Goal: Task Accomplishment & Management: Use online tool/utility

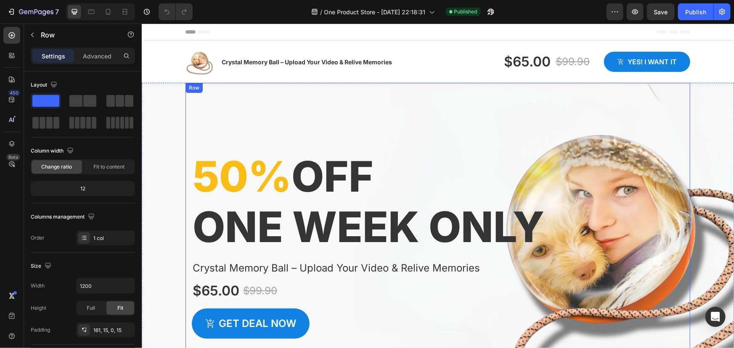
click at [242, 131] on div "50% off one week only Heading Crystal Memory Ball – Upload Your Video & Relive …" at bounding box center [437, 228] width 505 height 293
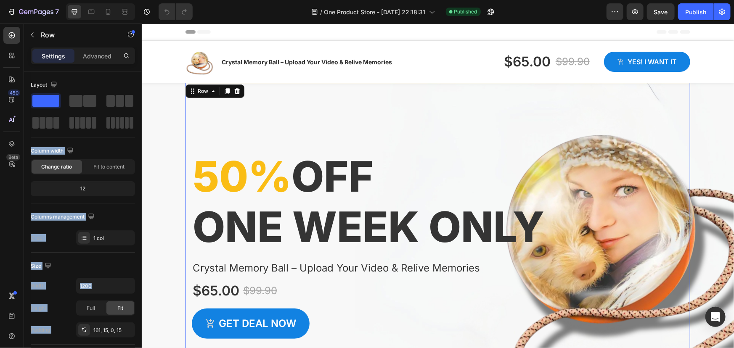
drag, startPoint x: 190, startPoint y: 124, endPoint x: 259, endPoint y: 114, distance: 70.2
click at [220, 115] on div "50% off one week only Heading Crystal Memory Ball – Upload Your Video & Relive …" at bounding box center [437, 228] width 505 height 293
click at [233, 119] on div "50% off one week only Heading Crystal Memory Ball – Upload Your Video & Relive …" at bounding box center [437, 228] width 505 height 293
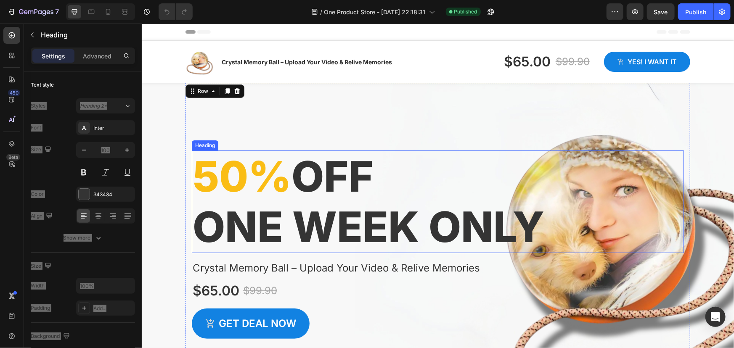
click at [361, 185] on p "50% off one week only" at bounding box center [437, 201] width 490 height 101
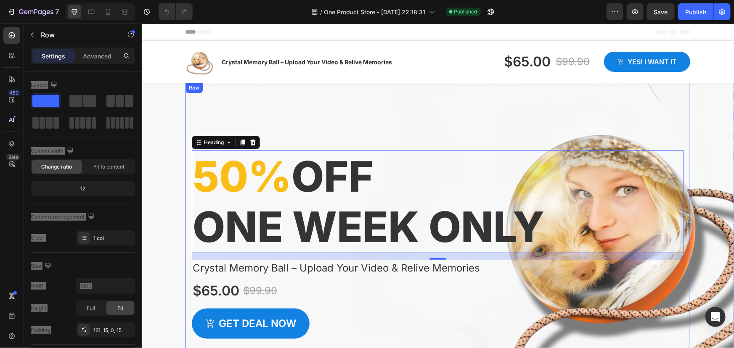
click at [327, 103] on div "50% off one week only Heading 16 Crystal Memory Ball – Upload Your Video & Reli…" at bounding box center [437, 228] width 505 height 293
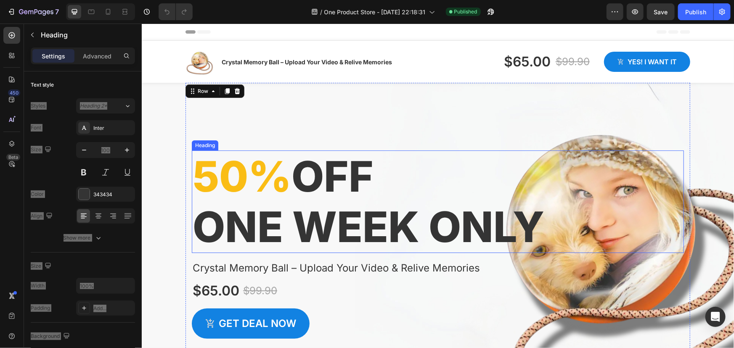
click at [321, 169] on p "50% off one week only" at bounding box center [437, 201] width 490 height 101
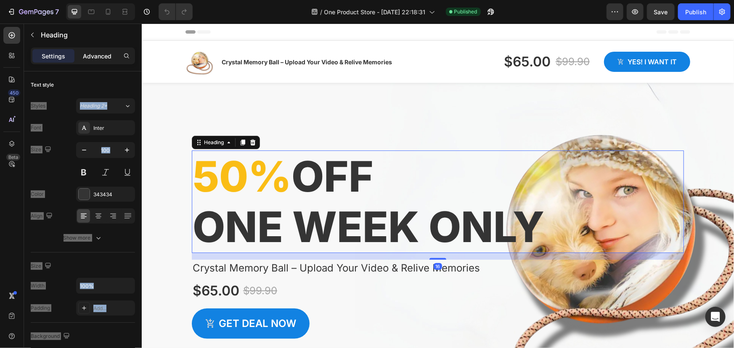
click at [96, 56] on p "Advanced" at bounding box center [97, 56] width 29 height 9
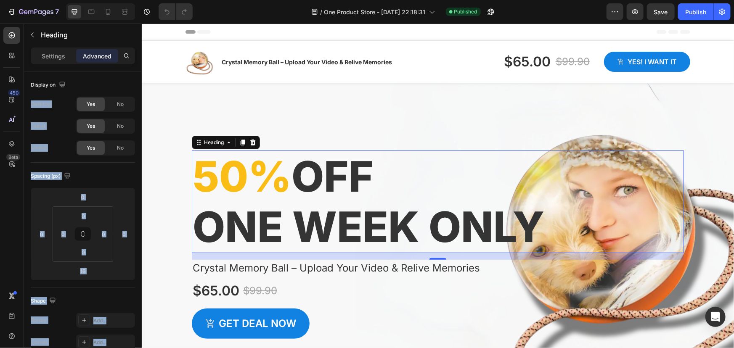
click at [96, 53] on p "Advanced" at bounding box center [97, 56] width 29 height 9
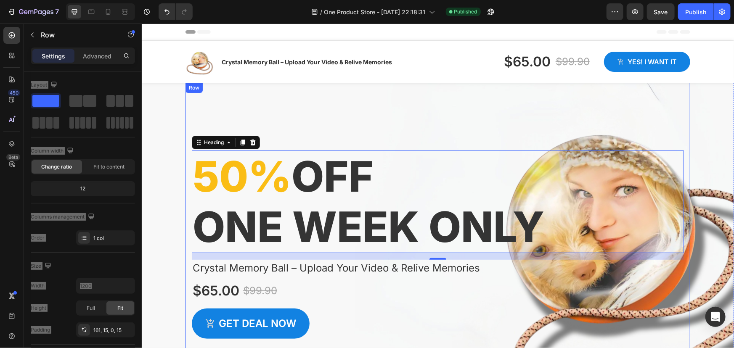
click at [269, 117] on div "50% off one week only Heading 16 Crystal Memory Ball – Upload Your Video & Reli…" at bounding box center [437, 228] width 505 height 293
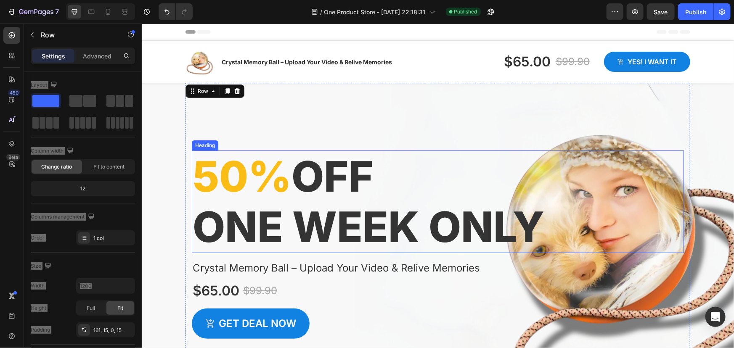
click at [314, 163] on p "50% off one week only" at bounding box center [437, 201] width 490 height 101
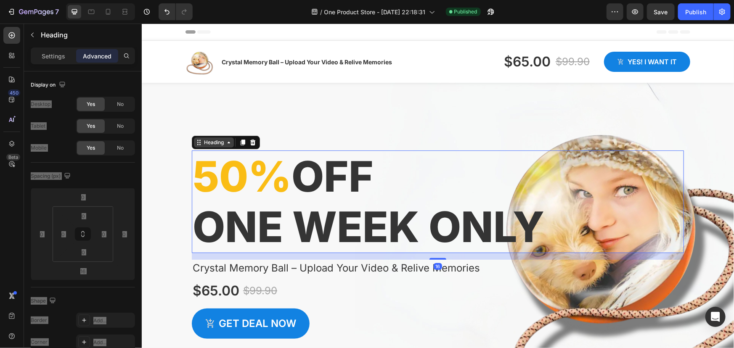
click at [197, 143] on icon at bounding box center [198, 142] width 7 height 7
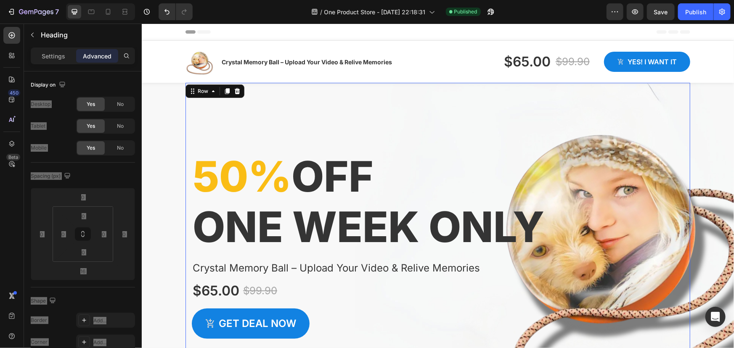
click at [301, 126] on div "50% off one week only Heading Crystal Memory Ball – Upload Your Video & Relive …" at bounding box center [437, 228] width 505 height 293
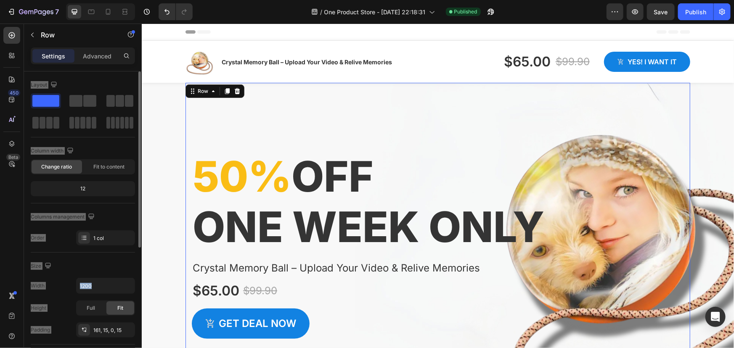
click at [119, 146] on div "Column width" at bounding box center [83, 150] width 104 height 13
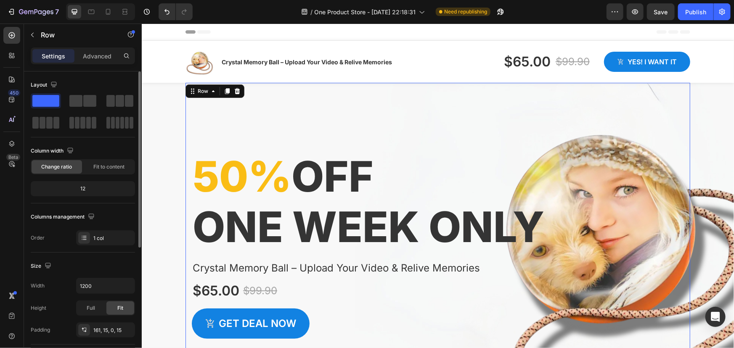
click at [45, 101] on span at bounding box center [45, 101] width 27 height 12
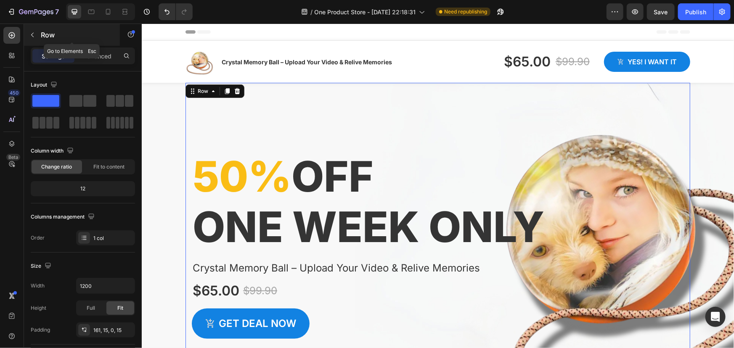
click at [31, 34] on icon "button" at bounding box center [32, 35] width 7 height 7
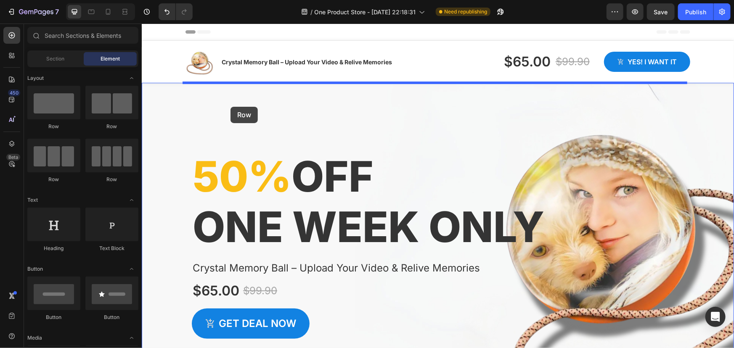
drag, startPoint x: 192, startPoint y: 129, endPoint x: 230, endPoint y: 106, distance: 44.5
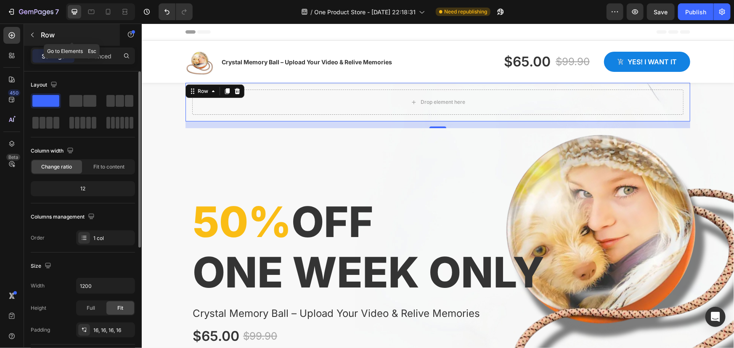
click at [34, 34] on icon "button" at bounding box center [32, 35] width 7 height 7
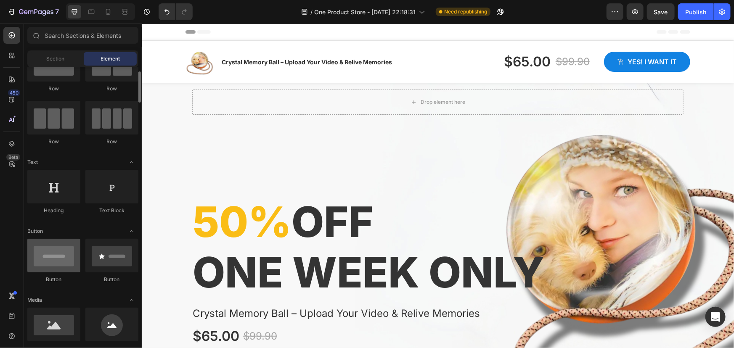
scroll to position [76, 0]
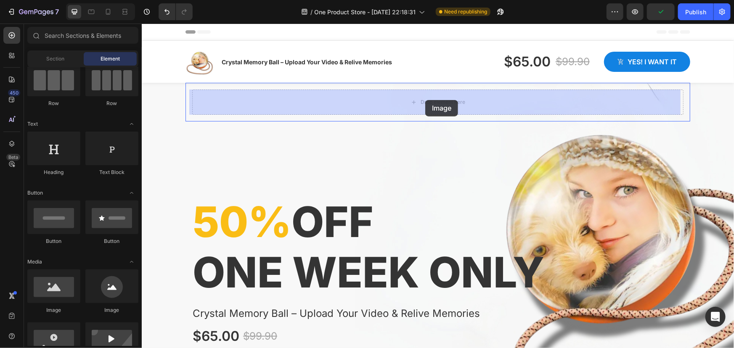
drag, startPoint x: 195, startPoint y: 309, endPoint x: 425, endPoint y: 100, distance: 311.0
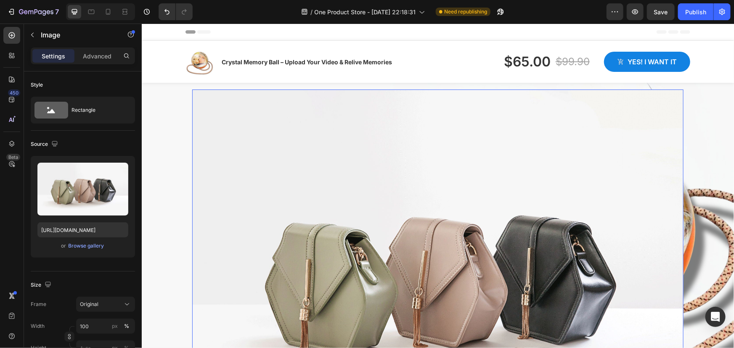
click at [342, 157] on img at bounding box center [437, 273] width 491 height 368
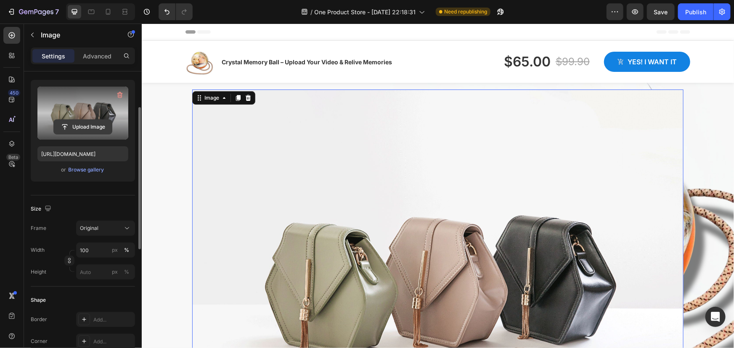
click at [81, 124] on input "file" at bounding box center [83, 127] width 58 height 14
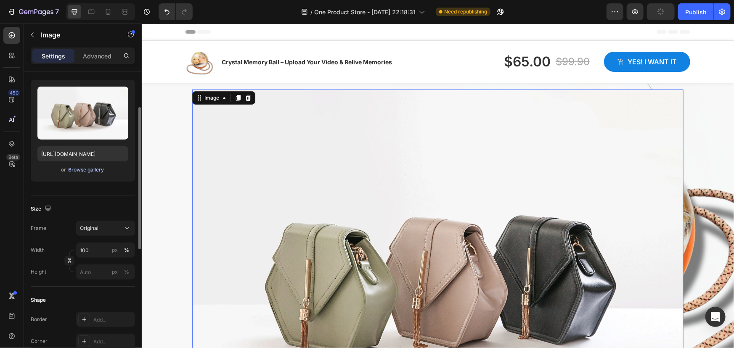
click at [86, 168] on div "Browse gallery" at bounding box center [87, 170] width 36 height 8
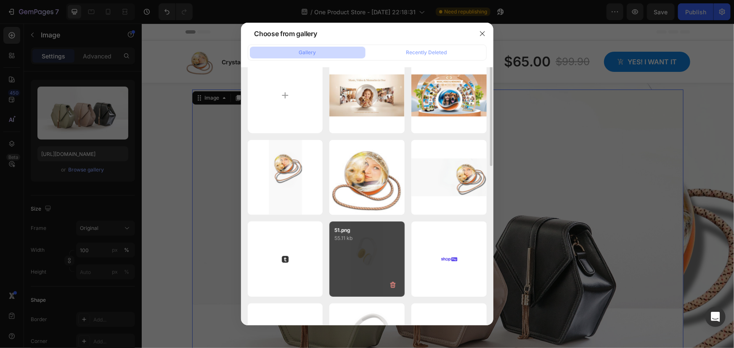
scroll to position [0, 0]
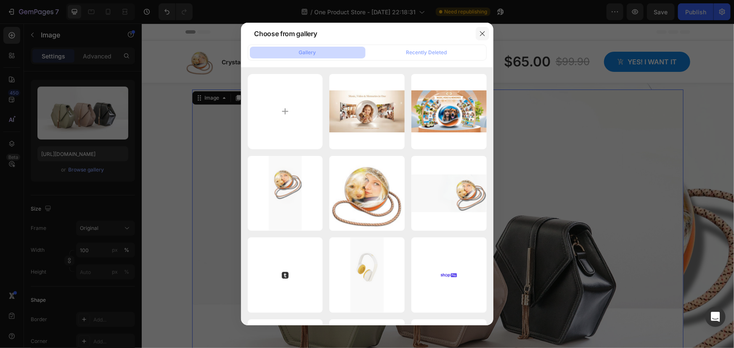
click at [481, 36] on icon "button" at bounding box center [482, 33] width 7 height 7
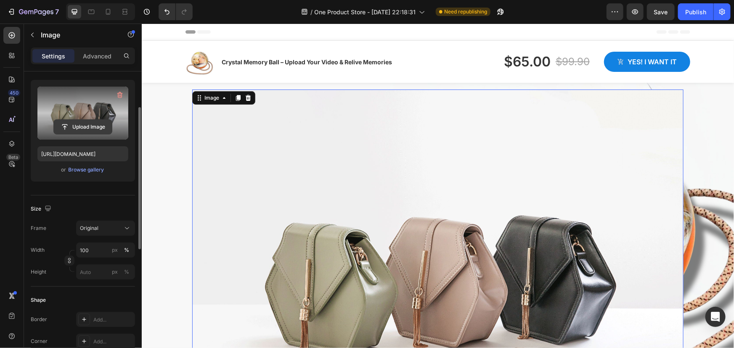
click at [85, 124] on input "file" at bounding box center [83, 127] width 58 height 14
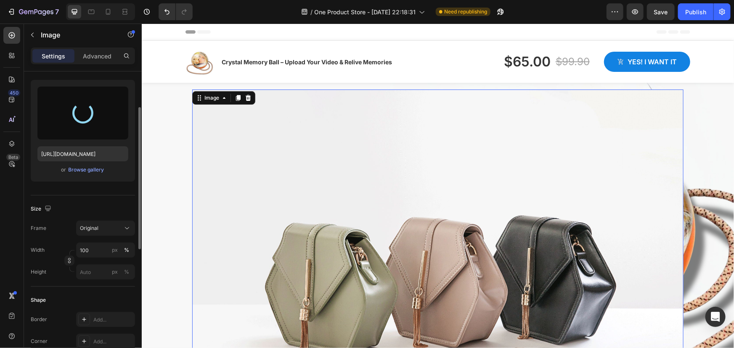
type input "[URL][DOMAIN_NAME]"
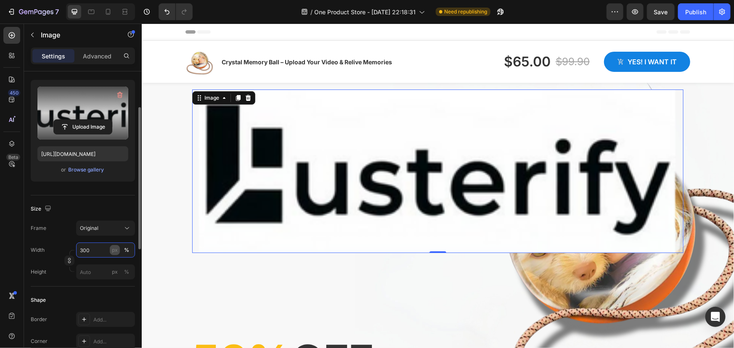
type input "300"
click at [114, 252] on div "px" at bounding box center [115, 250] width 6 height 8
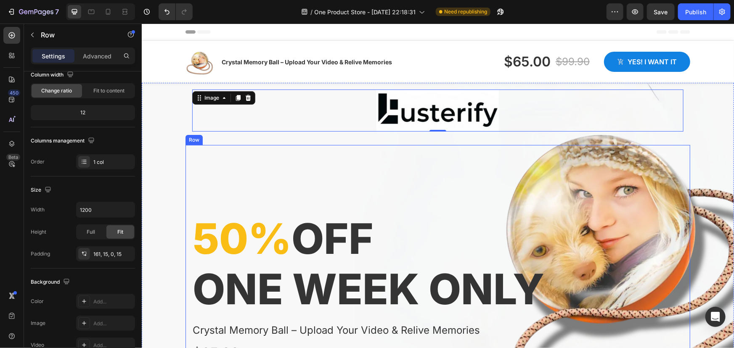
click at [345, 195] on div "50% off one week only Heading Crystal Memory Ball – Upload Your Video & Relive …" at bounding box center [437, 291] width 505 height 293
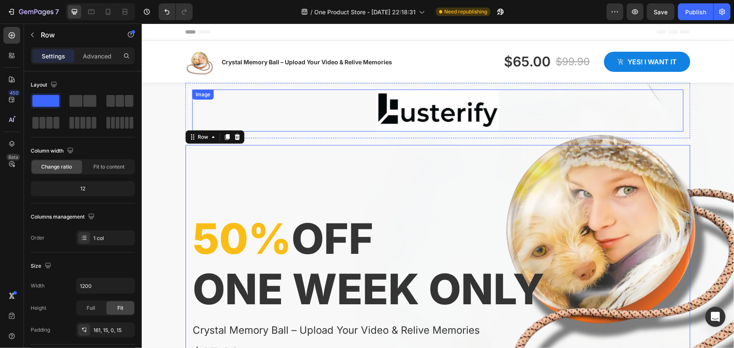
click at [431, 102] on img at bounding box center [437, 110] width 126 height 42
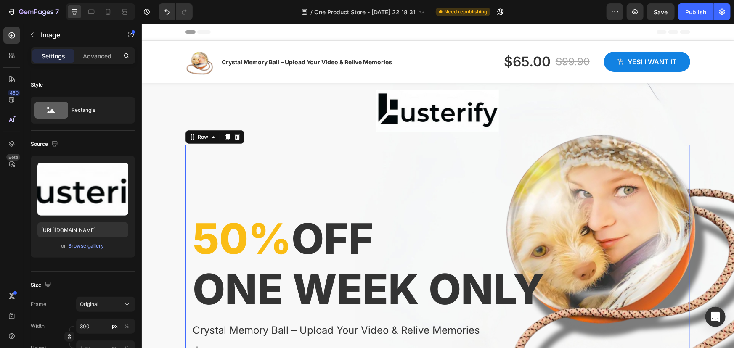
click at [477, 171] on div "50% off one week only Heading Crystal Memory Ball – Upload Your Video & Relive …" at bounding box center [437, 291] width 505 height 293
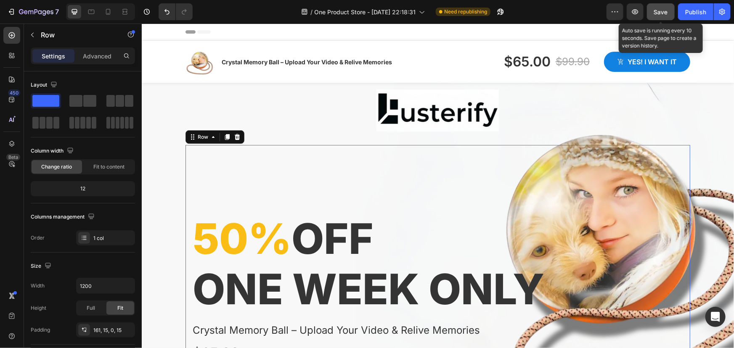
click at [658, 9] on span "Save" at bounding box center [661, 11] width 14 height 7
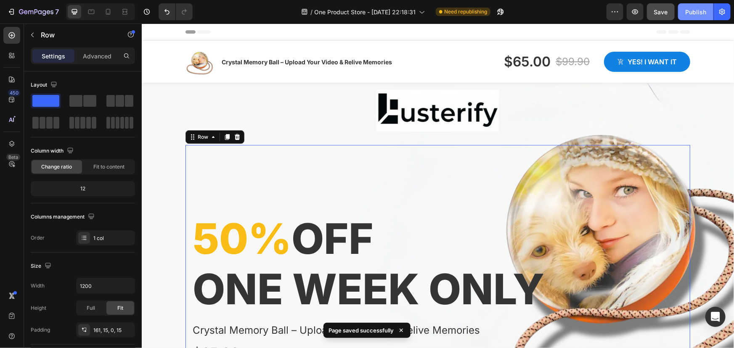
click at [691, 10] on div "Publish" at bounding box center [695, 12] width 21 height 9
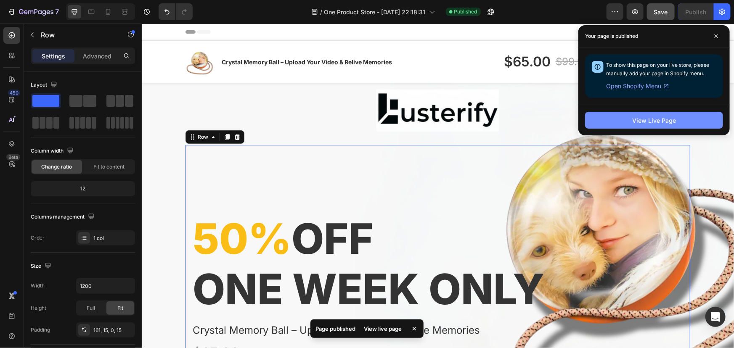
click at [672, 118] on div "View Live Page" at bounding box center [654, 120] width 44 height 9
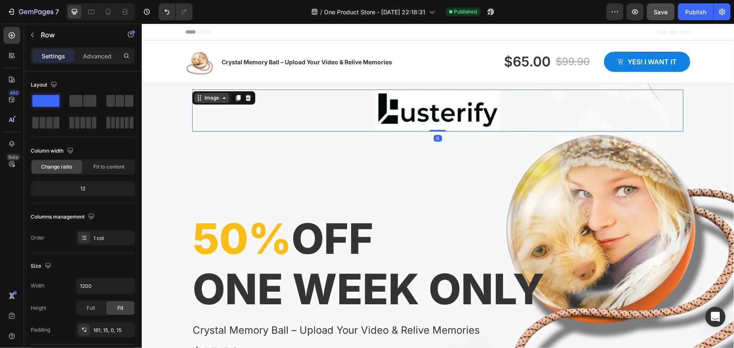
click at [202, 95] on div "Image" at bounding box center [211, 98] width 18 height 8
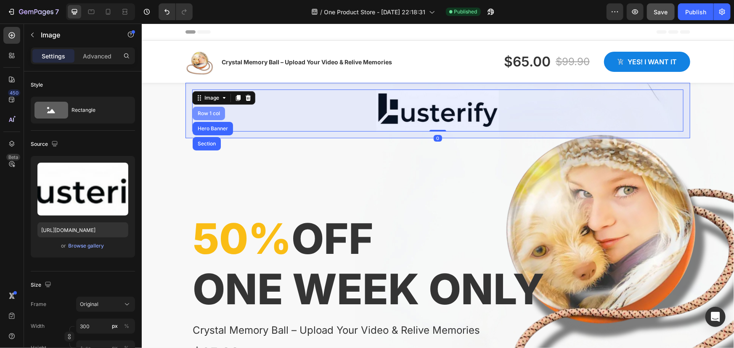
click at [207, 111] on div "Row 1 col" at bounding box center [209, 113] width 26 height 5
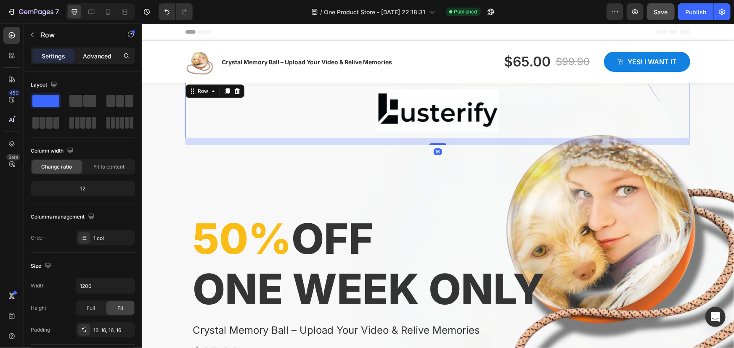
click at [99, 59] on p "Advanced" at bounding box center [97, 56] width 29 height 9
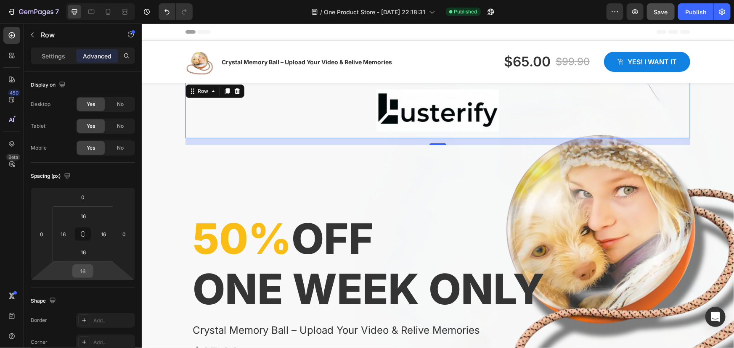
click at [85, 270] on input "16" at bounding box center [82, 271] width 17 height 13
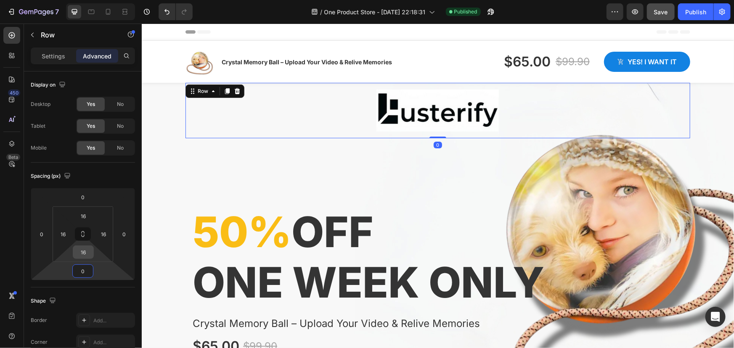
type input "0"
click at [85, 254] on input "16" at bounding box center [83, 252] width 17 height 13
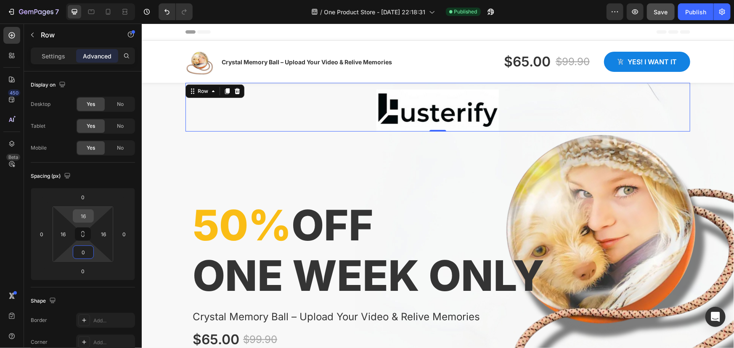
type input "0"
click at [85, 219] on input "16" at bounding box center [83, 216] width 17 height 13
type input "0"
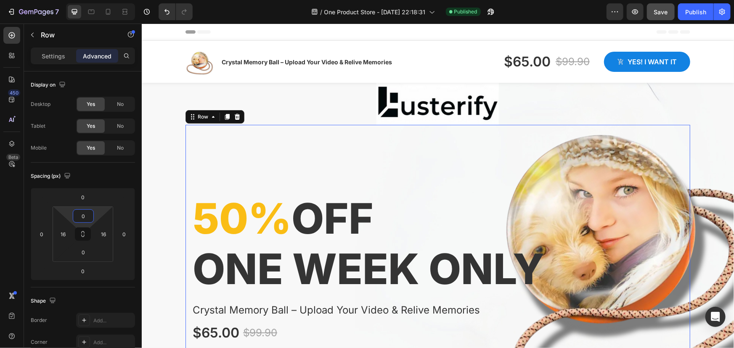
click at [323, 163] on div "50% off one week only Heading Crystal Memory Ball – Upload Your Video & Relive …" at bounding box center [437, 270] width 505 height 293
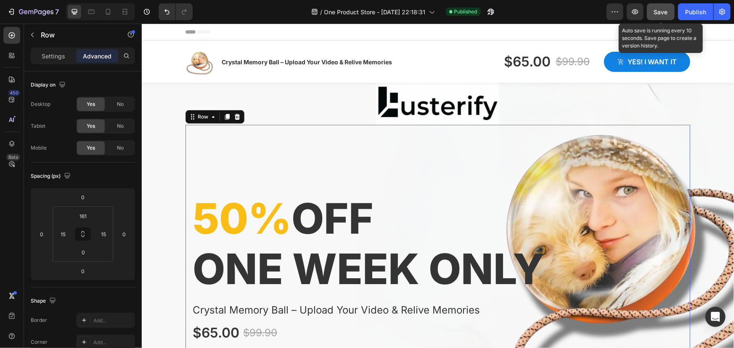
click at [656, 8] on span "Save" at bounding box center [661, 11] width 14 height 7
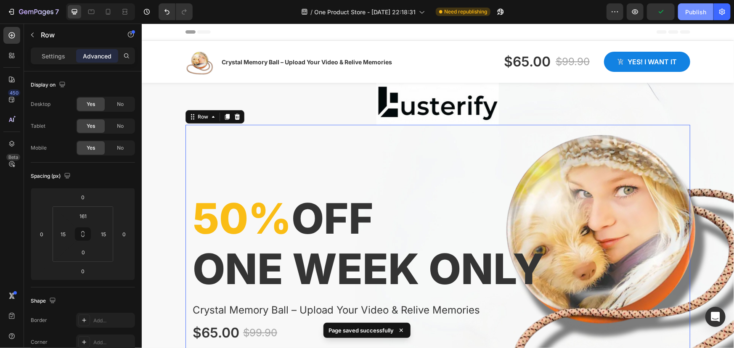
click at [693, 9] on div "Publish" at bounding box center [695, 12] width 21 height 9
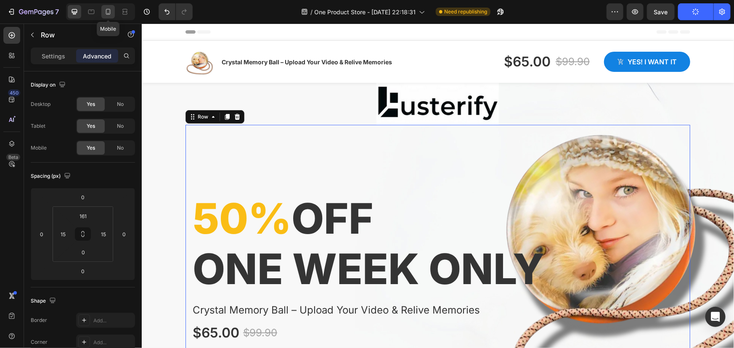
click at [105, 11] on icon at bounding box center [108, 12] width 8 height 8
type input "56"
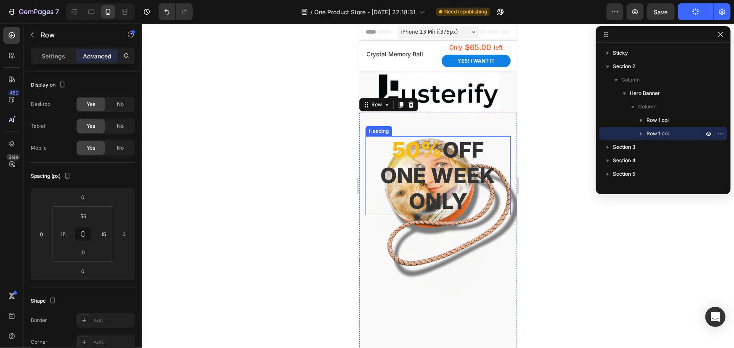
click at [296, 168] on div at bounding box center [438, 186] width 592 height 325
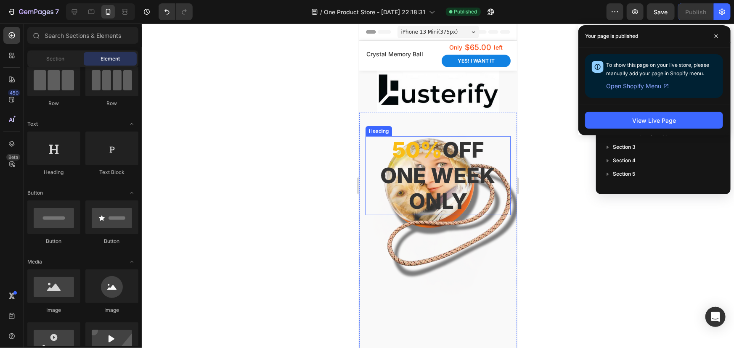
click at [395, 151] on span "50%" at bounding box center [416, 150] width 50 height 26
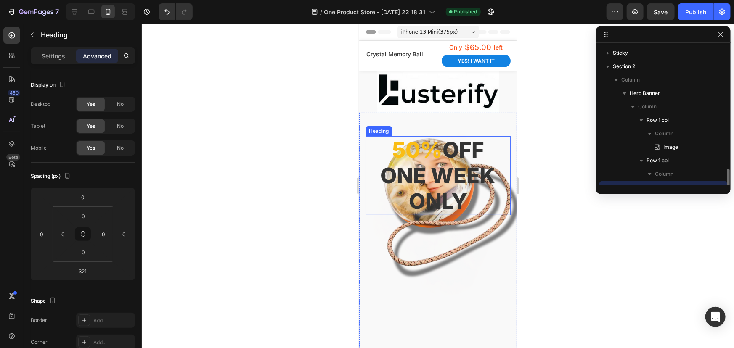
scroll to position [78, 0]
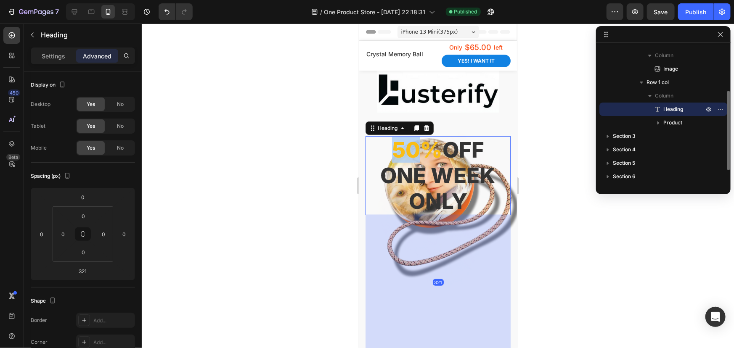
click at [395, 151] on span "50%" at bounding box center [416, 150] width 50 height 26
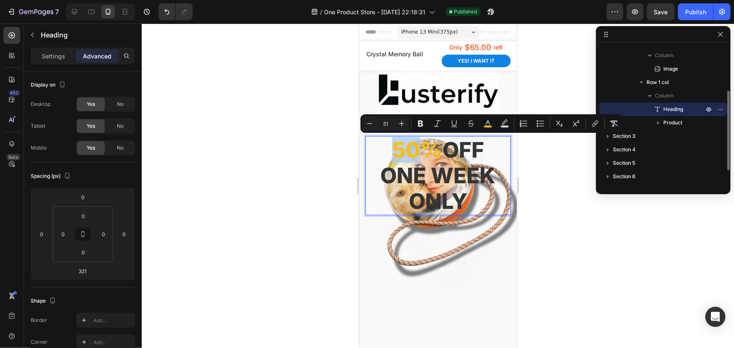
click at [395, 151] on span "50%" at bounding box center [416, 150] width 50 height 26
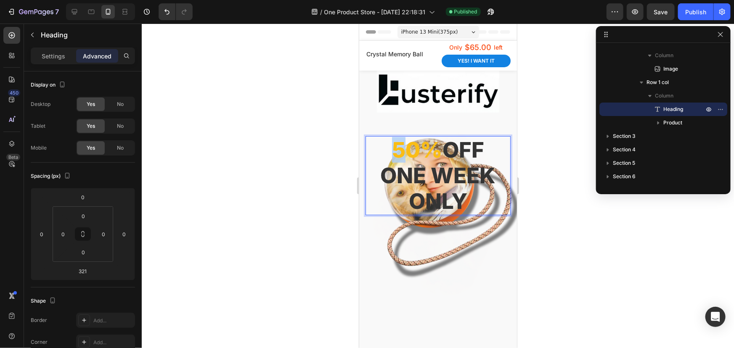
drag, startPoint x: 396, startPoint y: 151, endPoint x: 391, endPoint y: 152, distance: 5.1
click at [391, 152] on span "50%" at bounding box center [416, 150] width 50 height 26
click at [79, 9] on div at bounding box center [74, 11] width 13 height 13
type input "16"
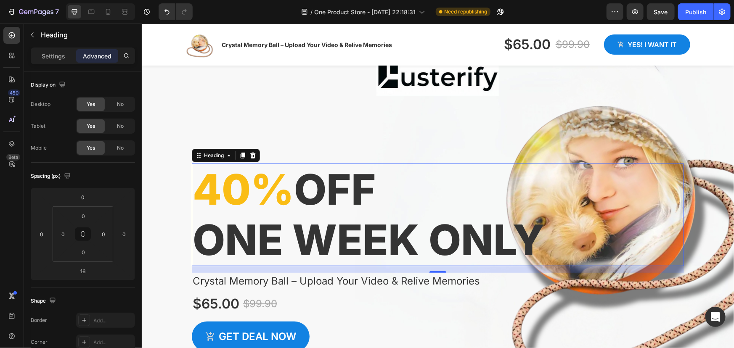
scroll to position [25, 0]
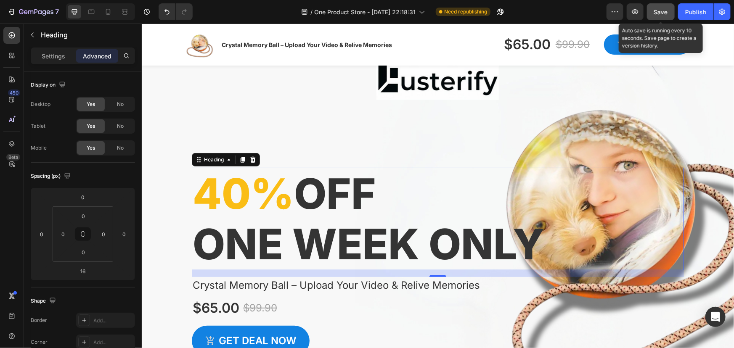
click at [656, 12] on span "Save" at bounding box center [661, 11] width 14 height 7
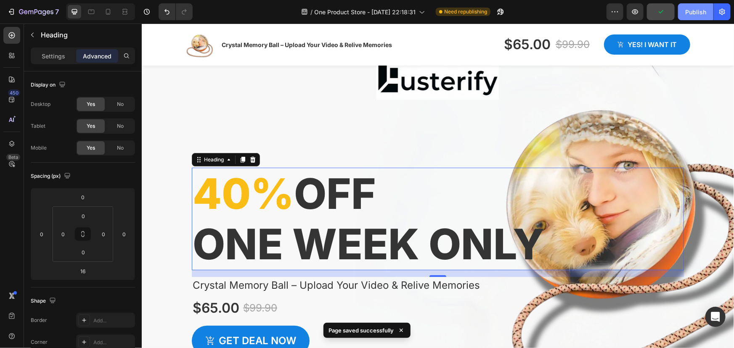
click at [685, 10] on button "Publish" at bounding box center [695, 11] width 35 height 17
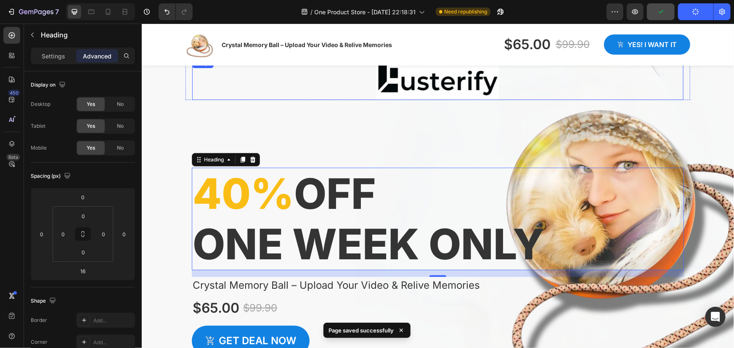
click at [452, 86] on img at bounding box center [437, 79] width 126 height 42
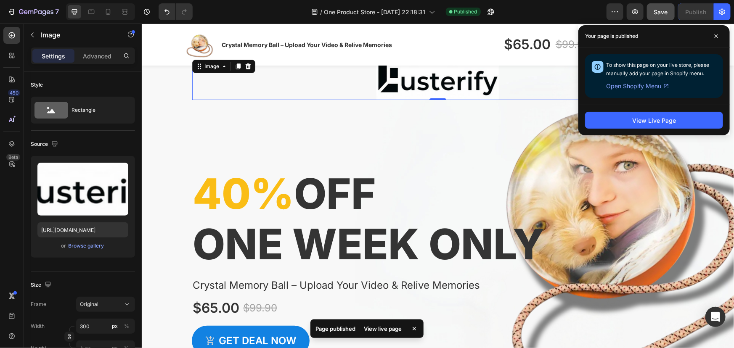
click at [416, 82] on img at bounding box center [437, 79] width 126 height 42
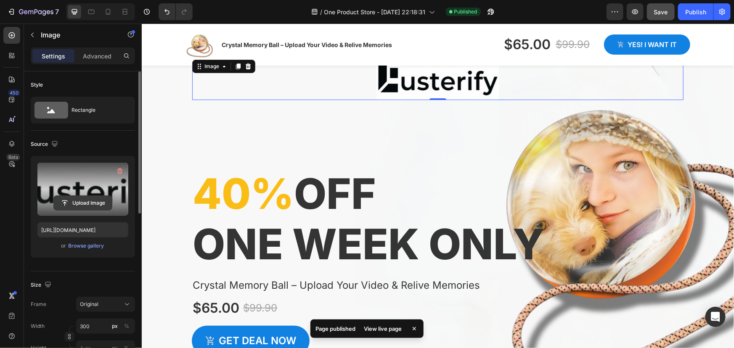
click at [69, 200] on input "file" at bounding box center [83, 203] width 58 height 14
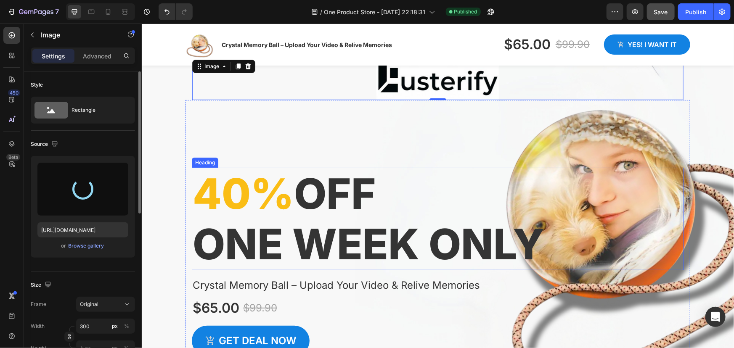
type input "[URL][DOMAIN_NAME]"
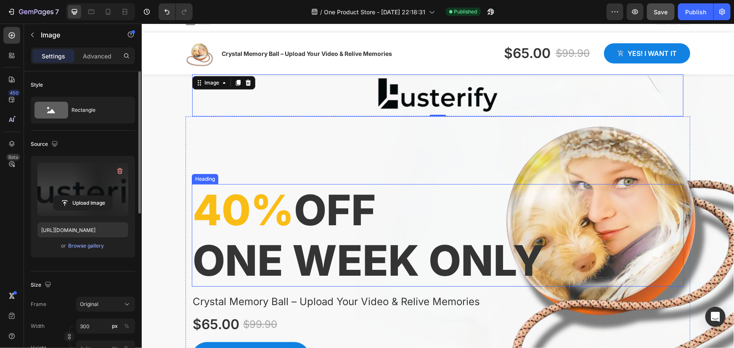
scroll to position [0, 0]
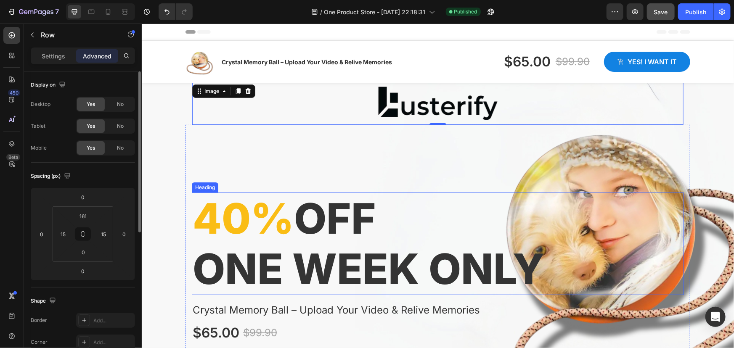
click at [349, 172] on div "⁠⁠⁠⁠⁠⁠⁠ 40% off one week only Heading Crystal Memory Ball – Upload Your Video &…" at bounding box center [437, 270] width 505 height 293
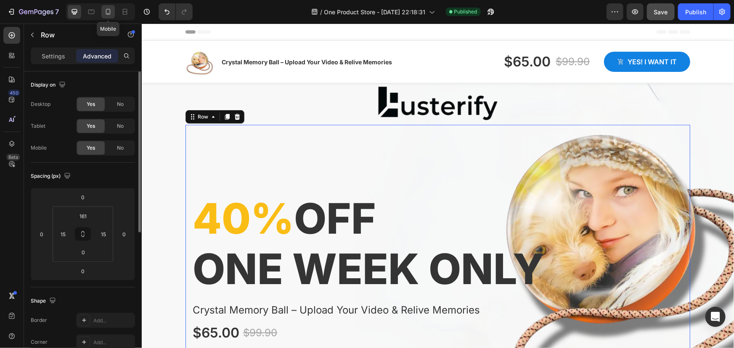
click at [111, 12] on icon at bounding box center [108, 12] width 8 height 8
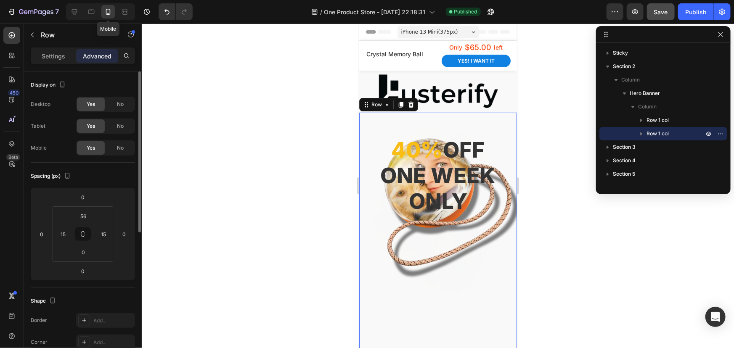
scroll to position [59, 0]
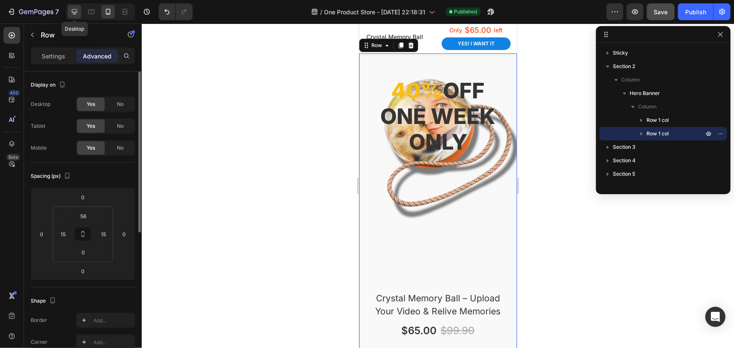
click at [75, 11] on icon at bounding box center [74, 12] width 8 height 8
type input "161"
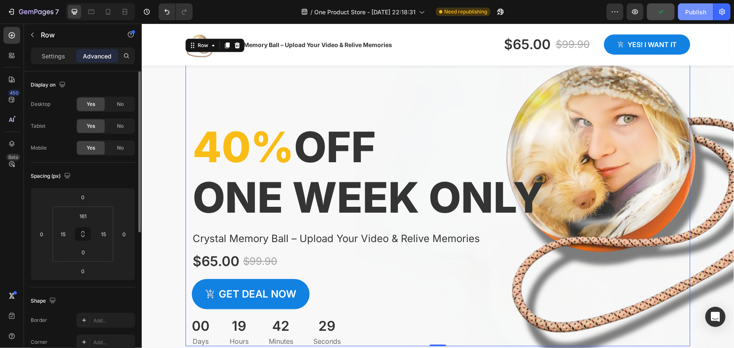
click at [689, 11] on div "Publish" at bounding box center [695, 12] width 21 height 9
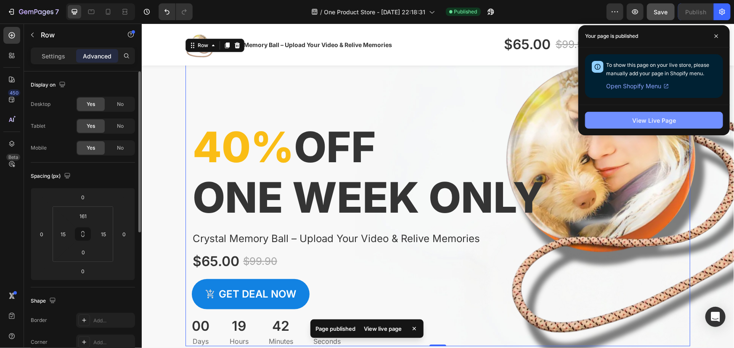
click at [669, 121] on div "View Live Page" at bounding box center [654, 120] width 44 height 9
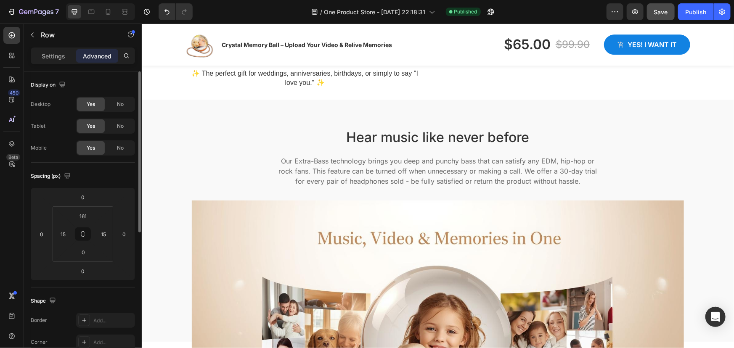
scroll to position [1028, 0]
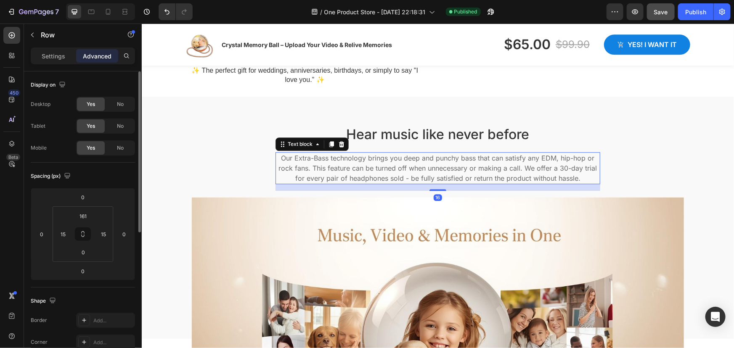
click at [353, 172] on p "Our Extra-Bass technology brings you deep and punchy bass that can satisfy any …" at bounding box center [437, 168] width 323 height 30
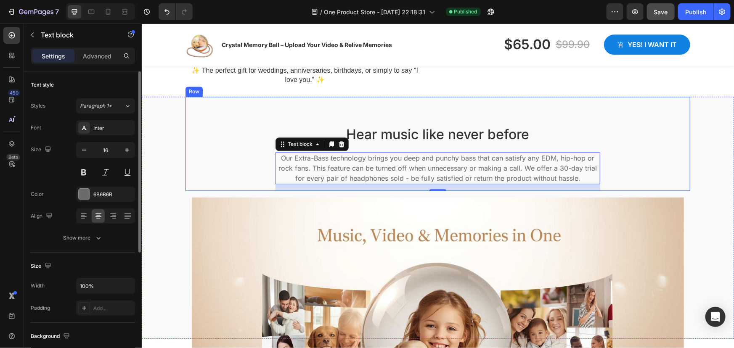
click at [221, 154] on div "Hear music like never before Heading Our Extra-Bass technology brings you deep …" at bounding box center [437, 156] width 492 height 67
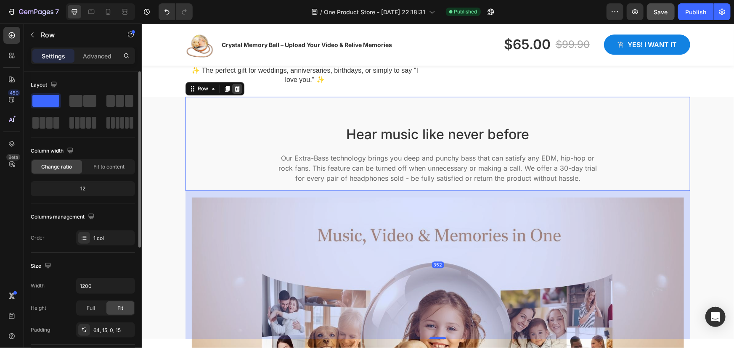
click at [234, 87] on icon at bounding box center [236, 88] width 5 height 6
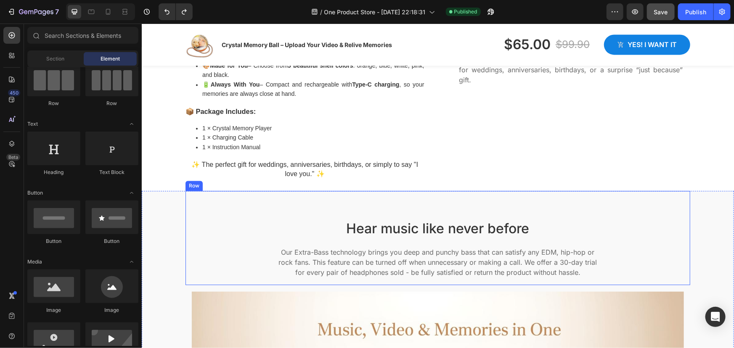
scroll to position [951, 0]
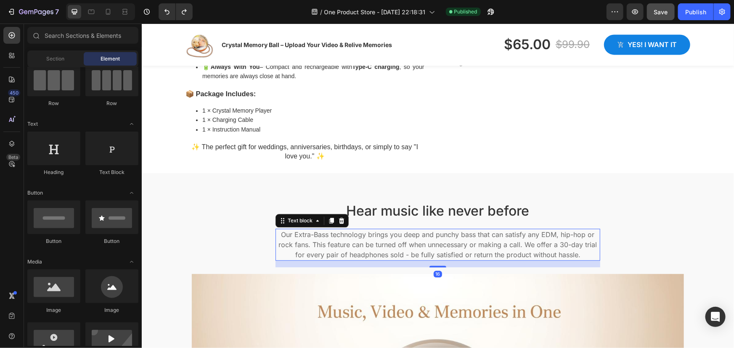
click at [364, 243] on p "Our Extra-Bass technology brings you deep and punchy bass that can satisfy any …" at bounding box center [437, 244] width 323 height 30
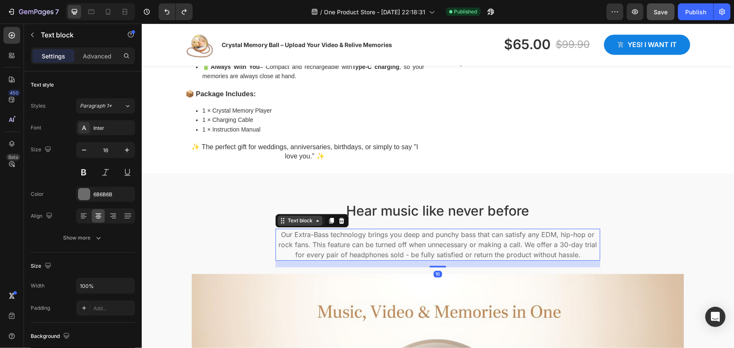
click at [317, 220] on icon at bounding box center [317, 220] width 7 height 7
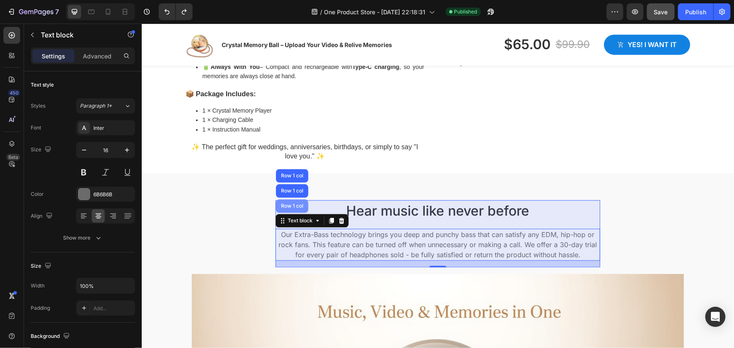
click at [295, 209] on div "Row 1 col" at bounding box center [291, 205] width 32 height 13
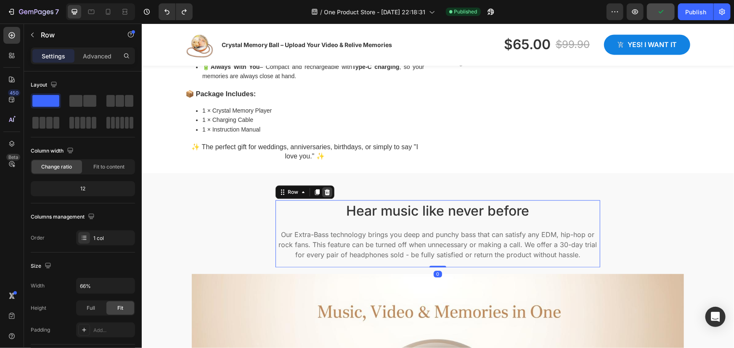
click at [324, 191] on icon at bounding box center [326, 192] width 5 height 6
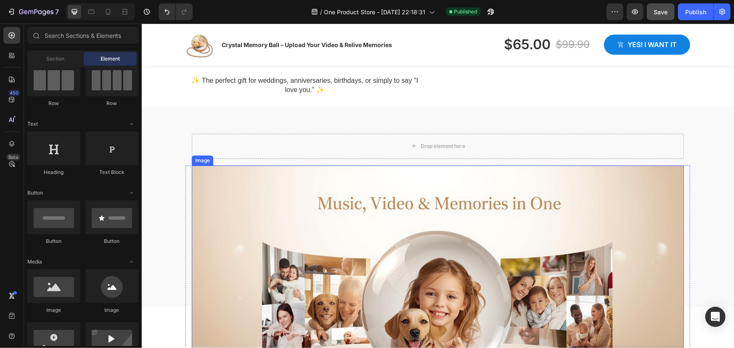
scroll to position [1028, 0]
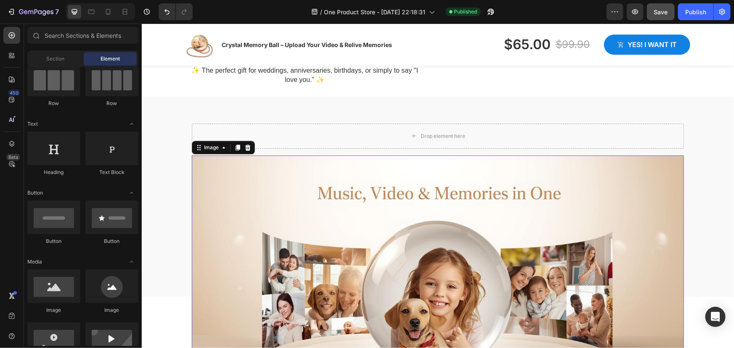
click at [239, 248] on img at bounding box center [437, 292] width 492 height 275
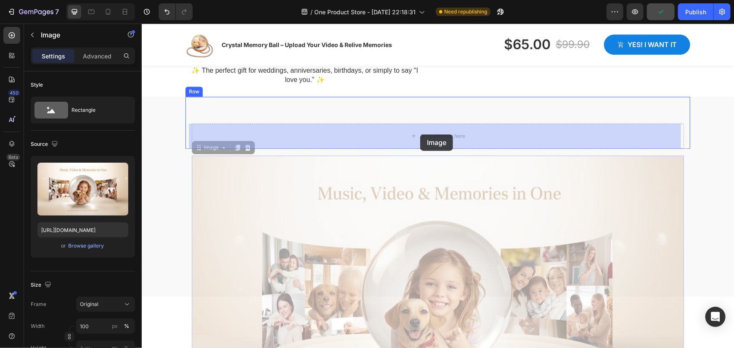
drag, startPoint x: 196, startPoint y: 150, endPoint x: 420, endPoint y: 134, distance: 224.2
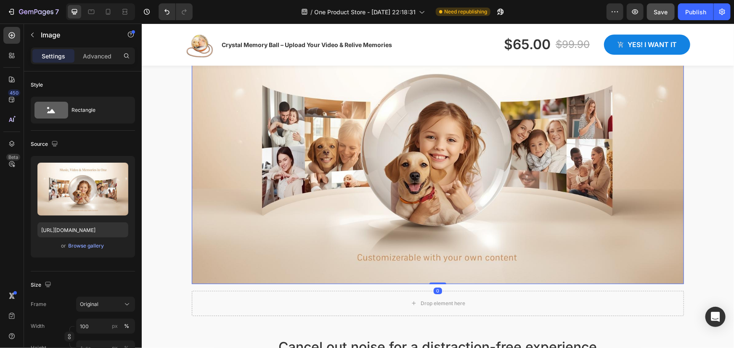
scroll to position [1295, 0]
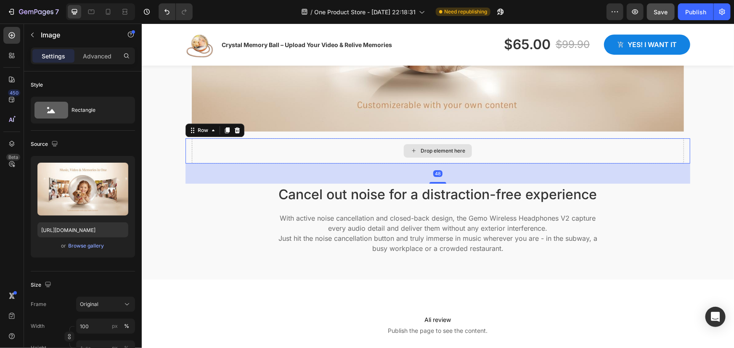
click at [394, 156] on div "Drop element here" at bounding box center [437, 150] width 492 height 25
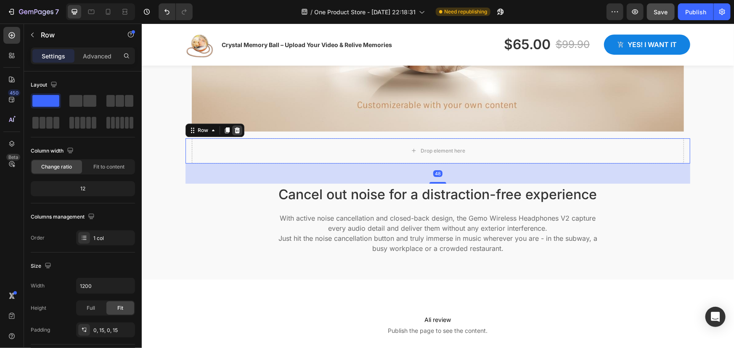
click at [234, 130] on icon at bounding box center [236, 130] width 5 height 6
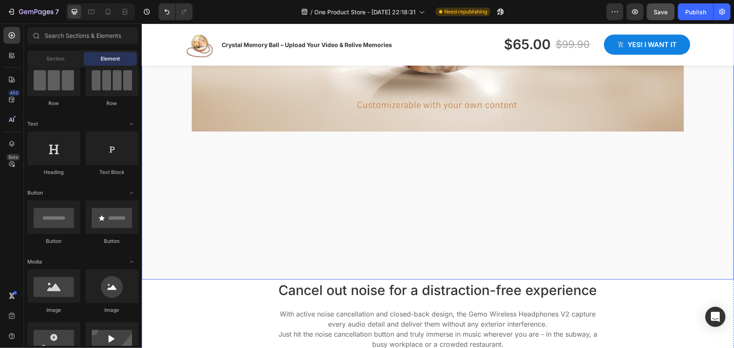
click at [341, 217] on div "Image Row" at bounding box center [437, 54] width 592 height 450
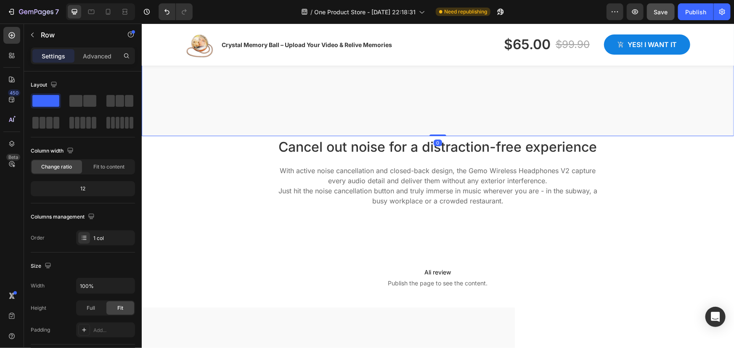
scroll to position [1448, 0]
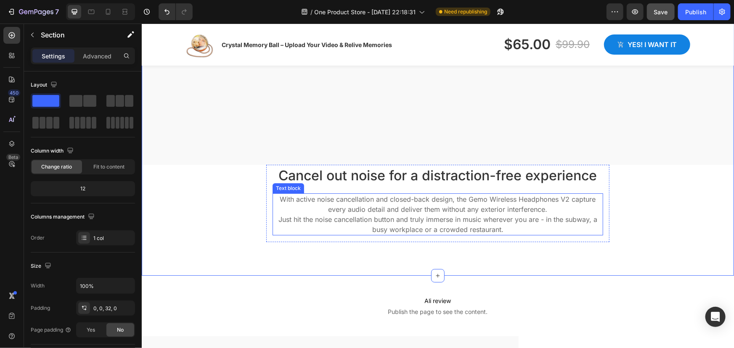
click at [338, 220] on p "With active noise cancellation and closed-back design, the Gemo Wireless Headph…" at bounding box center [437, 214] width 329 height 40
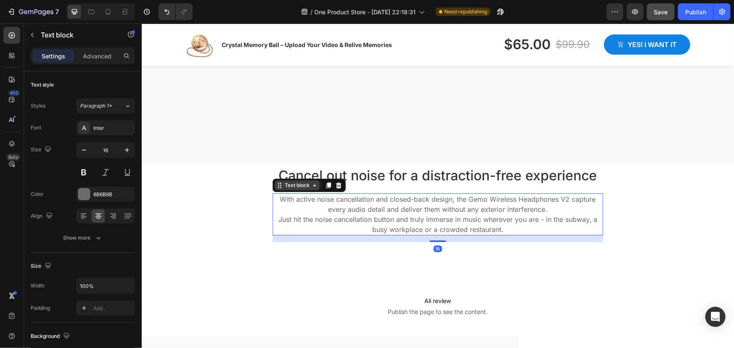
click at [311, 185] on icon at bounding box center [314, 185] width 7 height 7
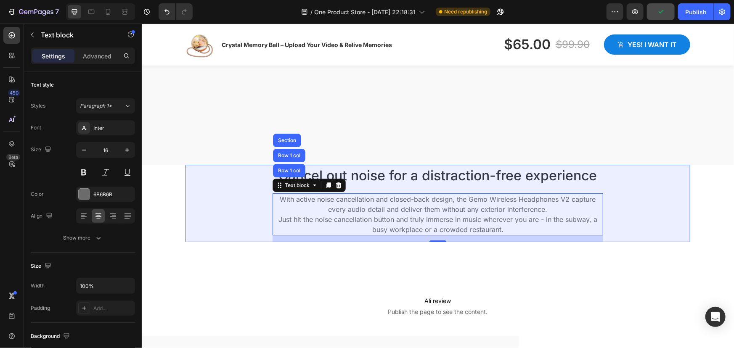
click at [291, 156] on div "Row 1 col" at bounding box center [289, 155] width 26 height 5
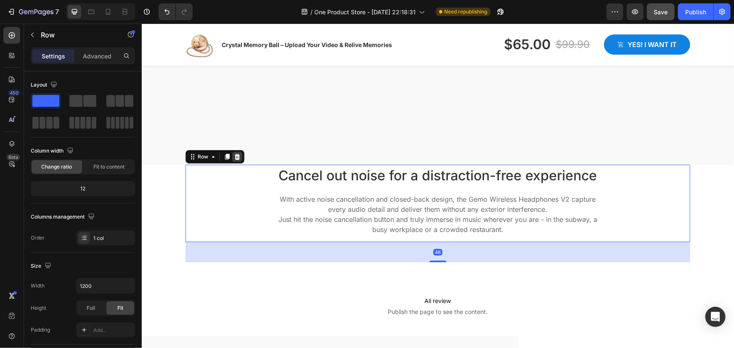
click at [235, 157] on icon at bounding box center [236, 156] width 5 height 6
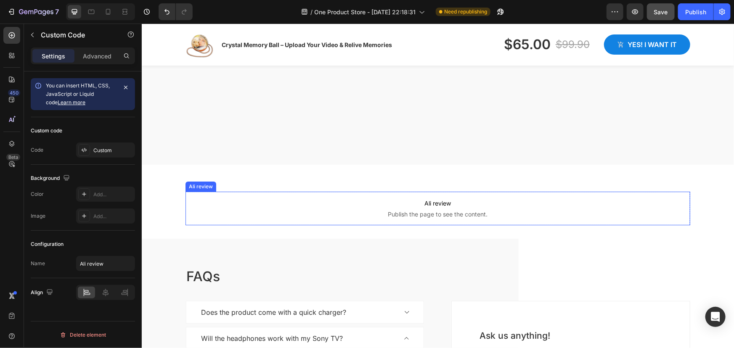
click at [294, 222] on p "[PERSON_NAME] review Publish the page to see the content." at bounding box center [437, 208] width 505 height 34
click at [218, 184] on div "Ali review" at bounding box center [209, 184] width 27 height 8
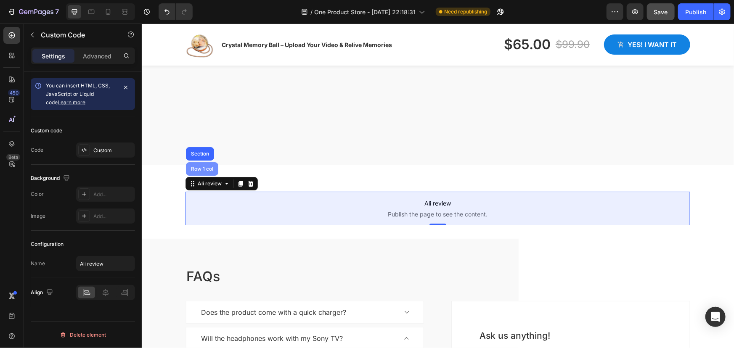
click at [206, 172] on div "Row 1 col" at bounding box center [201, 168] width 32 height 13
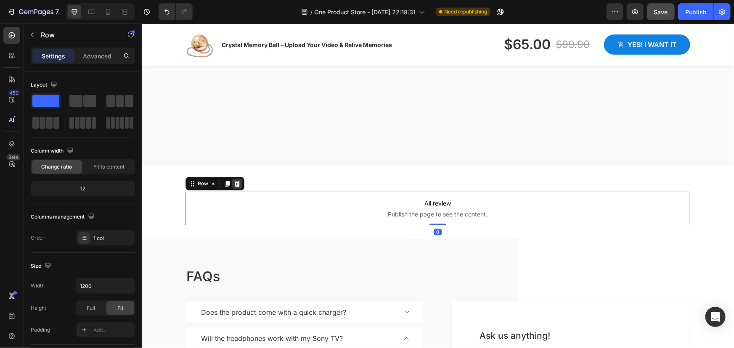
click at [234, 182] on icon at bounding box center [236, 183] width 7 height 7
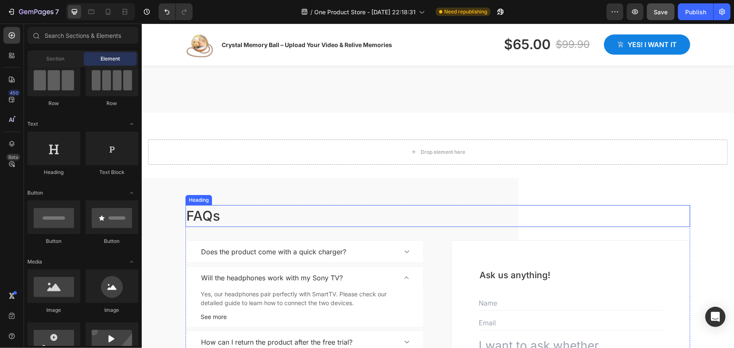
scroll to position [1486, 0]
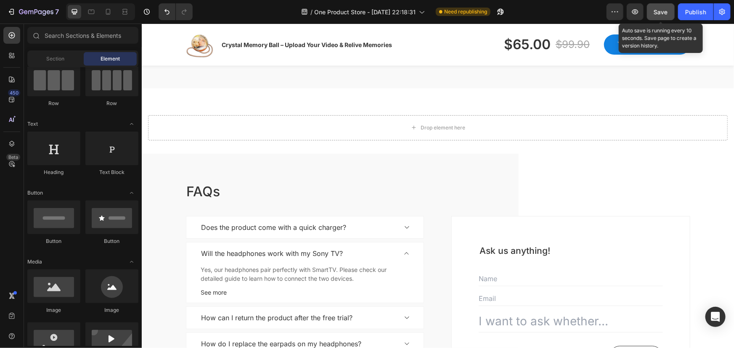
click at [656, 12] on span "Save" at bounding box center [661, 11] width 14 height 7
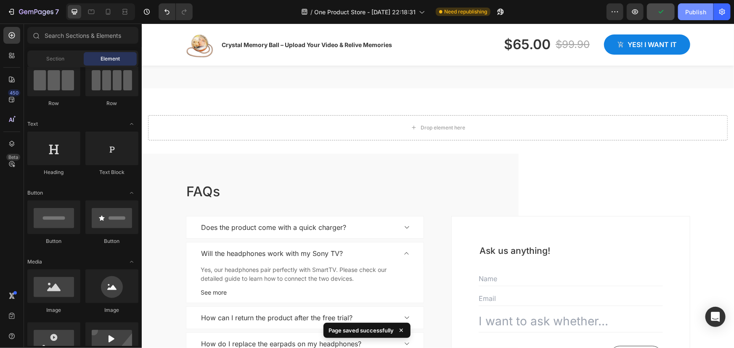
click at [694, 8] on div "Publish" at bounding box center [695, 12] width 21 height 9
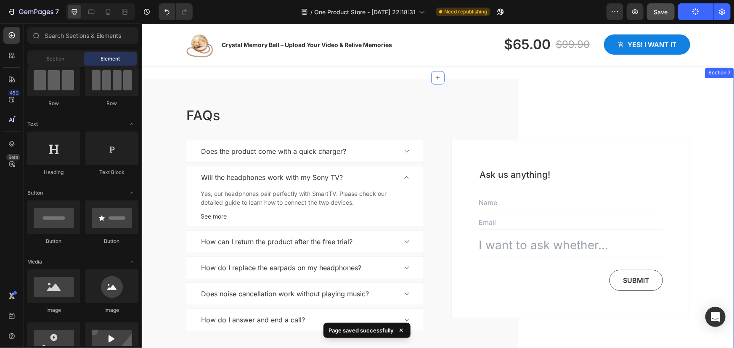
scroll to position [1563, 0]
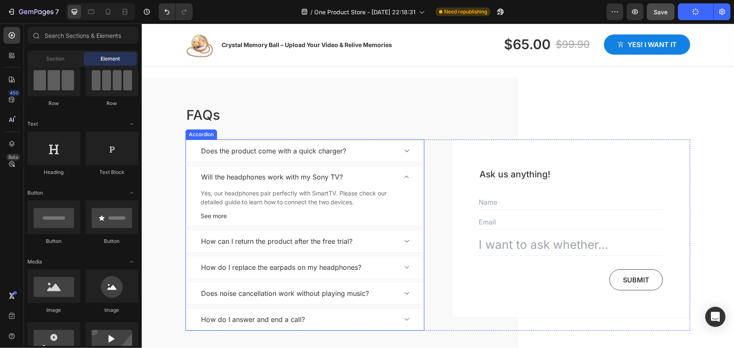
click at [404, 152] on icon at bounding box center [406, 150] width 6 height 7
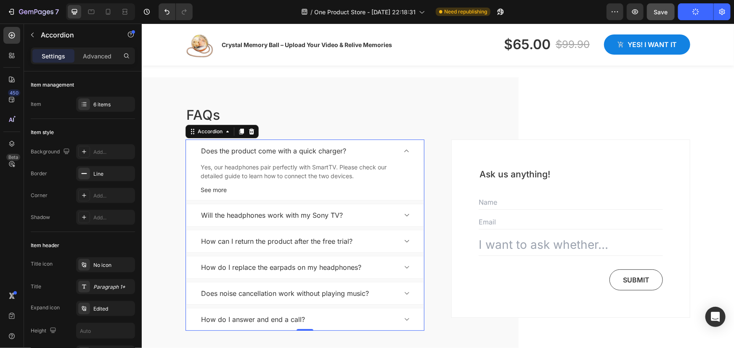
click at [403, 152] on icon at bounding box center [406, 150] width 6 height 7
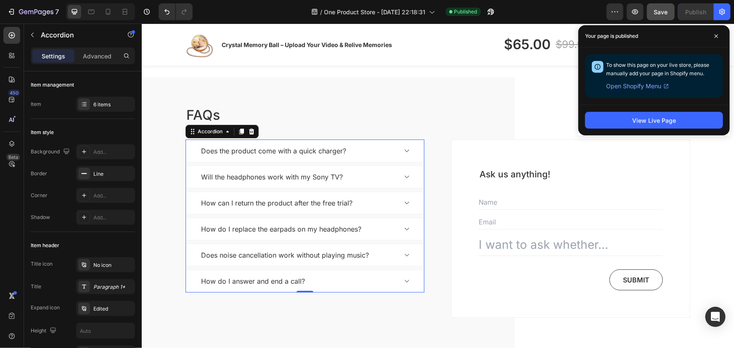
click at [282, 149] on p "Does the product come with a quick charger?" at bounding box center [273, 150] width 145 height 10
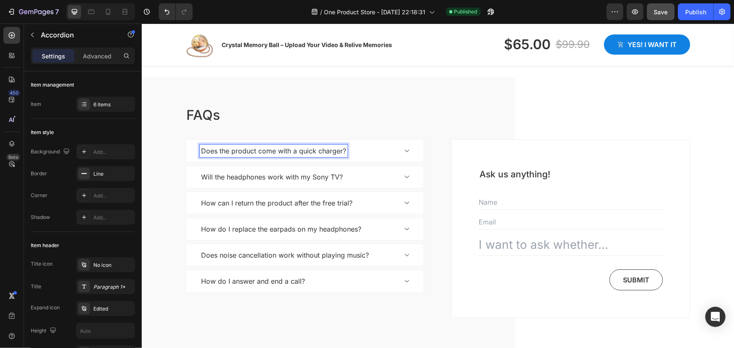
click at [259, 151] on p "Does the product come with a quick charger?" at bounding box center [273, 150] width 145 height 10
click at [201, 150] on p "Does the product come with a quick charger?" at bounding box center [273, 150] width 145 height 10
drag, startPoint x: 217, startPoint y: 150, endPoint x: 338, endPoint y: 151, distance: 120.7
click at [338, 151] on p "Does the product come with a quick charger?" at bounding box center [273, 150] width 145 height 10
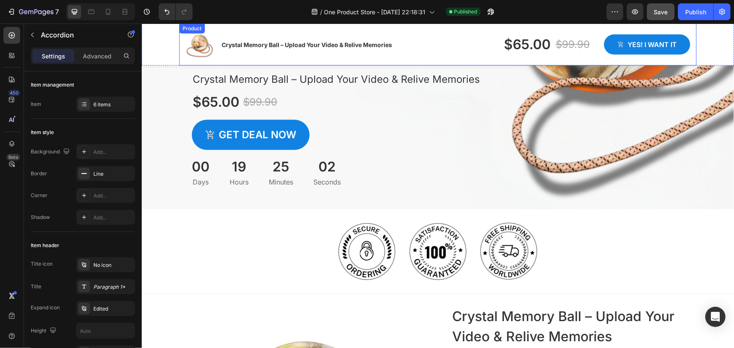
scroll to position [340, 0]
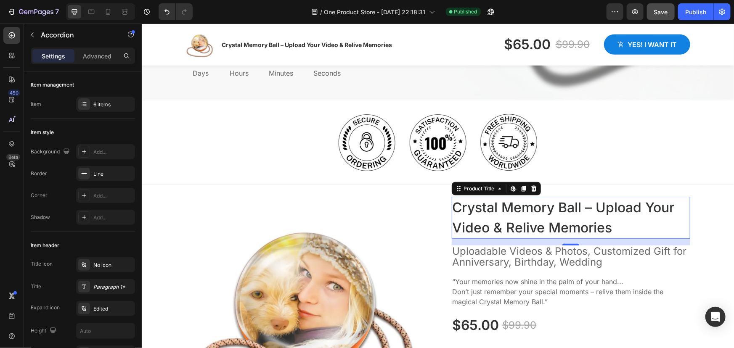
click at [451, 207] on h1 "Crystal Memory Ball – Upload Your Video & Relive Memories" at bounding box center [570, 217] width 239 height 42
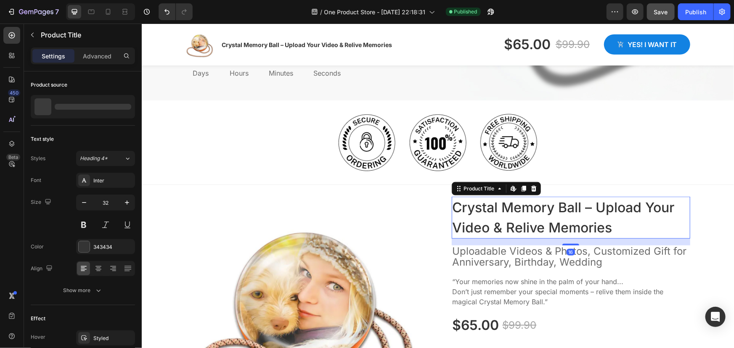
click at [451, 207] on h1 "Crystal Memory Ball – Upload Your Video & Relive Memories" at bounding box center [570, 217] width 239 height 42
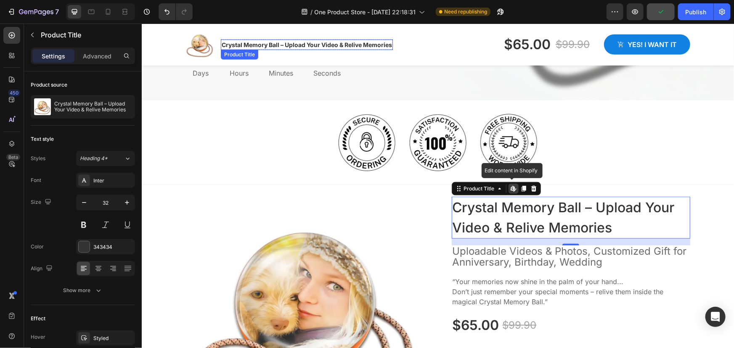
click at [220, 45] on h1 "Crystal Memory Ball – Upload Your Video & Relive Memories" at bounding box center [306, 44] width 172 height 11
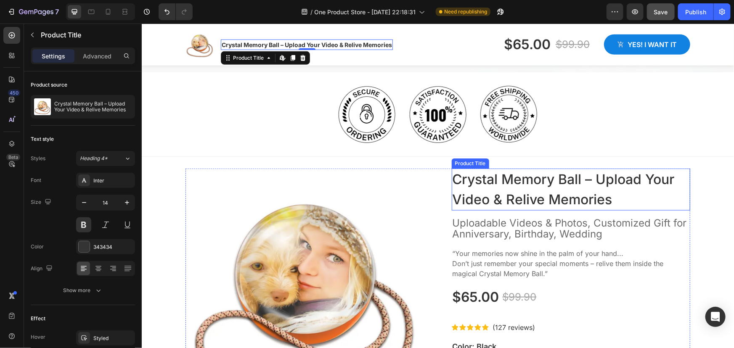
scroll to position [492, 0]
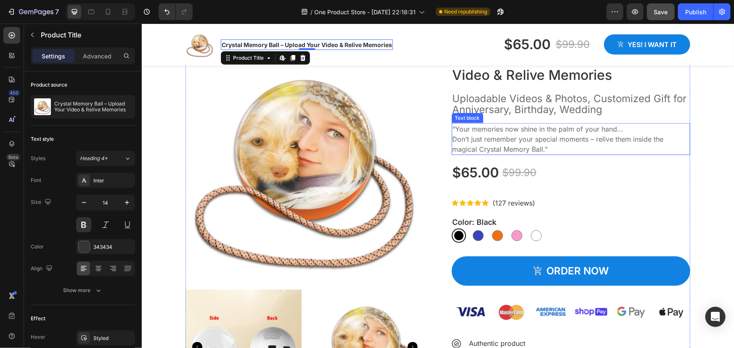
click at [499, 148] on p "“Your memories now shine in the palm of your hand... Don’t just remember your s…" at bounding box center [570, 139] width 237 height 30
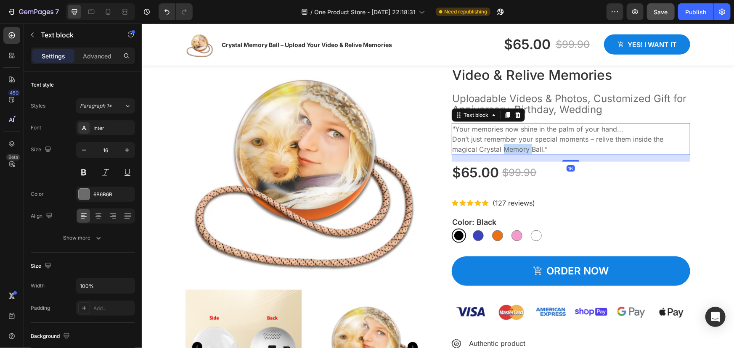
click at [499, 148] on p "“Your memories now shine in the palm of your hand... Don’t just remember your s…" at bounding box center [570, 139] width 237 height 30
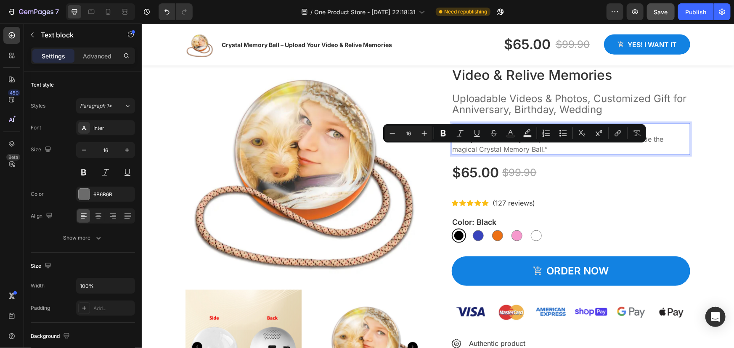
click at [478, 149] on p "“Your memories now shine in the palm of your hand... Don’t just remember your s…" at bounding box center [570, 139] width 237 height 30
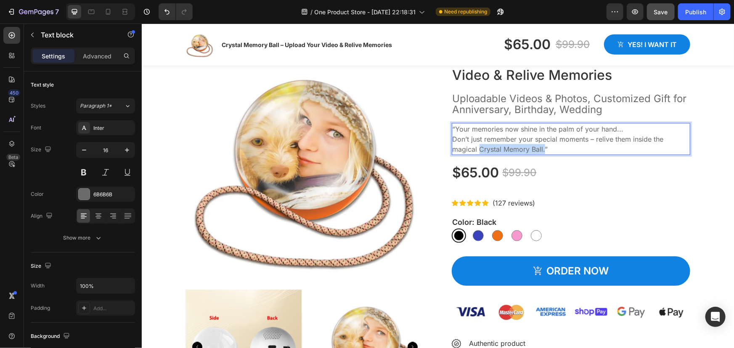
drag, startPoint x: 477, startPoint y: 148, endPoint x: 541, endPoint y: 152, distance: 64.1
click at [541, 152] on p "“Your memories now shine in the palm of your hand... Don’t just remember your s…" at bounding box center [570, 139] width 237 height 30
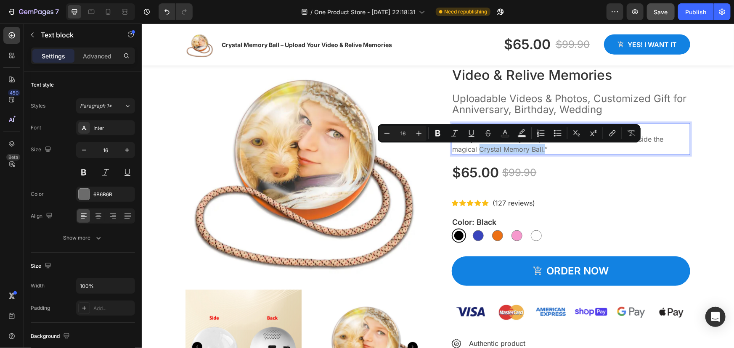
copy p "Crystal Memory Ball."
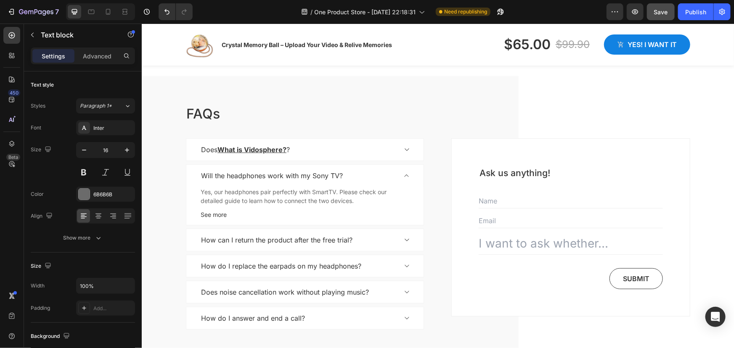
scroll to position [1602, 0]
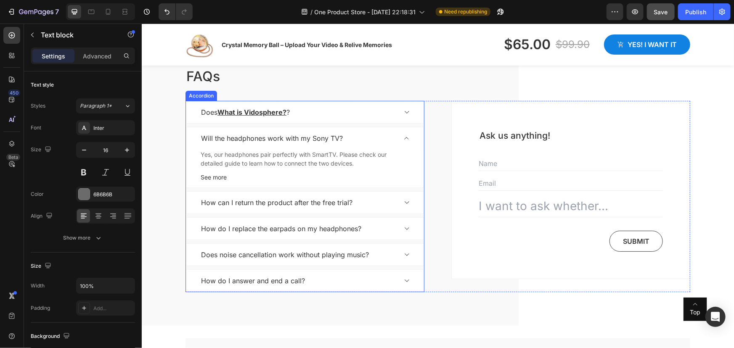
click at [282, 113] on u "What is Vidosphere?" at bounding box center [251, 112] width 69 height 8
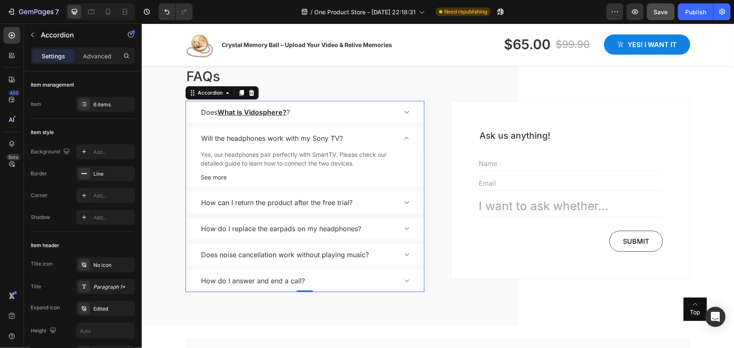
click at [207, 111] on p "Does What is Vidosphere? ?" at bounding box center [245, 112] width 89 height 10
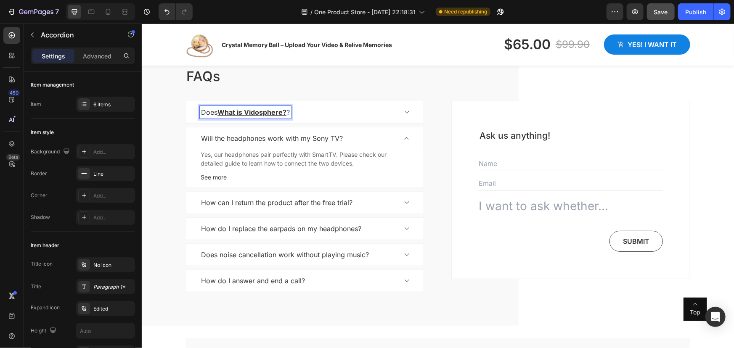
click at [207, 111] on p "Does What is Vidosphere? ?" at bounding box center [245, 112] width 89 height 10
click at [217, 111] on u "What is Vidosphere?" at bounding box center [251, 112] width 69 height 8
click at [213, 113] on p "Does What is Vidosphere? ?" at bounding box center [245, 112] width 89 height 10
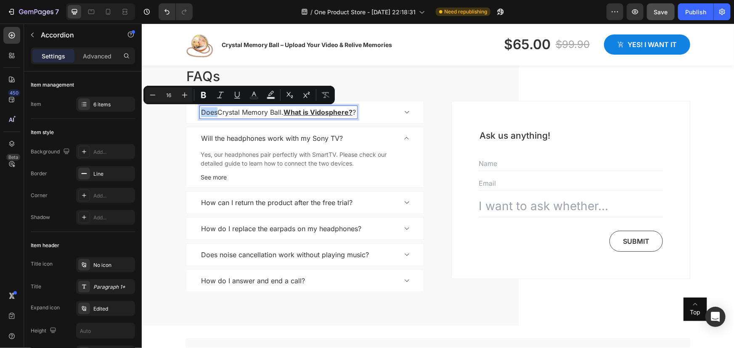
drag, startPoint x: 212, startPoint y: 112, endPoint x: 200, endPoint y: 113, distance: 12.6
click at [201, 113] on p "DoesCrystal Memory Ball. What is Vidosphere? ?" at bounding box center [278, 112] width 155 height 10
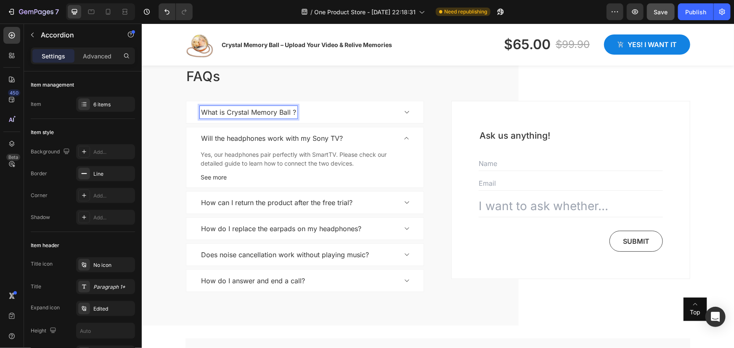
click at [405, 113] on icon at bounding box center [406, 111] width 6 height 7
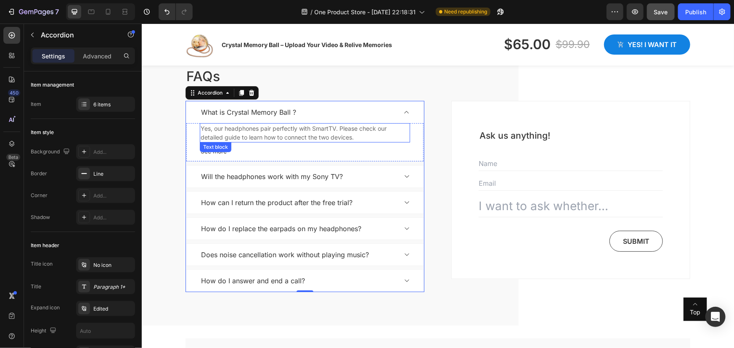
click at [235, 140] on p "Yes, our headphones pair perfectly with SmartTV. Please check our detailed guid…" at bounding box center [304, 133] width 209 height 18
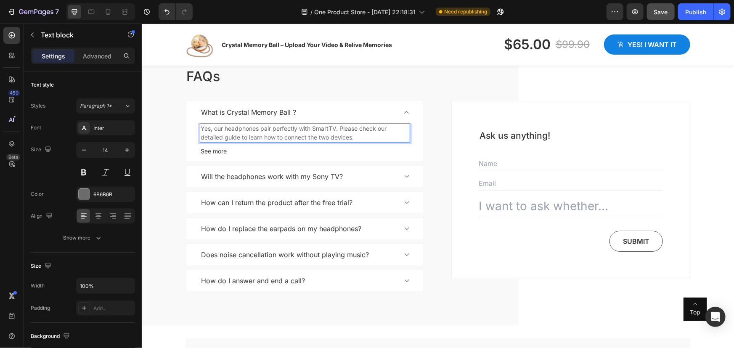
click at [321, 136] on p "Yes, our headphones pair perfectly with SmartTV. Please check our detailed guid…" at bounding box center [304, 133] width 209 height 18
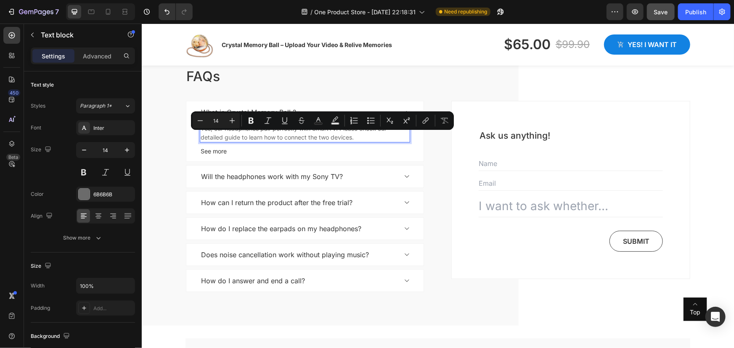
click at [350, 137] on p "Yes, our headphones pair perfectly with SmartTV. Please check our detailed guid…" at bounding box center [304, 133] width 209 height 18
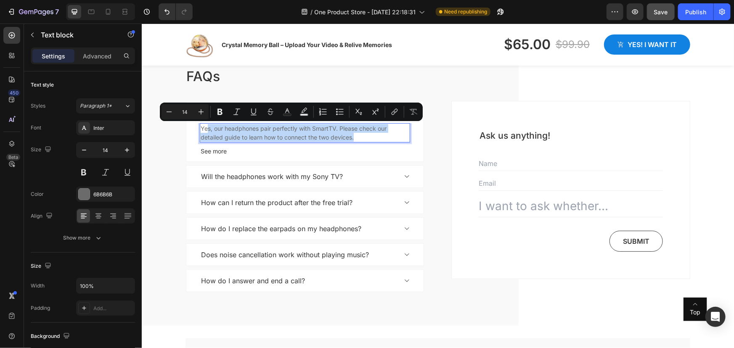
drag, startPoint x: 352, startPoint y: 137, endPoint x: 204, endPoint y: 129, distance: 147.8
click at [204, 129] on p "Yes, our headphones pair perfectly with SmartTV. Please check our detailed guid…" at bounding box center [304, 133] width 209 height 18
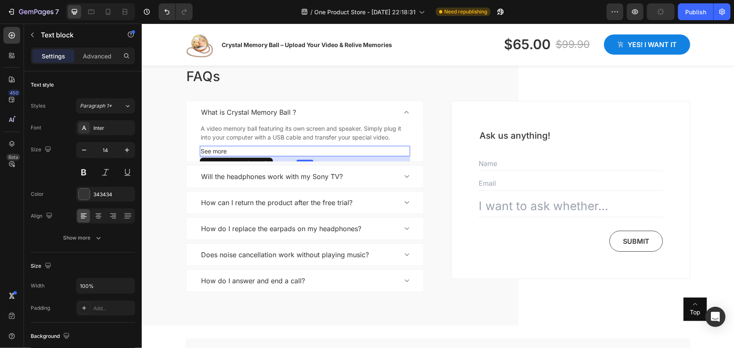
click at [242, 151] on p "See more" at bounding box center [304, 150] width 209 height 9
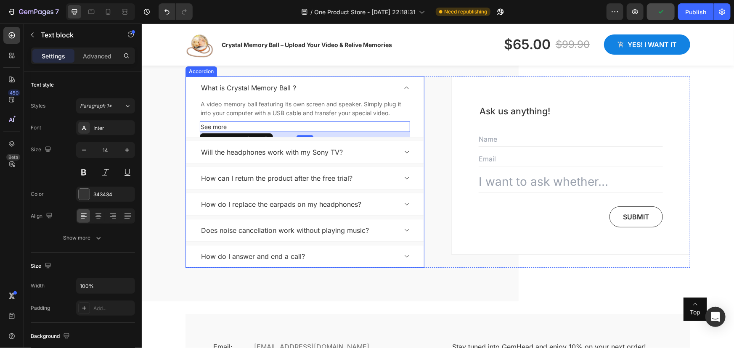
scroll to position [1640, 0]
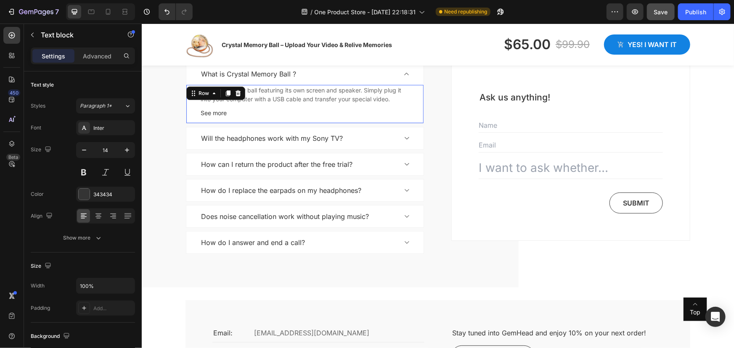
click at [186, 104] on div "A video memory ball featuring its own screen and speaker. Simply plug it into y…" at bounding box center [304, 104] width 237 height 38
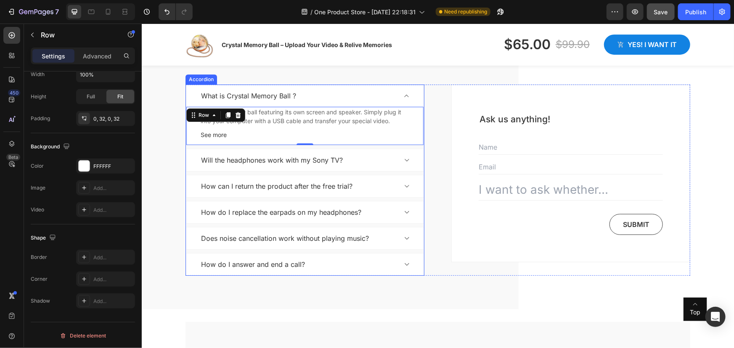
scroll to position [1334, 0]
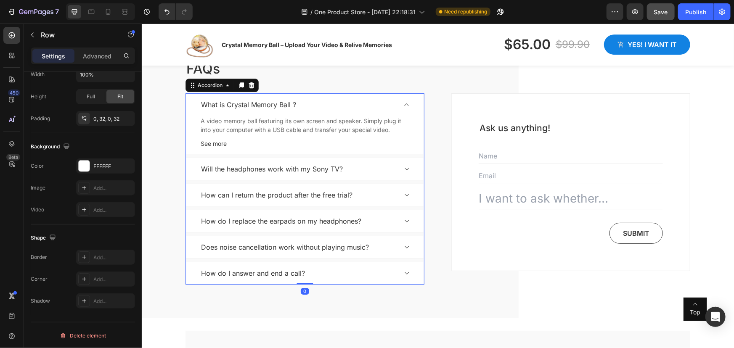
click at [403, 104] on icon at bounding box center [406, 104] width 6 height 7
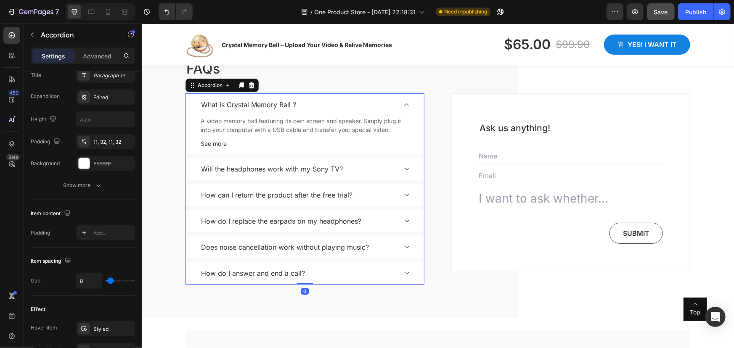
scroll to position [0, 0]
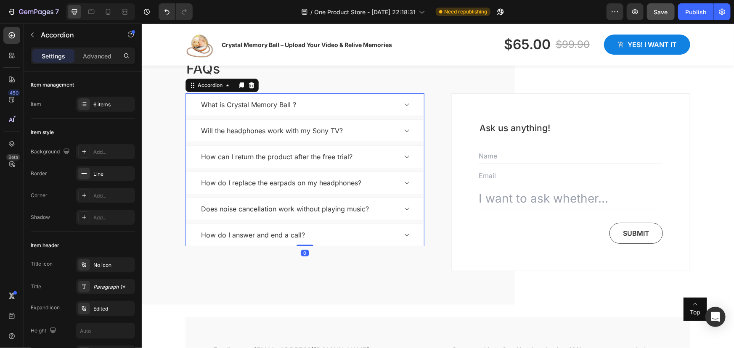
click at [335, 106] on div "What is Crystal Memory Ball ?" at bounding box center [297, 104] width 197 height 13
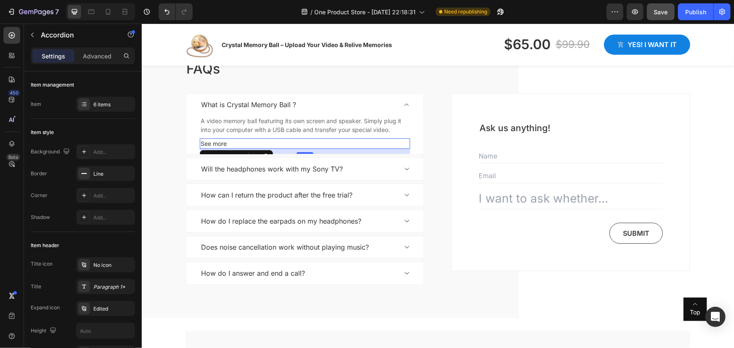
click at [221, 146] on p "See more" at bounding box center [304, 143] width 209 height 9
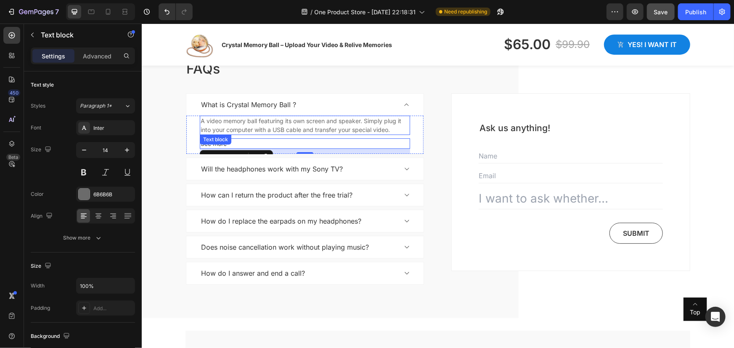
click at [211, 128] on p "A video memory ball featuring its own screen and speaker. Simply plug it into y…" at bounding box center [304, 125] width 209 height 18
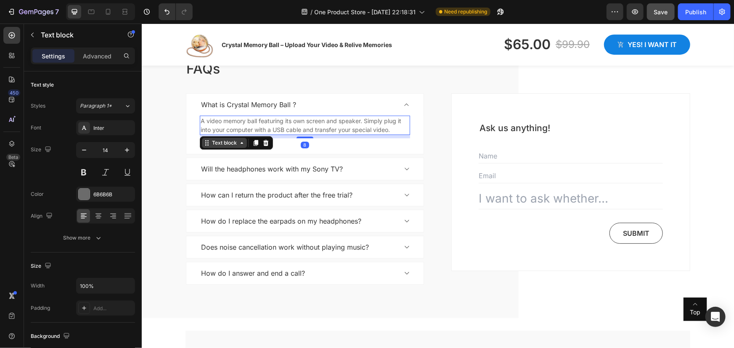
click at [219, 141] on div "Text block" at bounding box center [224, 143] width 28 height 8
click at [320, 144] on p "See more" at bounding box center [304, 143] width 209 height 9
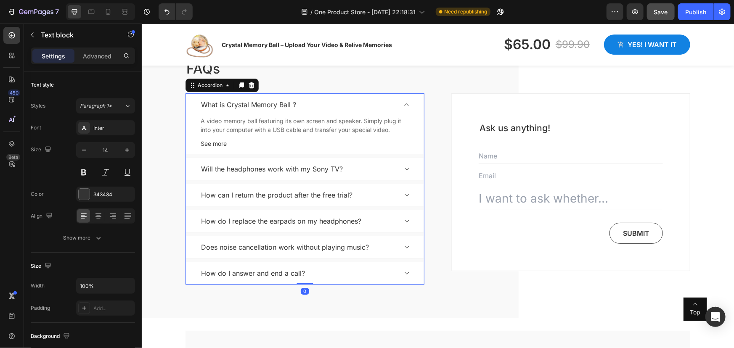
click at [314, 164] on p "Will the headphones work with my Sony TV?" at bounding box center [272, 169] width 142 height 10
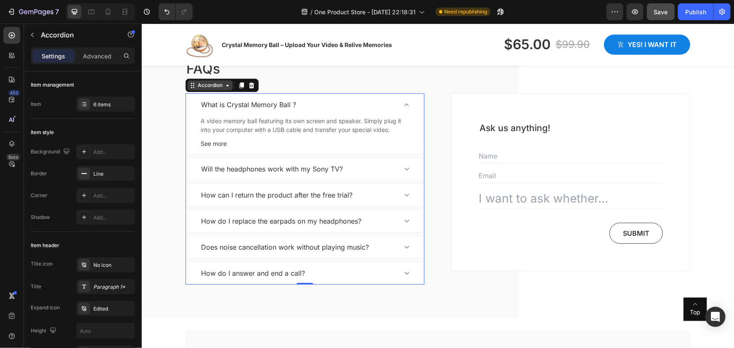
click at [201, 86] on div "Accordion" at bounding box center [210, 85] width 28 height 8
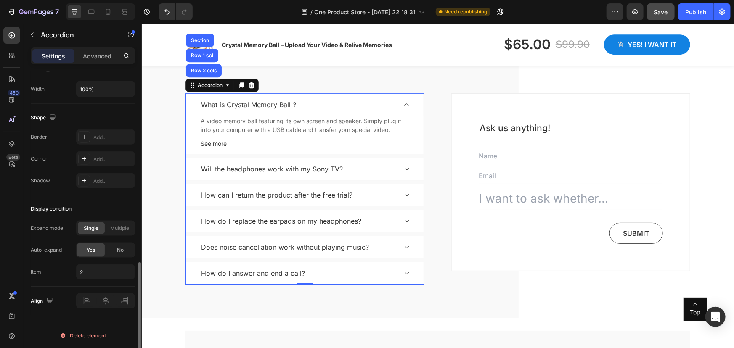
scroll to position [483, 0]
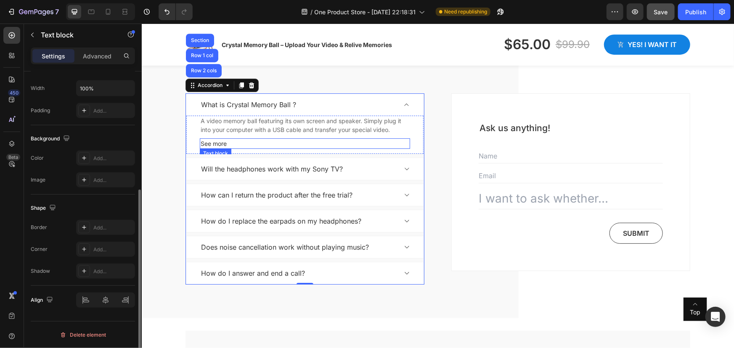
click at [224, 141] on p "See more" at bounding box center [304, 143] width 209 height 9
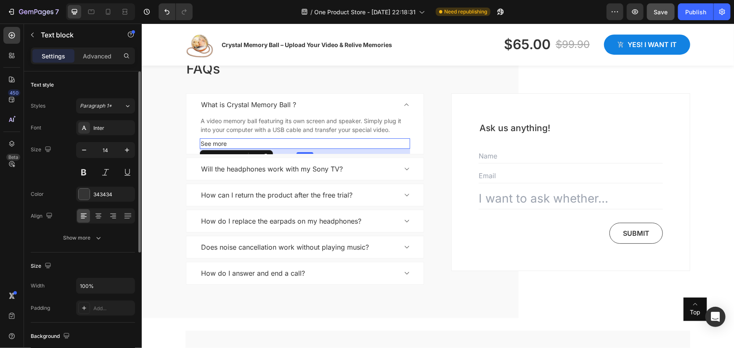
click at [213, 141] on p "See more" at bounding box center [304, 143] width 209 height 9
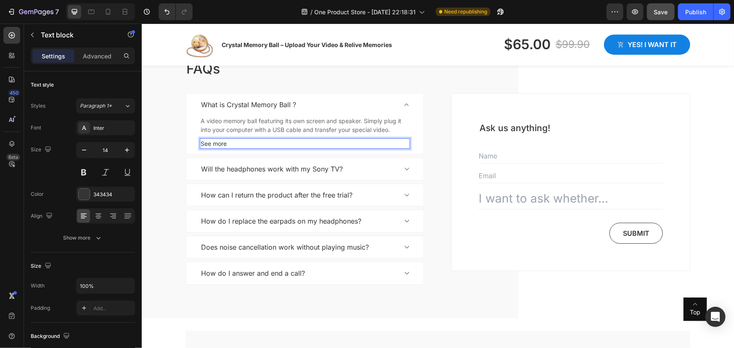
click at [211, 145] on p "See more" at bounding box center [304, 143] width 209 height 9
click at [213, 140] on p "See more" at bounding box center [304, 143] width 209 height 9
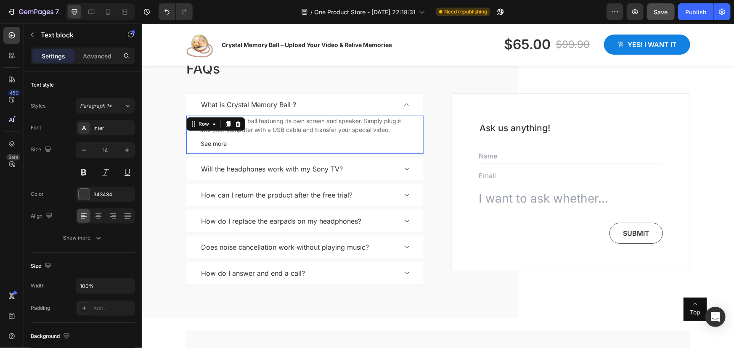
click at [410, 143] on div "A video memory ball featuring its own screen and speaker. Simply plug it into y…" at bounding box center [304, 134] width 237 height 38
click at [367, 147] on div "See more Text block" at bounding box center [304, 143] width 210 height 11
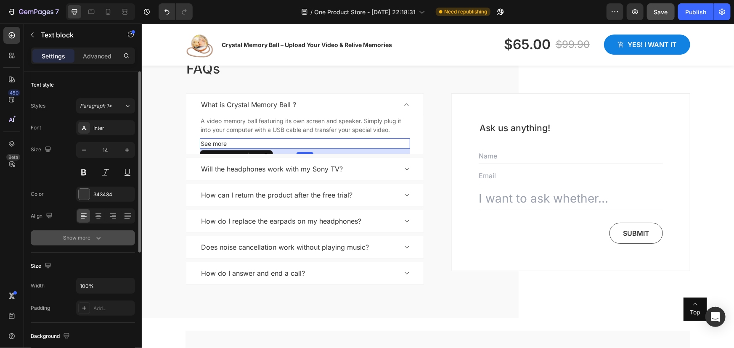
click at [93, 238] on div "Show more" at bounding box center [82, 238] width 39 height 8
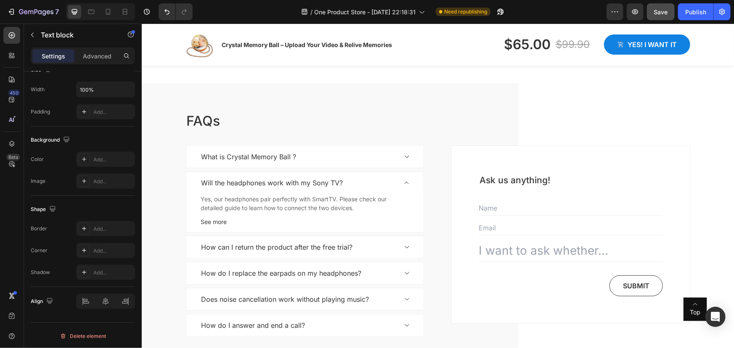
scroll to position [1640, 0]
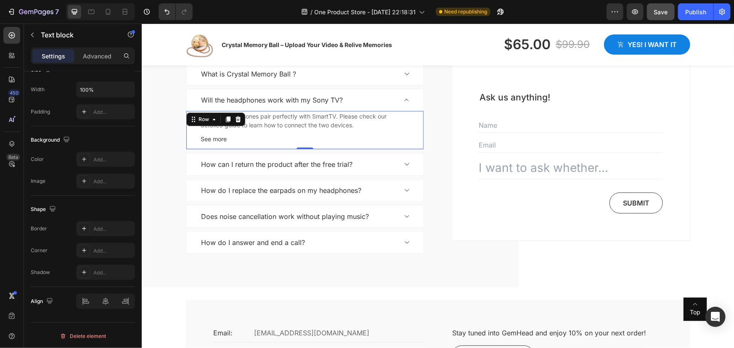
click at [188, 126] on div "Yes, our headphones pair perfectly with SmartTV. Please check our detailed guid…" at bounding box center [304, 130] width 237 height 38
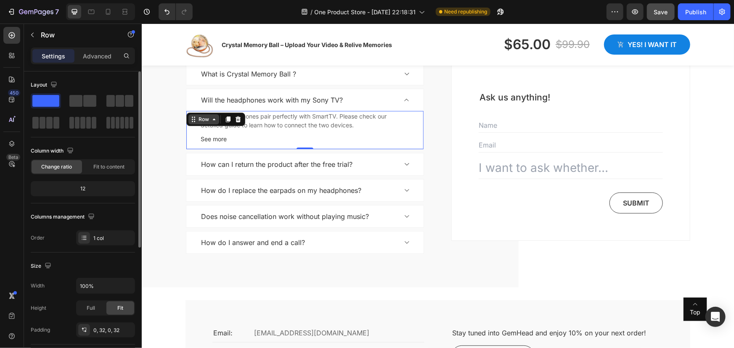
click at [190, 121] on icon at bounding box center [193, 119] width 7 height 7
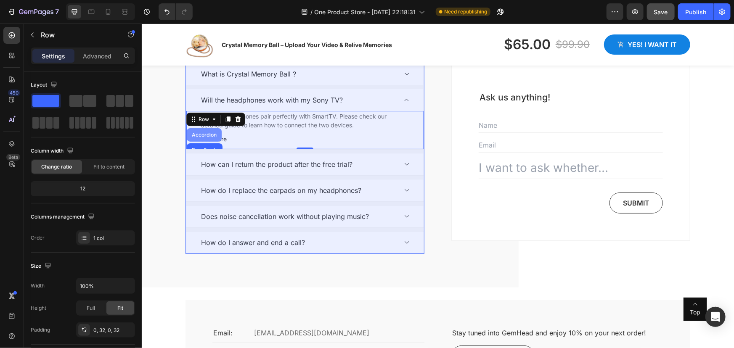
click at [197, 132] on div "Accordion" at bounding box center [204, 134] width 28 height 5
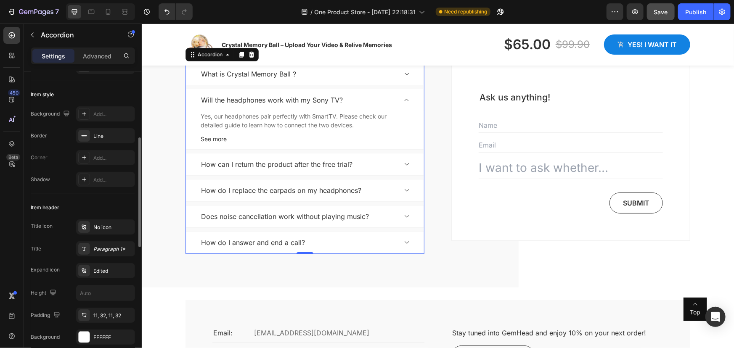
scroll to position [114, 0]
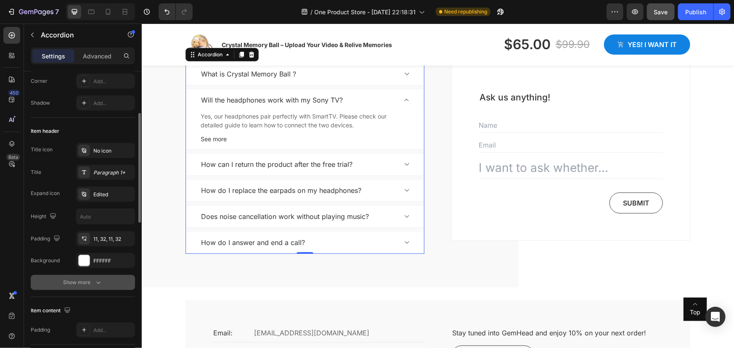
click at [97, 283] on icon "button" at bounding box center [98, 283] width 4 height 3
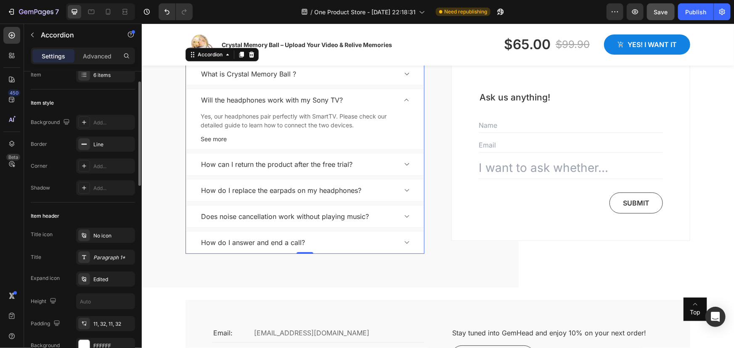
scroll to position [0, 0]
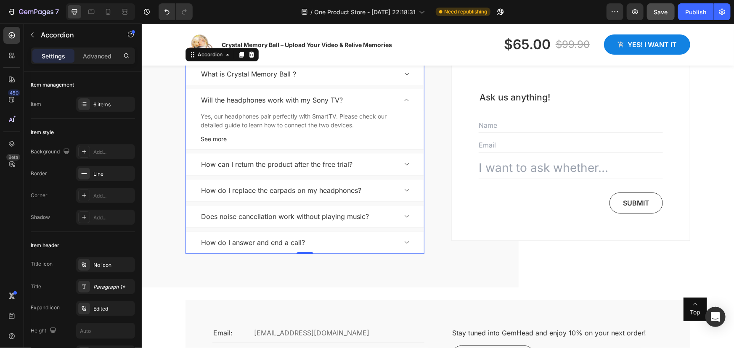
click at [227, 74] on p "What is Crystal Memory Ball ?" at bounding box center [248, 74] width 95 height 10
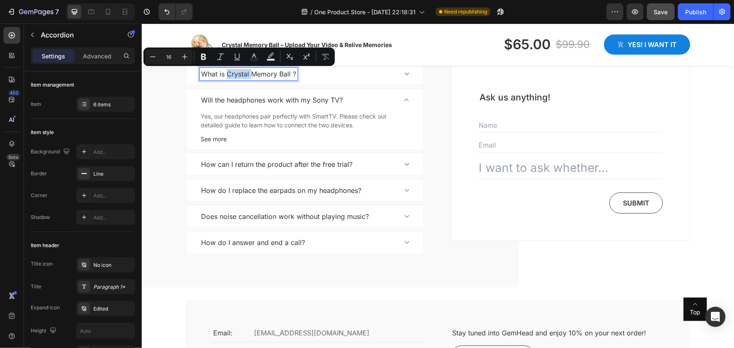
click at [241, 73] on p "What is Crystal Memory Ball ?" at bounding box center [248, 74] width 95 height 10
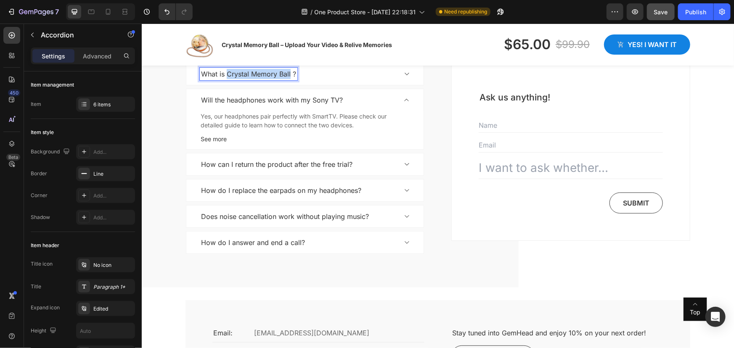
drag, startPoint x: 224, startPoint y: 74, endPoint x: 286, endPoint y: 77, distance: 62.3
click at [286, 77] on p "What is Crystal Memory Ball ?" at bounding box center [248, 74] width 95 height 10
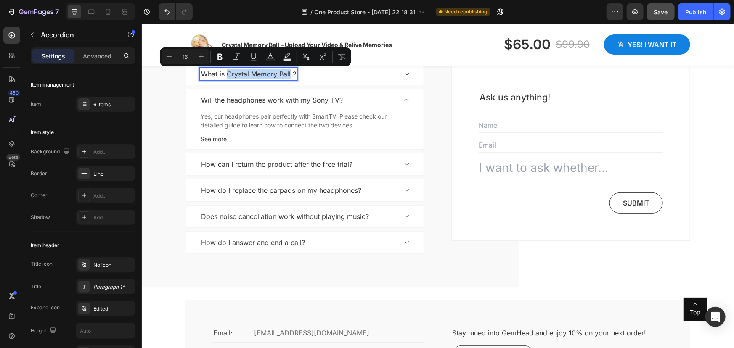
copy p "Crystal Memory Ball"
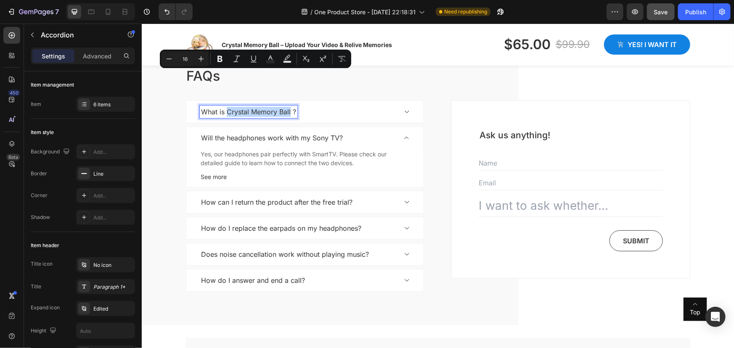
scroll to position [1602, 0]
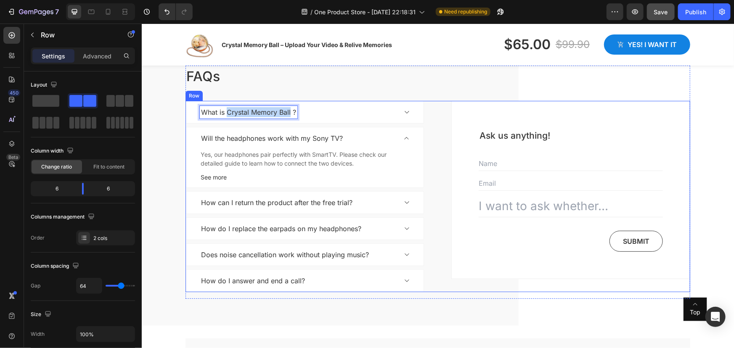
click at [438, 122] on div "What is Crystal Memory Ball ? Will the headphones work with my Sony TV? Yes, ou…" at bounding box center [437, 195] width 505 height 191
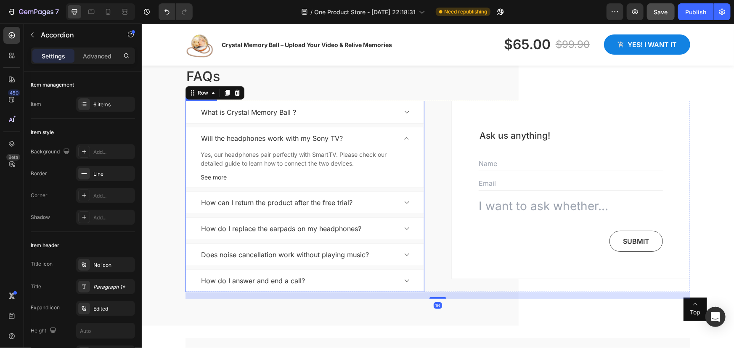
click at [333, 138] on p "Will the headphones work with my Sony TV?" at bounding box center [272, 138] width 142 height 10
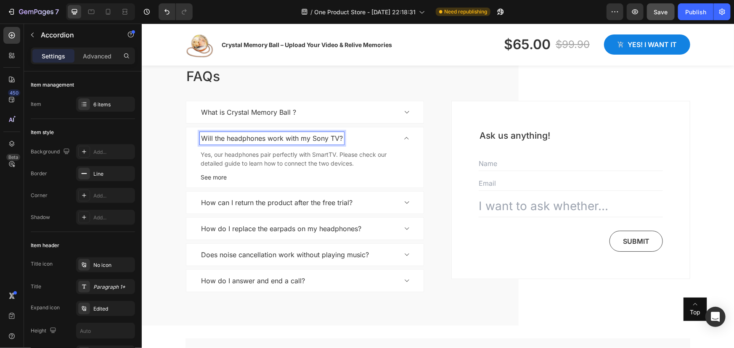
click at [333, 138] on p "Will the headphones work with my Sony TV?" at bounding box center [272, 138] width 142 height 10
click at [90, 54] on p "Advanced" at bounding box center [97, 56] width 29 height 9
type input "100%"
type input "100"
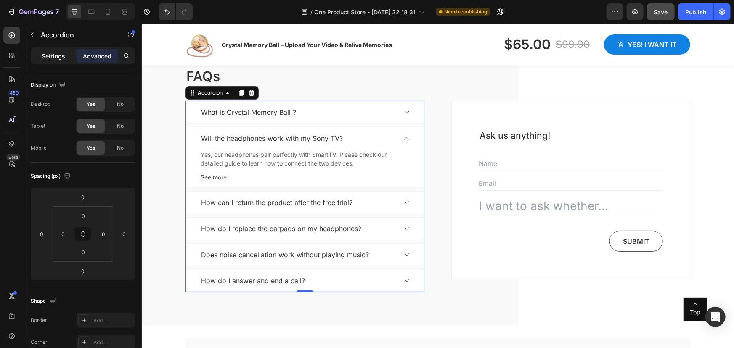
click at [50, 52] on p "Settings" at bounding box center [54, 56] width 24 height 9
type input "8"
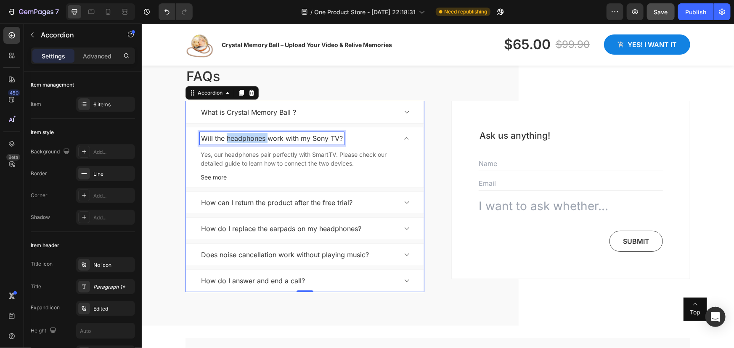
click at [229, 137] on p "Will the headphones work with my Sony TV?" at bounding box center [272, 138] width 142 height 10
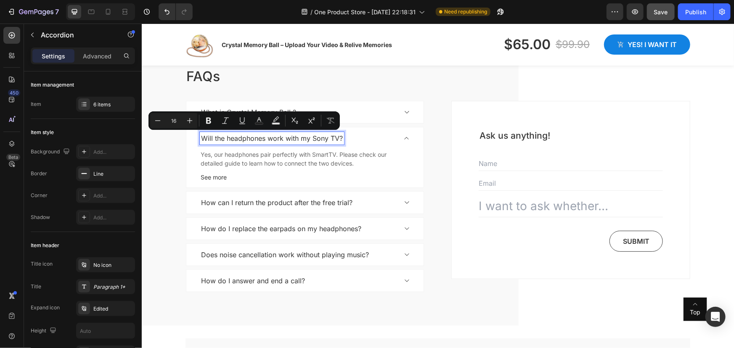
click at [204, 136] on p "Will the headphones work with my Sony TV?" at bounding box center [272, 138] width 142 height 10
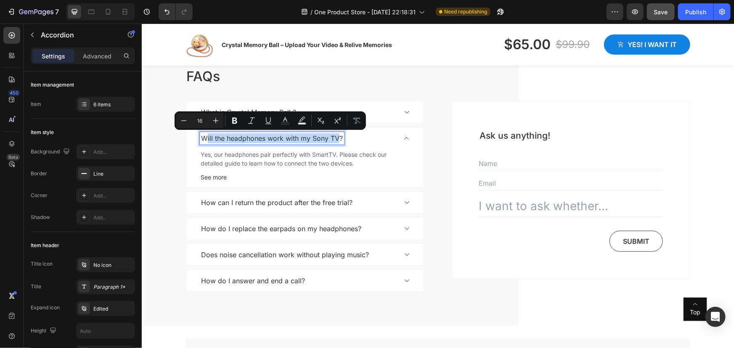
drag, startPoint x: 203, startPoint y: 136, endPoint x: 335, endPoint y: 143, distance: 131.8
click at [335, 143] on div "Will the headphones work with my Sony TV?" at bounding box center [271, 138] width 144 height 13
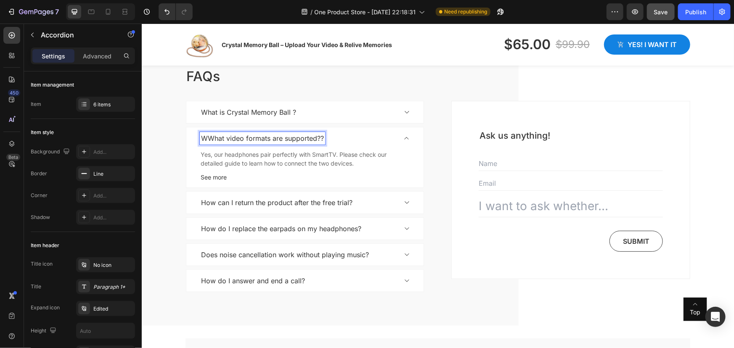
click at [205, 137] on p "WWhat video formats are supported??" at bounding box center [262, 138] width 123 height 10
click at [308, 138] on p "What video formats are supported??" at bounding box center [259, 138] width 116 height 10
click at [309, 138] on p "What video formats are supported??" at bounding box center [259, 138] width 116 height 10
click at [241, 156] on p "Yes, our headphones pair perfectly with SmartTV. Please check our detailed guid…" at bounding box center [304, 159] width 209 height 18
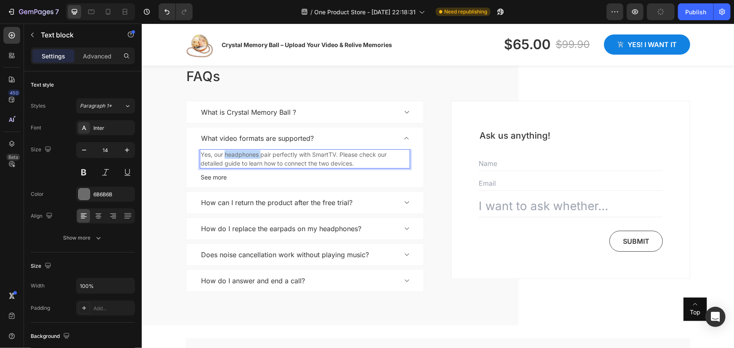
click at [241, 156] on p "Yes, our headphones pair perfectly with SmartTV. Please check our detailed guid…" at bounding box center [304, 159] width 209 height 18
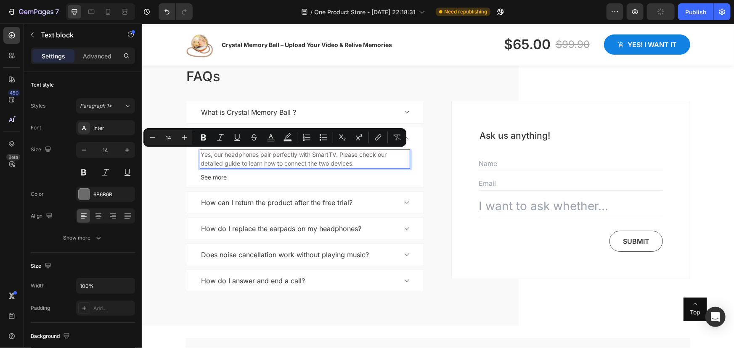
click at [354, 162] on p "Yes, our headphones pair perfectly with SmartTV. Please check our detailed guid…" at bounding box center [304, 159] width 209 height 18
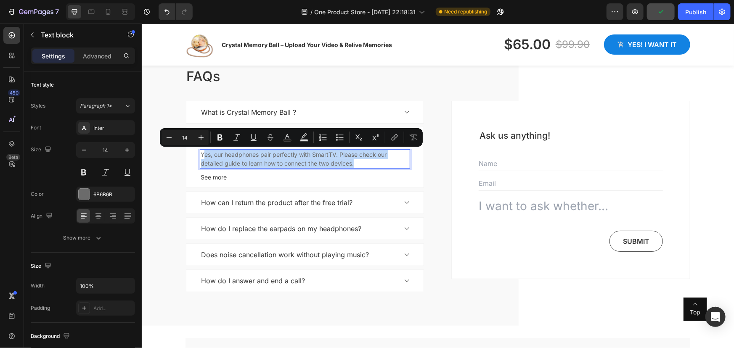
drag, startPoint x: 355, startPoint y: 163, endPoint x: 201, endPoint y: 155, distance: 154.5
click at [201, 155] on p "Yes, our headphones pair perfectly with SmartTV. Please check our detailed guid…" at bounding box center [304, 159] width 209 height 18
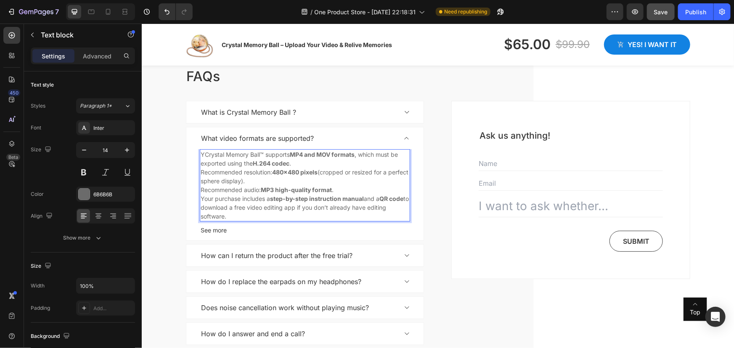
click at [201, 155] on p "YCrystal Memory Ball™ supports MP4 and MOV formats , which must be exported usi…" at bounding box center [304, 159] width 209 height 18
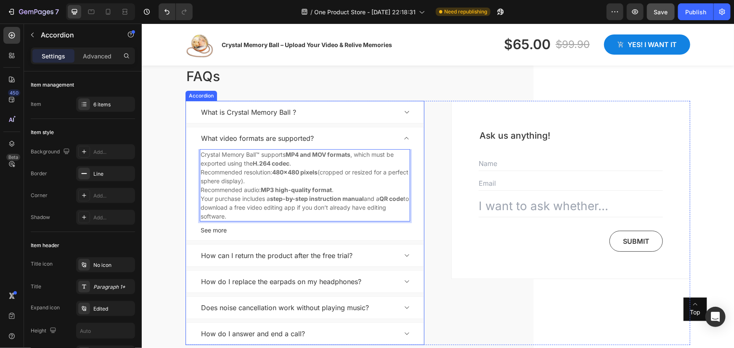
click at [404, 138] on icon at bounding box center [406, 138] width 4 height 3
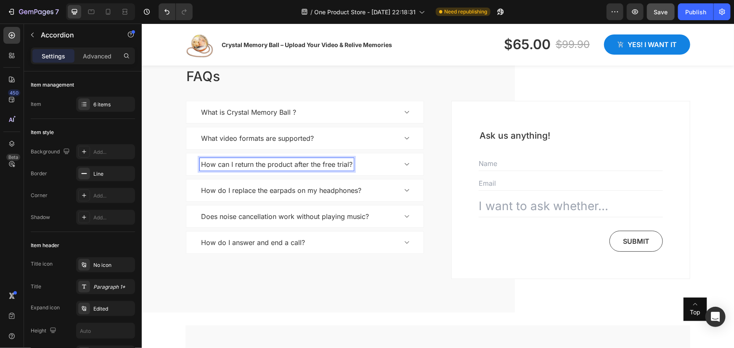
click at [344, 166] on p "How can I return the product after the free trial?" at bounding box center [276, 164] width 151 height 10
click at [346, 166] on p "How can I return the product after the free trial?" at bounding box center [276, 164] width 151 height 10
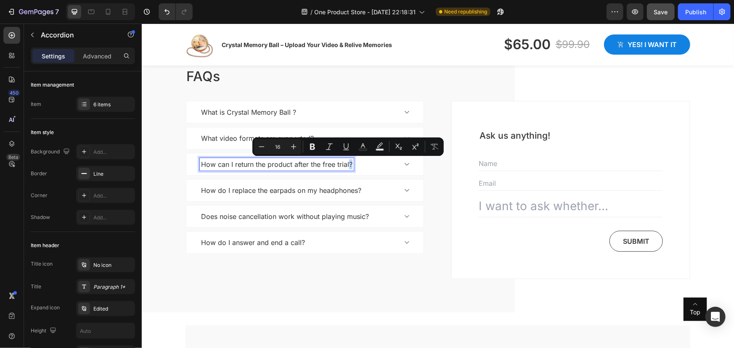
click at [346, 166] on p "How can I return the product after the free trial?" at bounding box center [276, 164] width 151 height 10
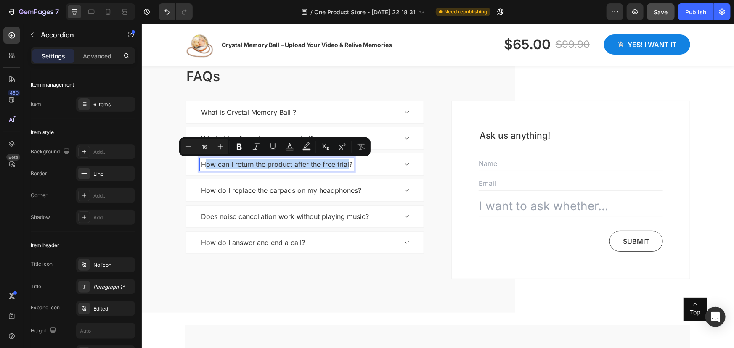
drag, startPoint x: 345, startPoint y: 166, endPoint x: 204, endPoint y: 164, distance: 140.9
click at [204, 164] on p "How can I return the product after the free trial?" at bounding box center [276, 164] width 151 height 10
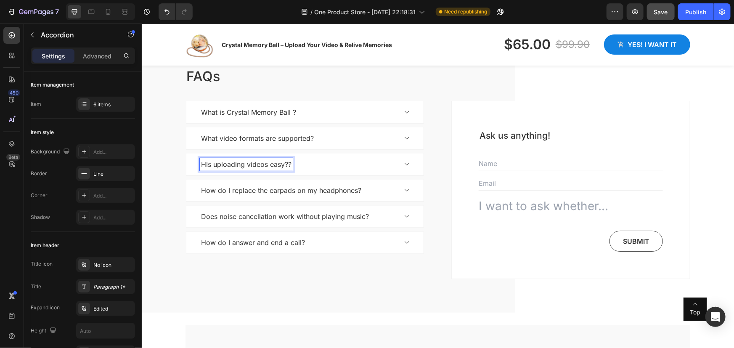
click at [203, 165] on p "HIs uploading videos easy??" at bounding box center [246, 164] width 90 height 10
click at [278, 164] on p "Is uploading videos easy??" at bounding box center [243, 164] width 85 height 10
click at [404, 166] on icon at bounding box center [406, 164] width 6 height 7
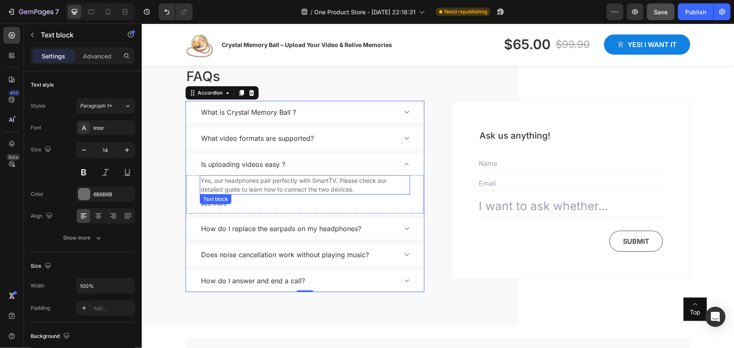
click at [304, 183] on p "Yes, our headphones pair perfectly with SmartTV. Please check our detailed guid…" at bounding box center [304, 185] width 209 height 18
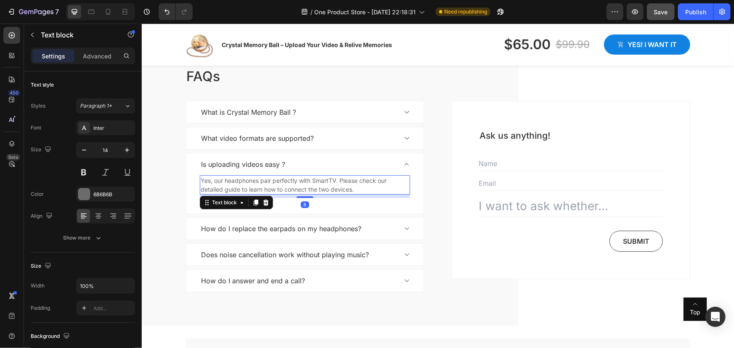
click at [361, 188] on p "Yes, our headphones pair perfectly with SmartTV. Please check our detailed guid…" at bounding box center [304, 185] width 209 height 18
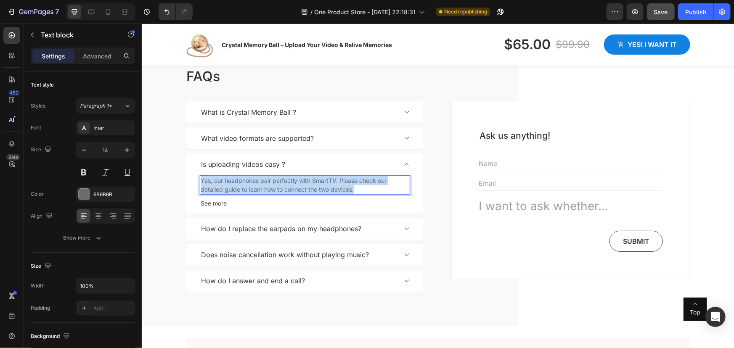
drag, startPoint x: 361, startPoint y: 188, endPoint x: 199, endPoint y: 184, distance: 161.9
click at [200, 184] on p "Yes, our headphones pair perfectly with SmartTV. Please check our detailed guid…" at bounding box center [304, 185] width 209 height 18
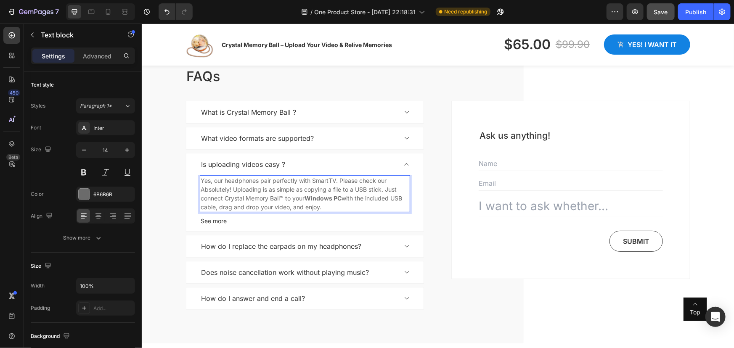
click at [280, 197] on p "Yes, our headphones pair perfectly with SmartTV. Please check our Absolutely! U…" at bounding box center [304, 193] width 209 height 35
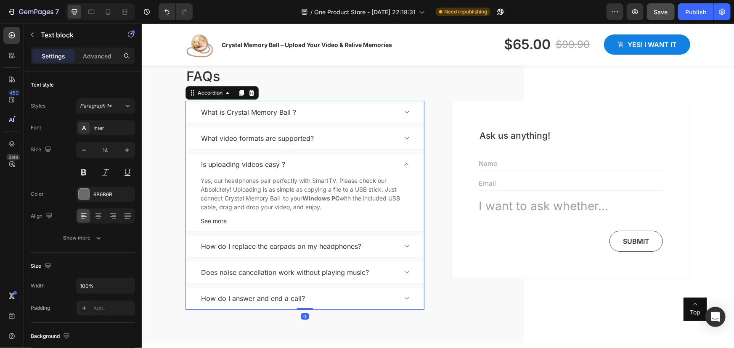
click at [218, 243] on p "How do I replace the earpads on my headphones?" at bounding box center [281, 246] width 160 height 10
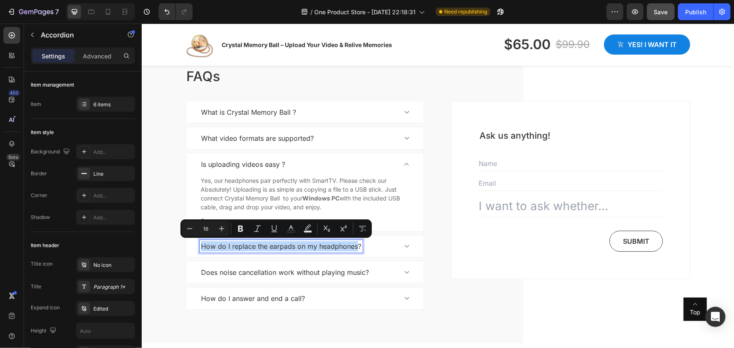
drag, startPoint x: 199, startPoint y: 246, endPoint x: 354, endPoint y: 244, distance: 154.3
click at [354, 244] on p "How do I replace the earpads on my headphones?" at bounding box center [281, 246] width 160 height 10
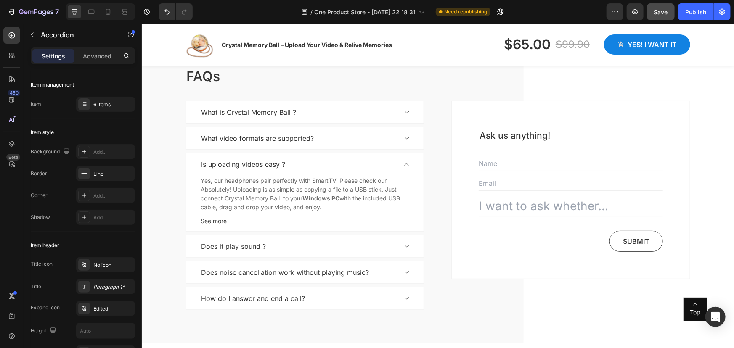
click at [394, 243] on div "Does it play sound ?" at bounding box center [304, 246] width 237 height 22
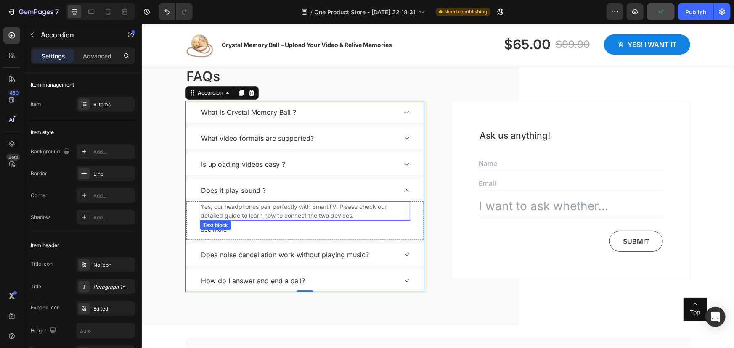
click at [252, 212] on p "Yes, our headphones pair perfectly with SmartTV. Please check our detailed guid…" at bounding box center [304, 211] width 209 height 18
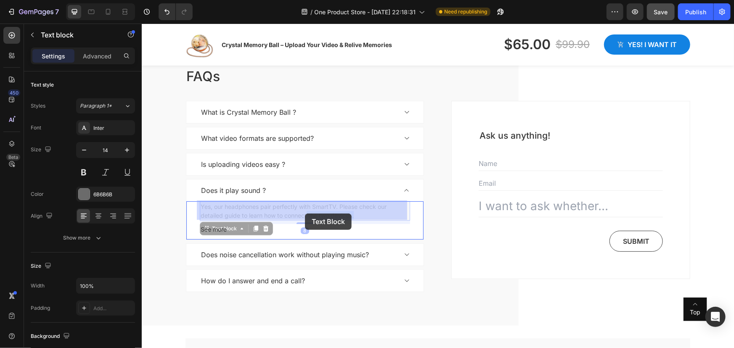
drag, startPoint x: 354, startPoint y: 214, endPoint x: 304, endPoint y: 213, distance: 49.2
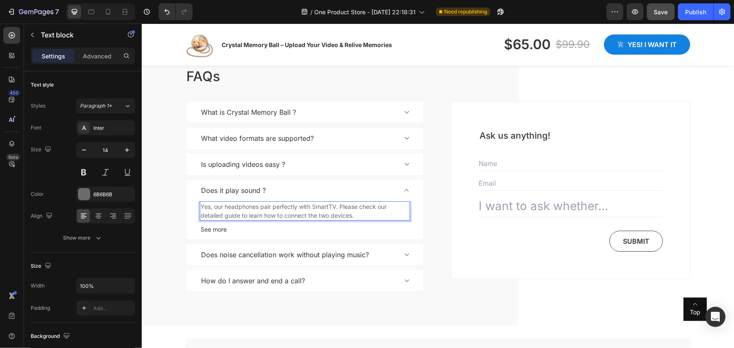
click at [355, 214] on p "Yes, our headphones pair perfectly with SmartTV. Please check our detailed guid…" at bounding box center [304, 211] width 209 height 18
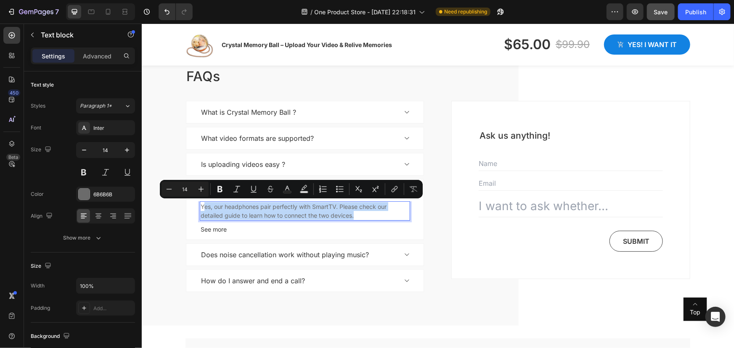
drag, startPoint x: 355, startPoint y: 214, endPoint x: 200, endPoint y: 209, distance: 154.8
click at [200, 209] on p "Yes, our headphones pair perfectly with SmartTV. Please check our detailed guid…" at bounding box center [304, 211] width 209 height 18
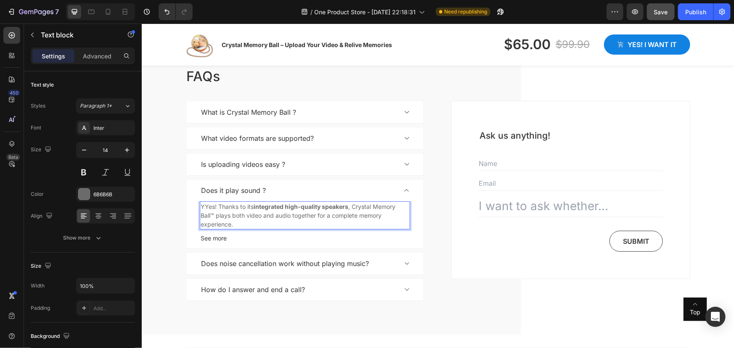
click at [201, 205] on p "YYes! Thanks to its integrated high-quality speakers , Crystal Memory Ball™ pla…" at bounding box center [304, 215] width 209 height 26
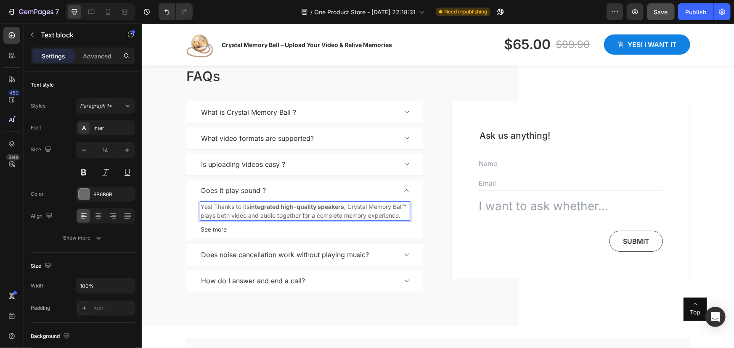
click at [404, 205] on p "Yes! Thanks to its integrated high-quality speakers , Crystal Memory Ball™ play…" at bounding box center [304, 211] width 209 height 18
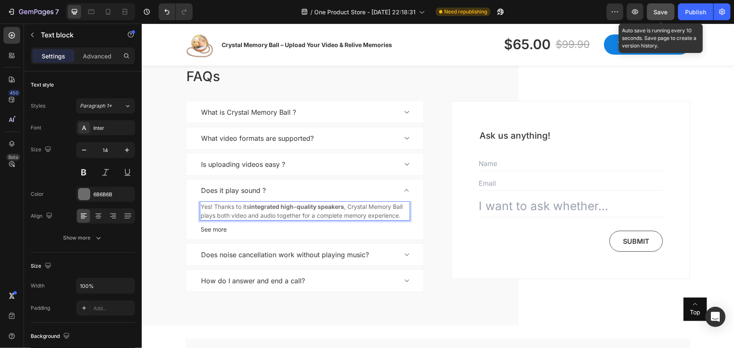
click at [661, 9] on span "Save" at bounding box center [661, 11] width 14 height 7
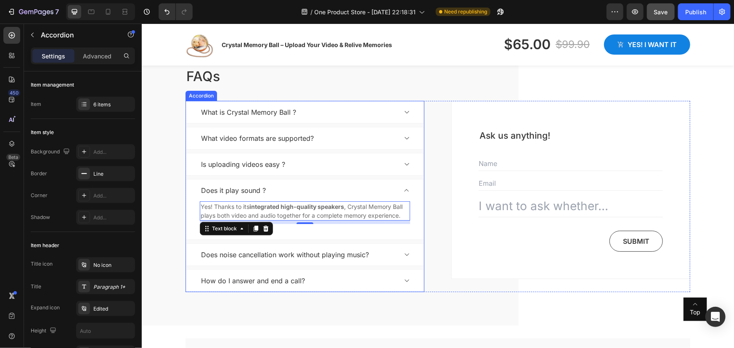
click at [206, 253] on p "Does noise cancellation work without playing music?" at bounding box center [285, 254] width 168 height 10
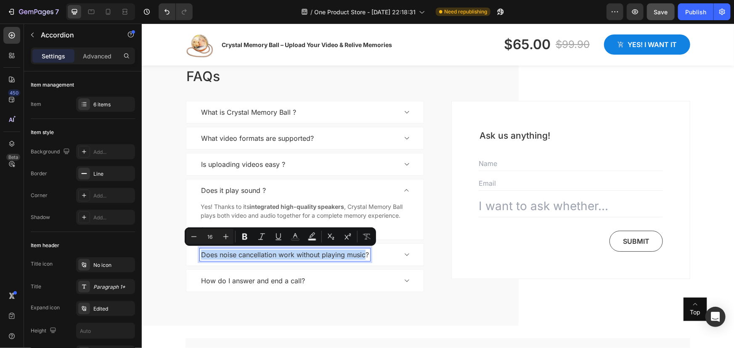
drag, startPoint x: 200, startPoint y: 254, endPoint x: 362, endPoint y: 260, distance: 162.4
click at [362, 260] on div "Does noise cancellation work without playing music?" at bounding box center [304, 254] width 237 height 22
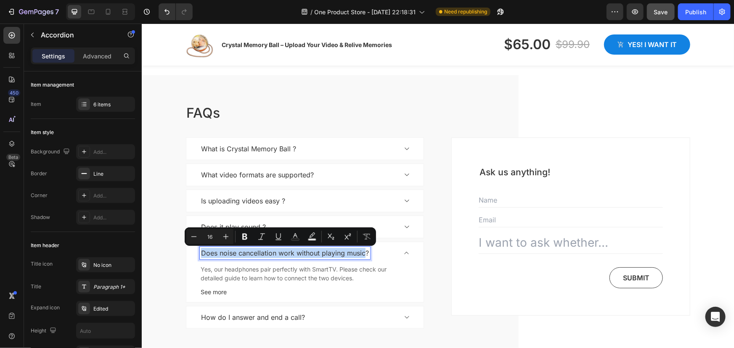
scroll to position [1563, 0]
click at [246, 257] on p "Does noise cancellation work without playing music?" at bounding box center [285, 254] width 168 height 10
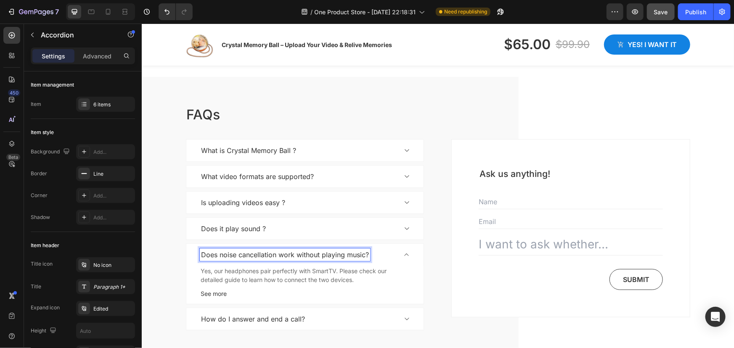
click at [201, 253] on p "Does noise cancellation work without playing music?" at bounding box center [285, 254] width 168 height 10
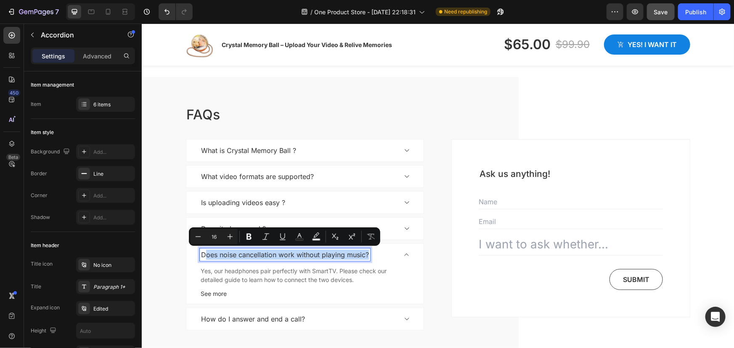
drag, startPoint x: 202, startPoint y: 253, endPoint x: 364, endPoint y: 258, distance: 161.5
click at [364, 258] on p "Does noise cancellation work without playing music?" at bounding box center [285, 254] width 168 height 10
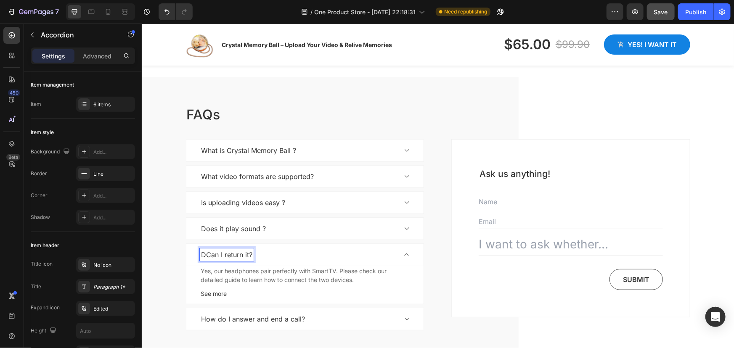
click at [204, 255] on p "DCan I return it?" at bounding box center [226, 254] width 51 height 10
click at [217, 272] on p "Yes, our headphones pair perfectly with SmartTV. Please check our detailed guid…" at bounding box center [304, 275] width 209 height 18
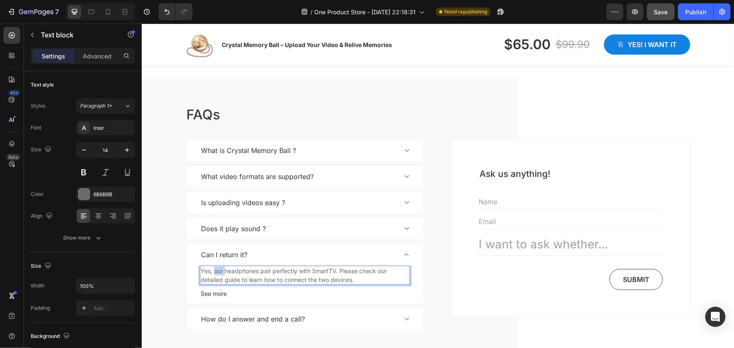
click at [217, 272] on p "Yes, our headphones pair perfectly with SmartTV. Please check our detailed guid…" at bounding box center [304, 275] width 209 height 18
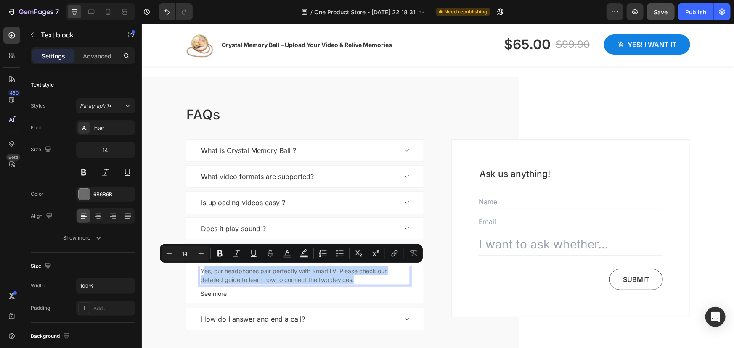
drag, startPoint x: 356, startPoint y: 281, endPoint x: 201, endPoint y: 269, distance: 155.2
click at [201, 269] on p "Yes, our headphones pair perfectly with SmartTV. Please check our detailed guid…" at bounding box center [304, 275] width 209 height 18
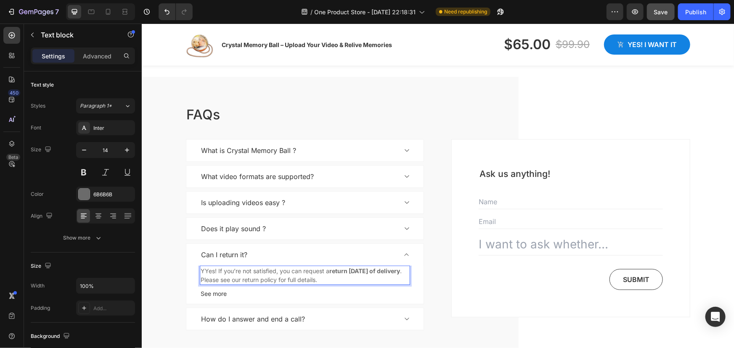
click at [201, 270] on p "YYes! If you’re not satisfied, you can request a return [DATE] of delivery . Pl…" at bounding box center [304, 275] width 209 height 18
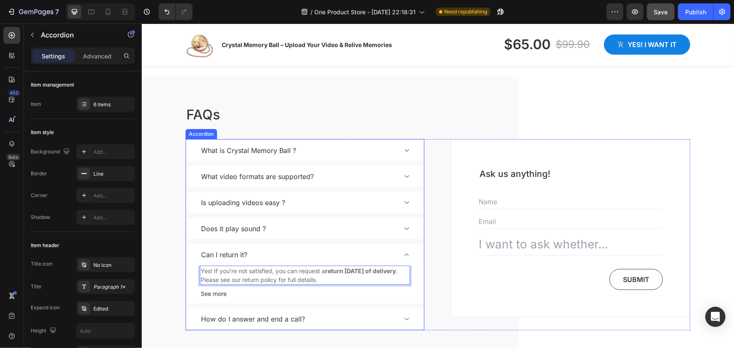
click at [201, 317] on p "How do I answer and end a call?" at bounding box center [253, 319] width 104 height 10
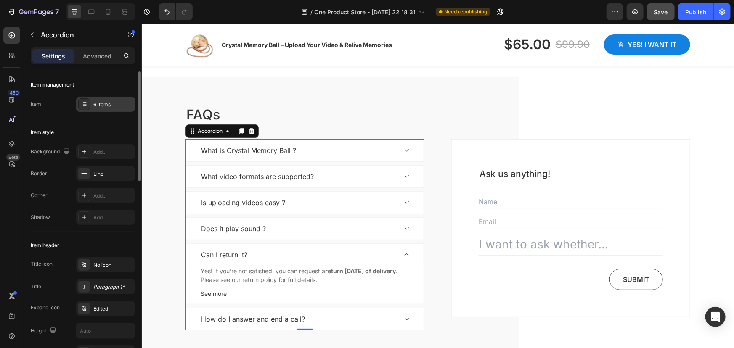
click at [100, 106] on div "6 items" at bounding box center [113, 105] width 40 height 8
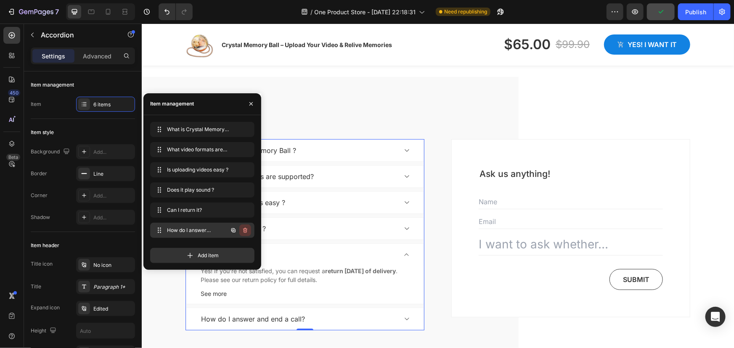
click at [246, 232] on icon "button" at bounding box center [245, 230] width 7 height 7
click at [240, 229] on div "Delete" at bounding box center [240, 231] width 16 height 8
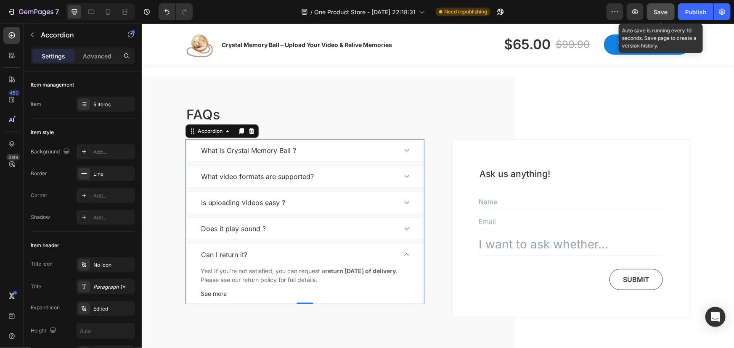
click at [658, 11] on span "Save" at bounding box center [661, 11] width 14 height 7
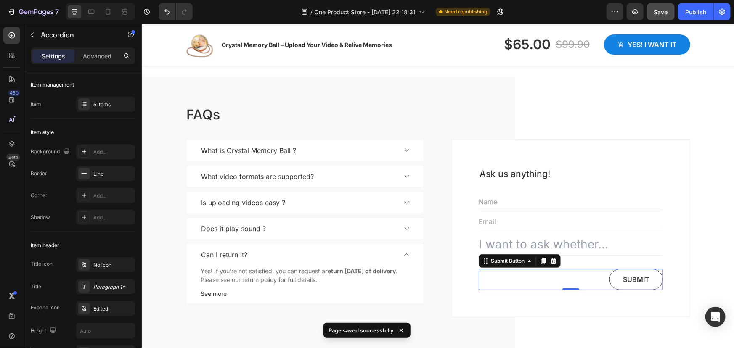
click at [581, 282] on div "Submit Submit Button 0" at bounding box center [570, 279] width 184 height 21
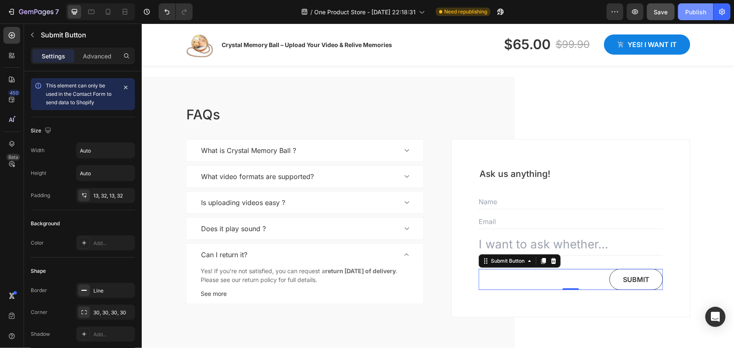
click at [690, 13] on div "Publish" at bounding box center [695, 12] width 21 height 9
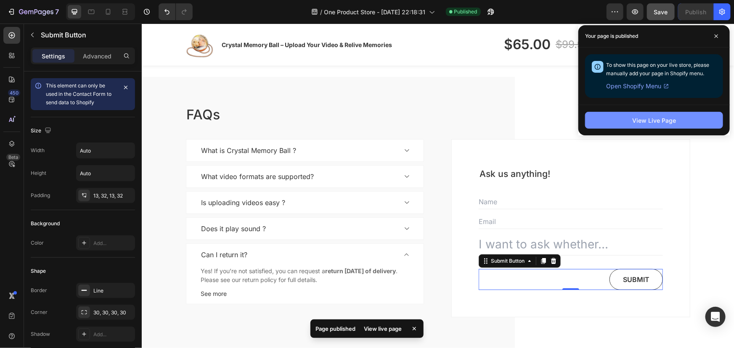
click at [656, 122] on div "View Live Page" at bounding box center [654, 120] width 44 height 9
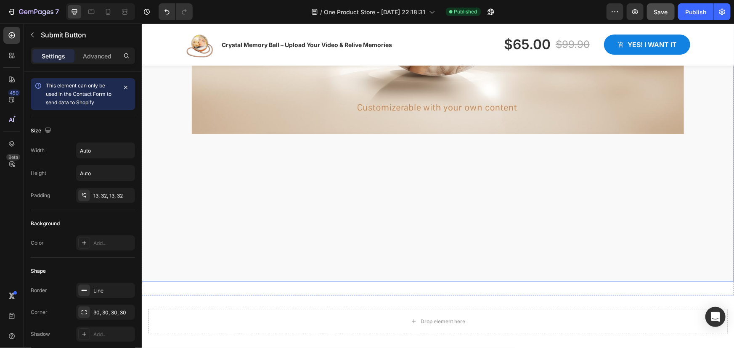
scroll to position [1257, 0]
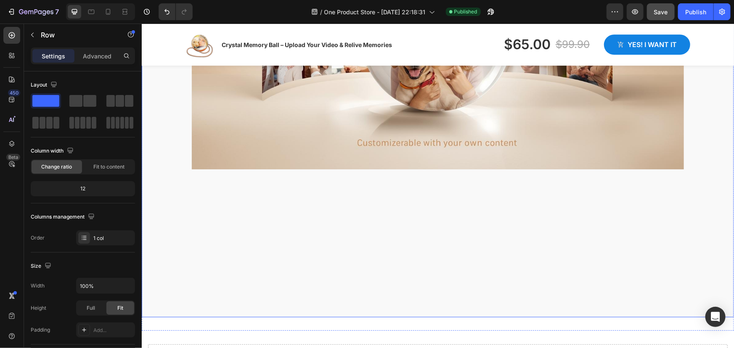
click at [410, 220] on div "Image Row" at bounding box center [437, 92] width 592 height 450
click at [96, 55] on p "Advanced" at bounding box center [97, 56] width 29 height 9
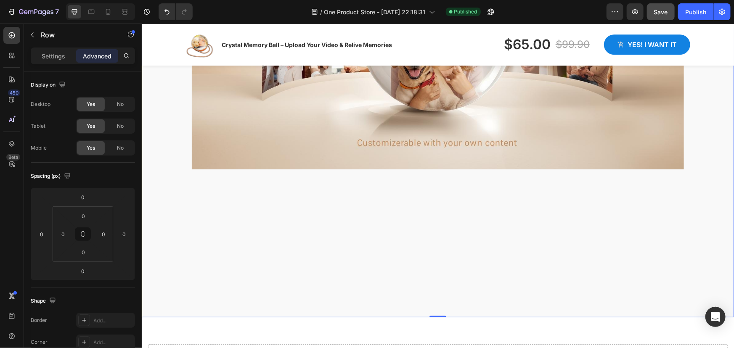
click at [256, 226] on div "Image Row" at bounding box center [437, 92] width 592 height 450
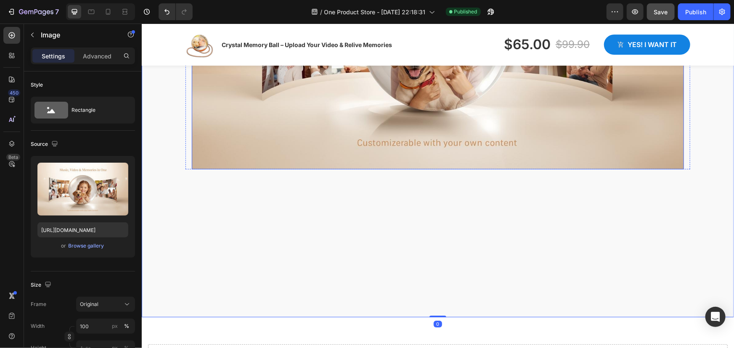
click at [279, 162] on img at bounding box center [437, 31] width 492 height 275
click at [99, 57] on p "Advanced" at bounding box center [97, 56] width 29 height 9
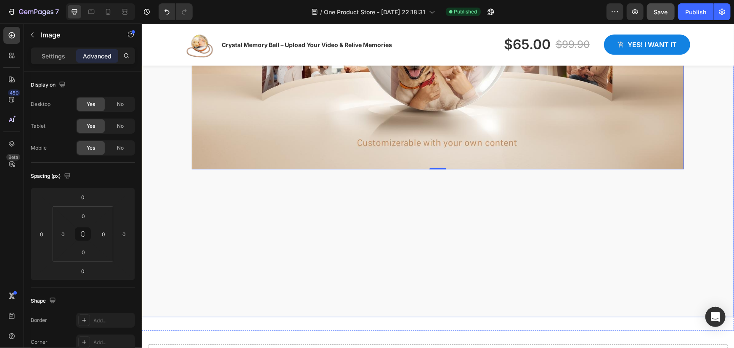
click at [293, 218] on div "Image 0 Row" at bounding box center [437, 92] width 592 height 450
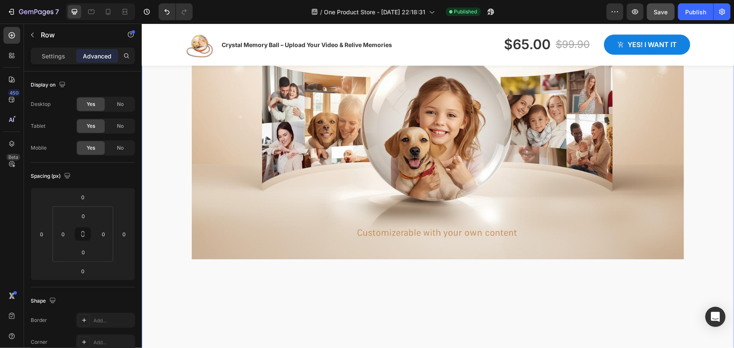
scroll to position [1181, 0]
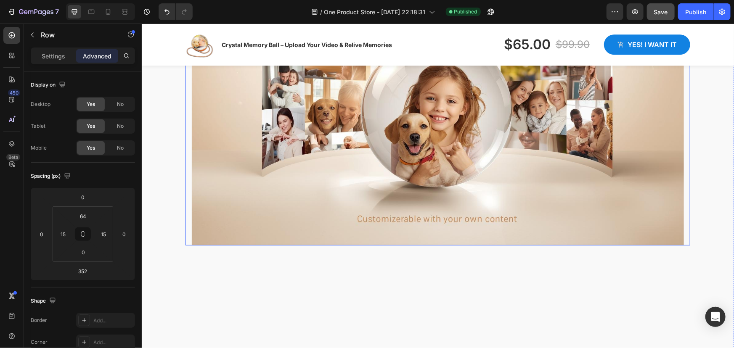
click at [185, 222] on div "Image Row" at bounding box center [437, 94] width 505 height 302
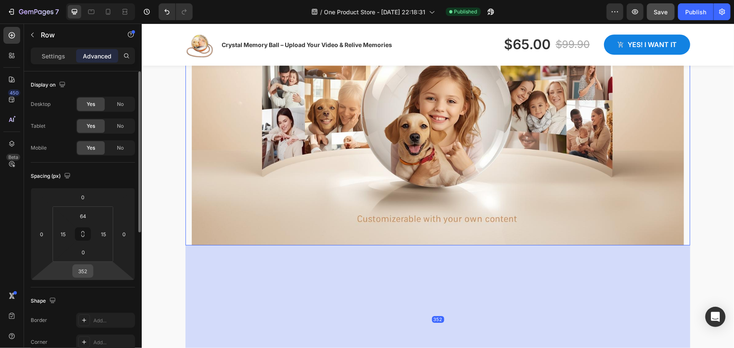
click at [83, 271] on input "352" at bounding box center [82, 271] width 17 height 13
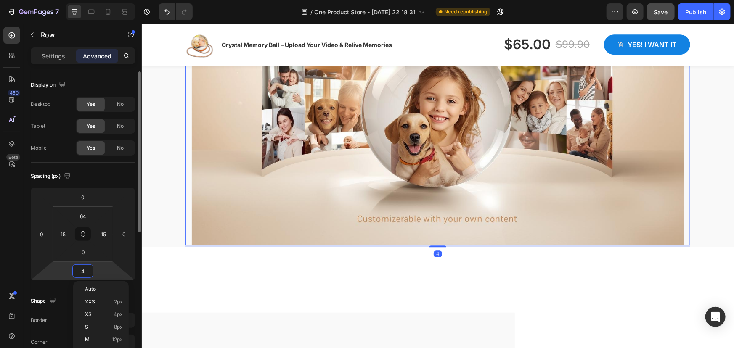
type input "40"
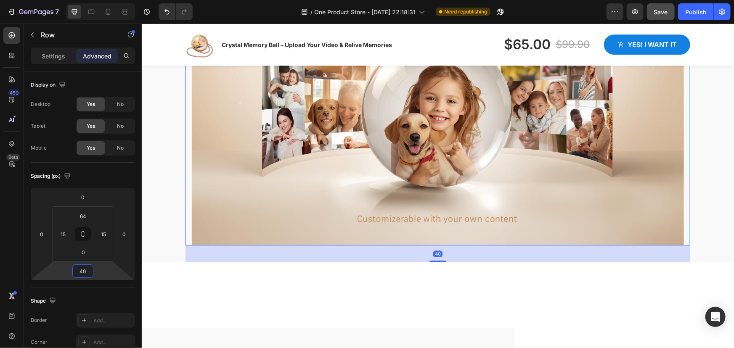
click at [226, 279] on div at bounding box center [437, 301] width 592 height 52
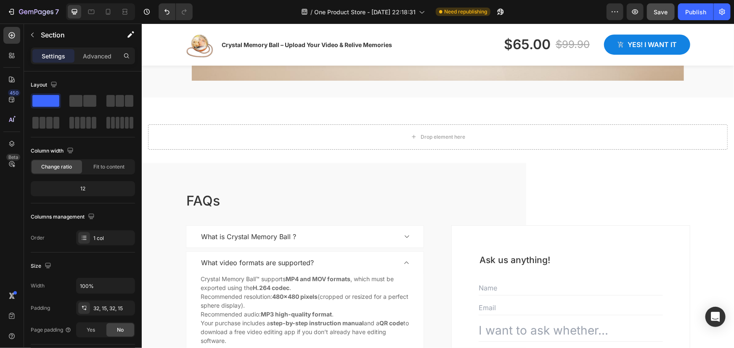
scroll to position [1295, 0]
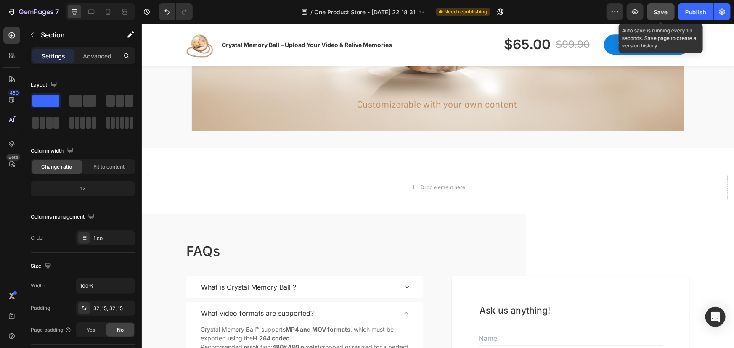
click at [655, 12] on span "Save" at bounding box center [661, 11] width 14 height 7
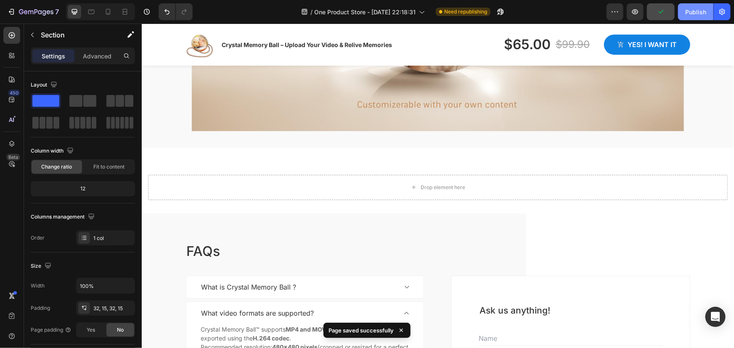
click at [686, 11] on div "Publish" at bounding box center [695, 12] width 21 height 9
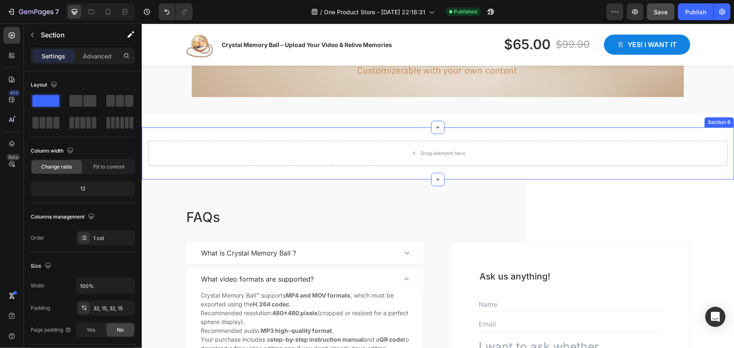
scroll to position [1410, 0]
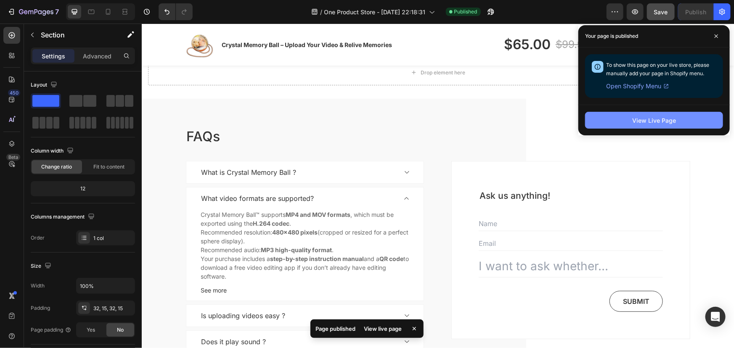
click at [632, 125] on button "View Live Page" at bounding box center [654, 120] width 138 height 17
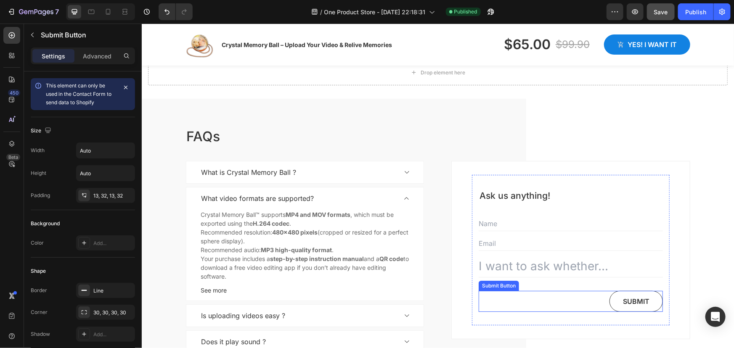
click at [598, 300] on div "Submit Submit Button" at bounding box center [570, 301] width 184 height 21
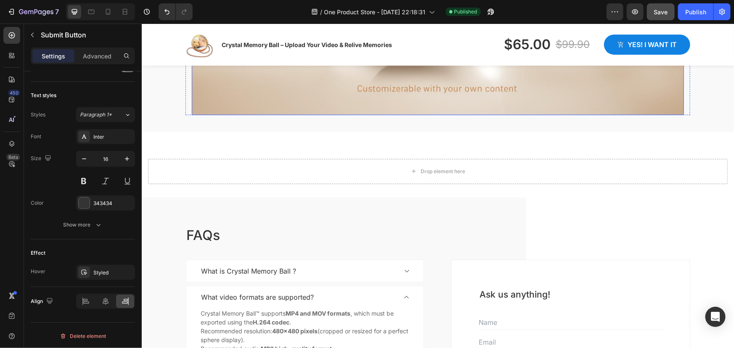
scroll to position [1338, 0]
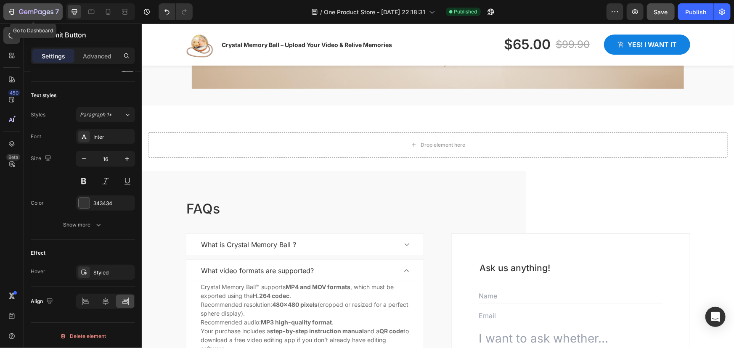
click at [11, 10] on icon "button" at bounding box center [11, 12] width 8 height 8
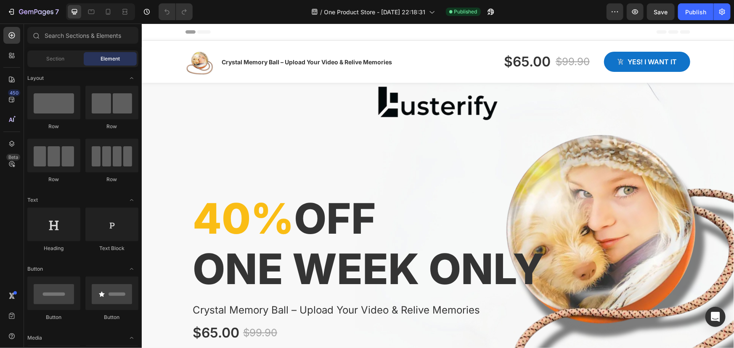
drag, startPoint x: 141, startPoint y: 23, endPoint x: 610, endPoint y: 59, distance: 470.2
click at [610, 59] on button "Yes! i want it" at bounding box center [646, 61] width 86 height 20
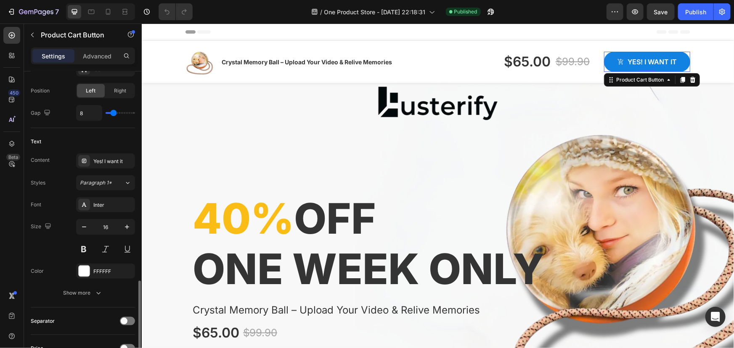
scroll to position [458, 0]
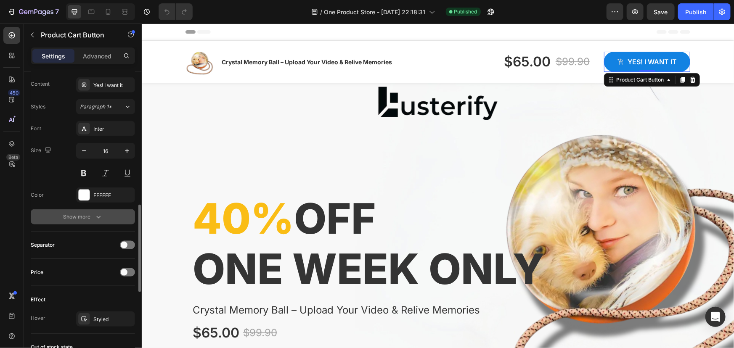
click at [78, 216] on div "Show more" at bounding box center [82, 217] width 39 height 8
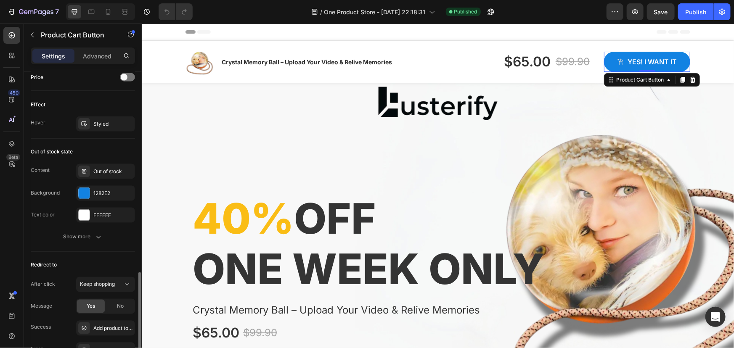
scroll to position [841, 0]
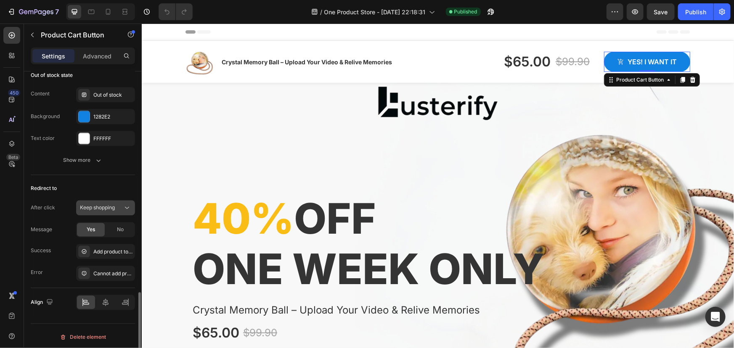
click at [100, 204] on span "Keep shopping" at bounding box center [97, 208] width 35 height 8
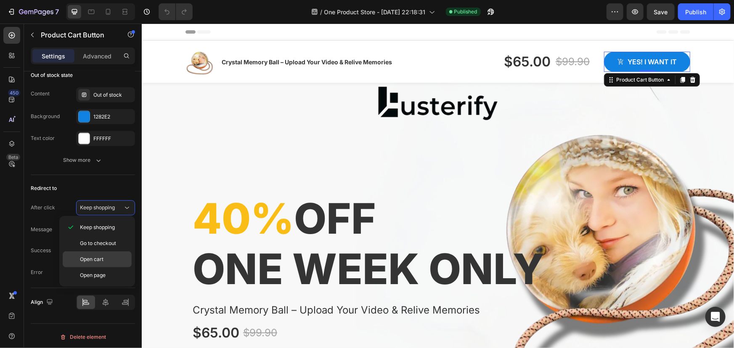
click at [95, 257] on span "Open cart" at bounding box center [92, 260] width 24 height 8
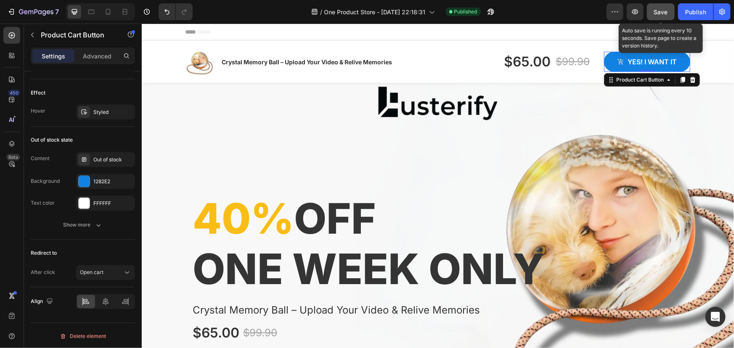
click at [655, 13] on span "Save" at bounding box center [661, 11] width 14 height 7
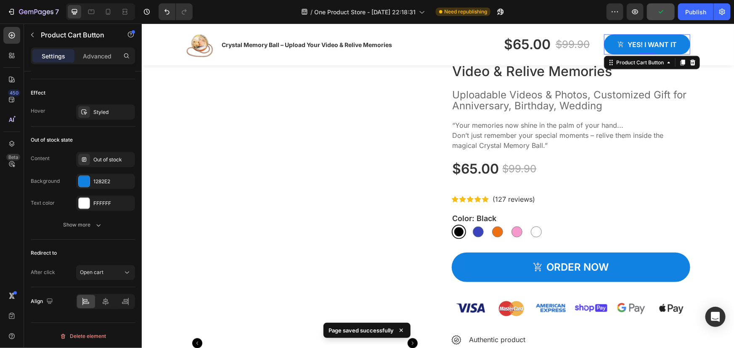
scroll to position [612, 0]
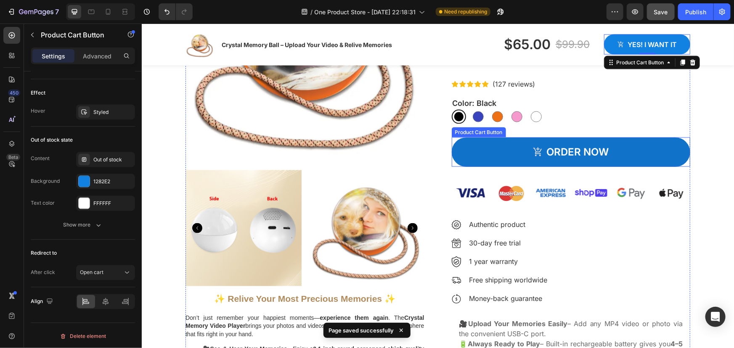
click at [487, 152] on button "ORDER NOW" at bounding box center [570, 151] width 239 height 29
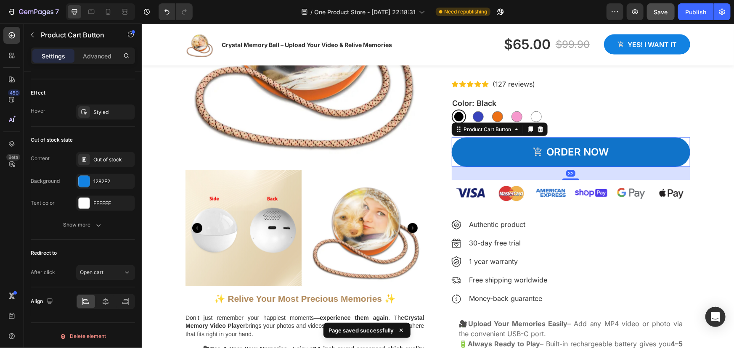
scroll to position [731, 0]
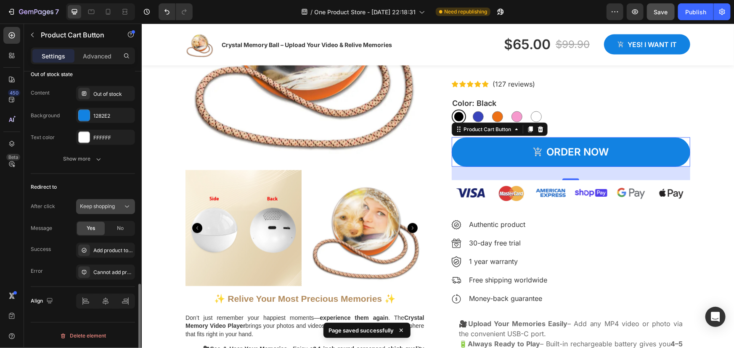
click at [102, 205] on span "Keep shopping" at bounding box center [97, 207] width 35 height 6
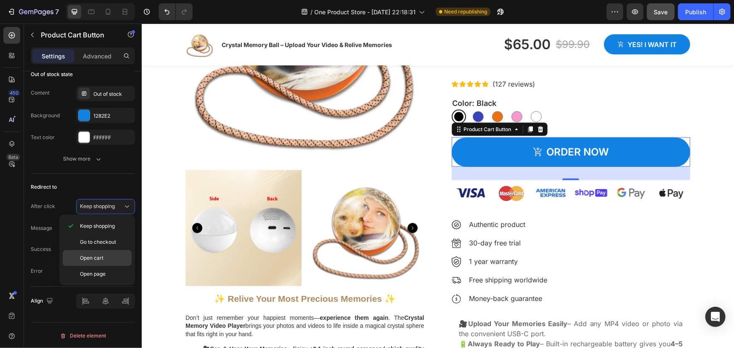
click at [97, 266] on div "Open cart" at bounding box center [97, 274] width 69 height 16
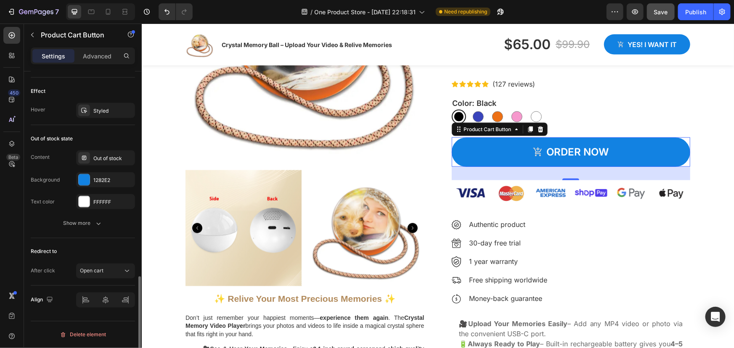
scroll to position [665, 0]
click at [96, 270] on span "Open cart" at bounding box center [92, 273] width 24 height 6
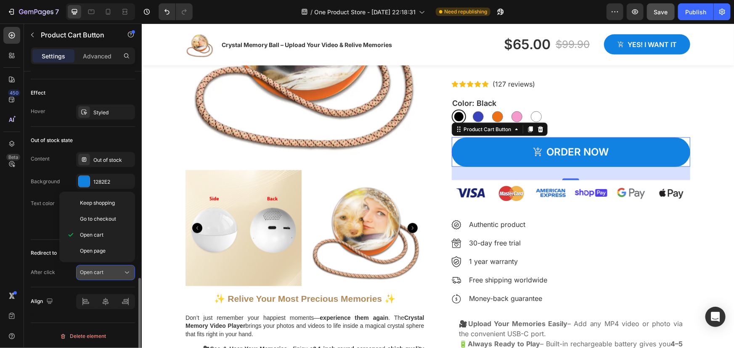
click at [96, 270] on span "Open cart" at bounding box center [92, 273] width 24 height 6
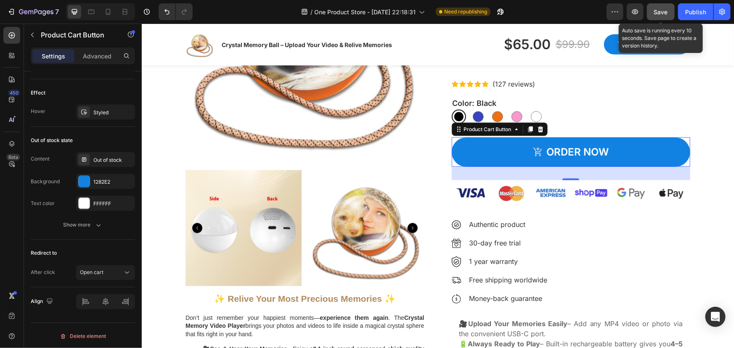
click at [658, 11] on span "Save" at bounding box center [661, 11] width 14 height 7
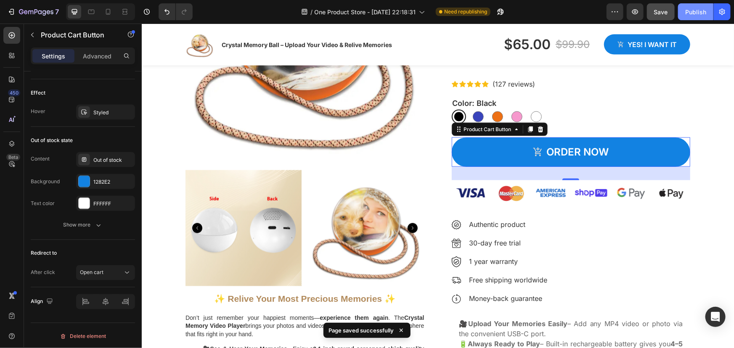
click at [695, 17] on button "Publish" at bounding box center [695, 11] width 35 height 17
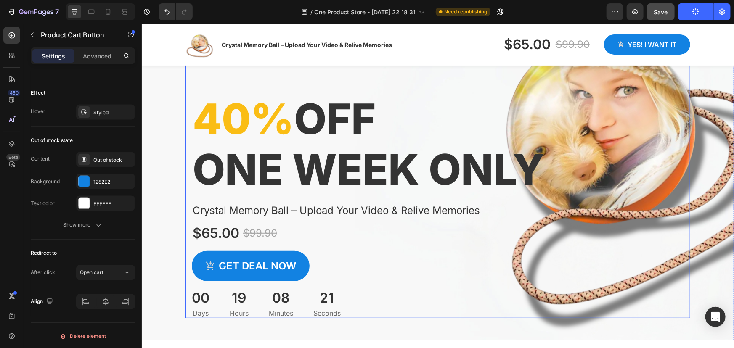
scroll to position [115, 0]
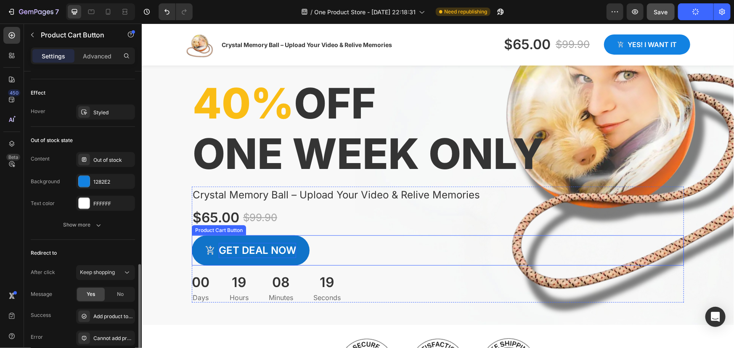
click at [272, 248] on div "Get deal now" at bounding box center [256, 250] width 77 height 15
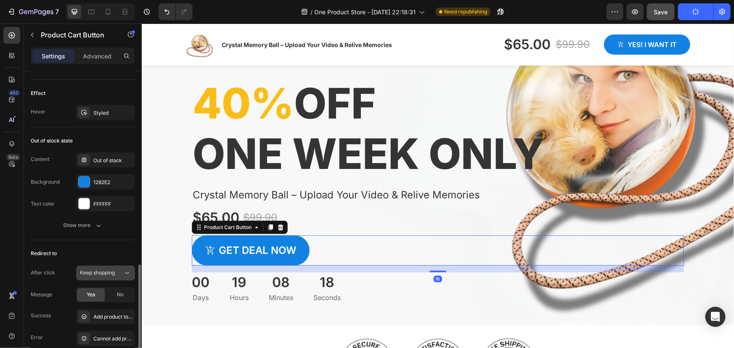
click at [106, 270] on span "Keep shopping" at bounding box center [97, 273] width 35 height 6
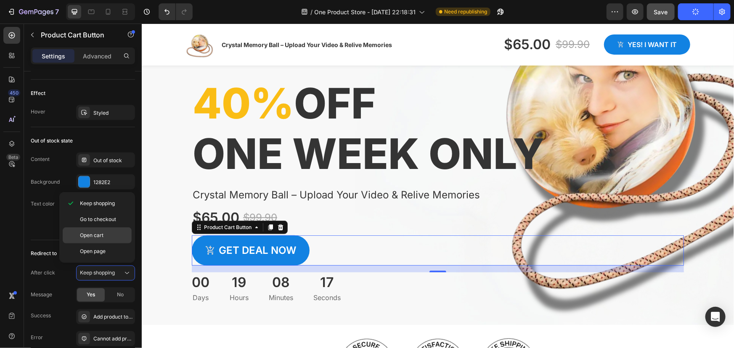
click at [99, 235] on span "Open cart" at bounding box center [92, 236] width 24 height 8
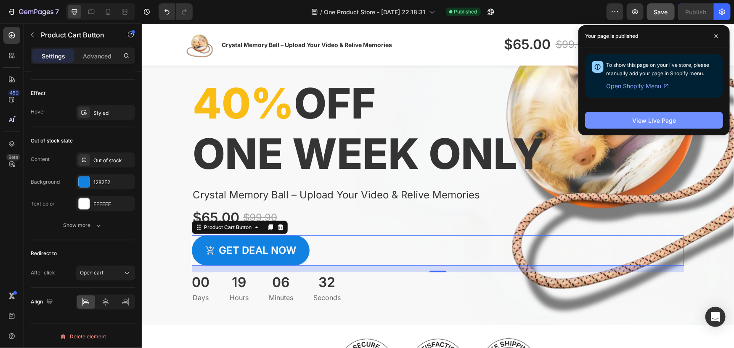
click at [653, 120] on div "View Live Page" at bounding box center [654, 120] width 44 height 9
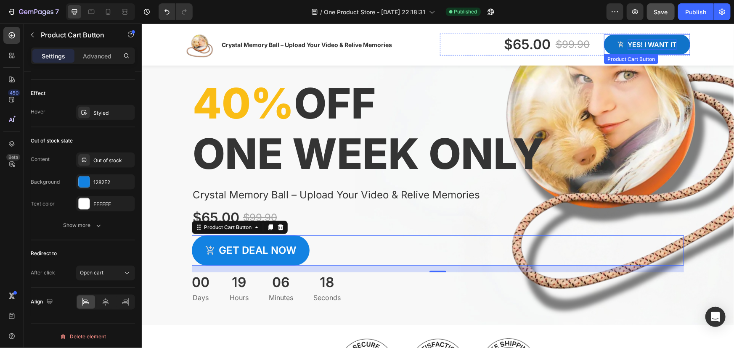
click at [636, 42] on div "Yes! i want it" at bounding box center [651, 44] width 49 height 10
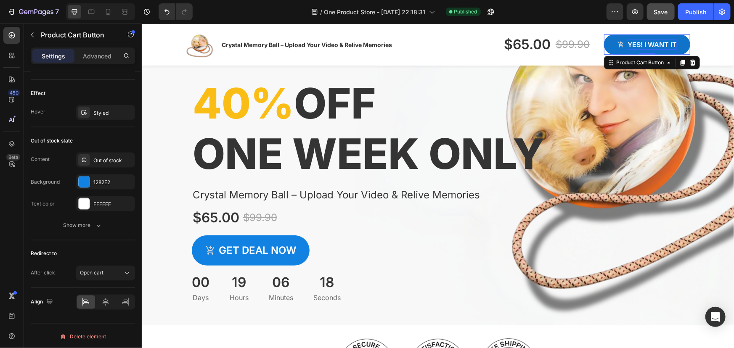
scroll to position [664, 0]
click at [122, 275] on div "Open cart" at bounding box center [101, 274] width 43 height 8
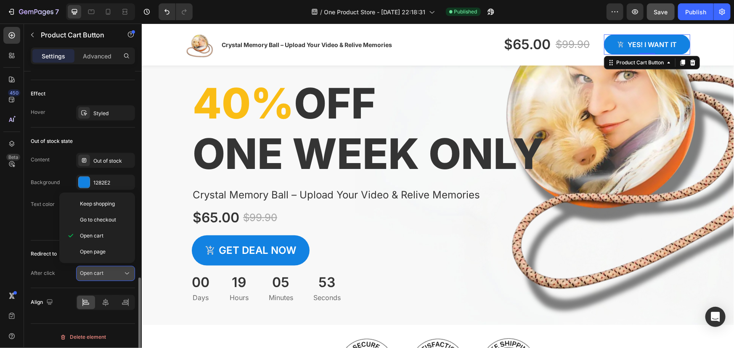
click at [122, 275] on div "Open cart" at bounding box center [101, 274] width 43 height 8
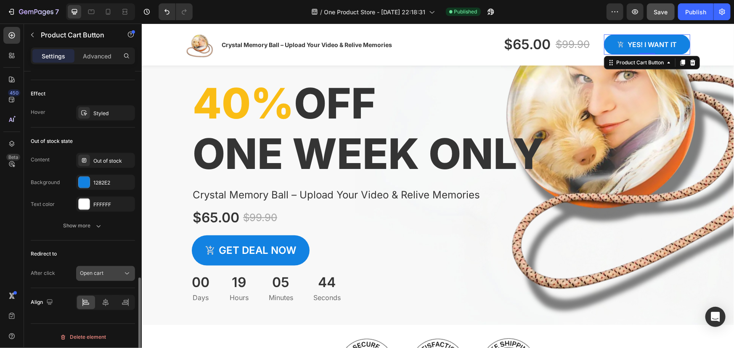
click at [104, 271] on div "Open cart" at bounding box center [101, 274] width 43 height 8
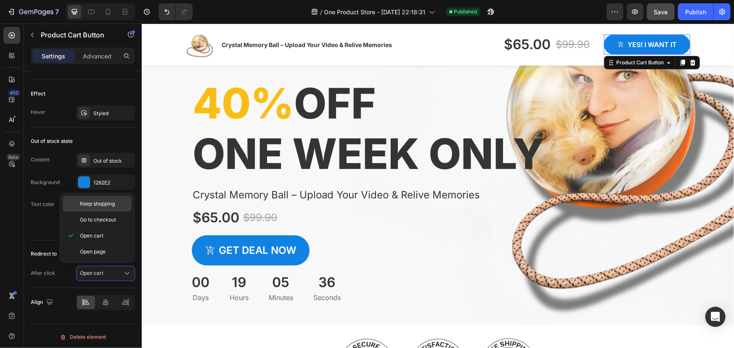
click at [109, 212] on div "Keep shopping" at bounding box center [97, 220] width 69 height 16
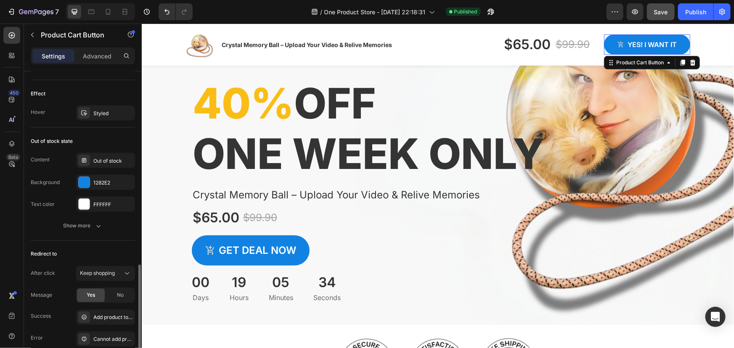
scroll to position [731, 0]
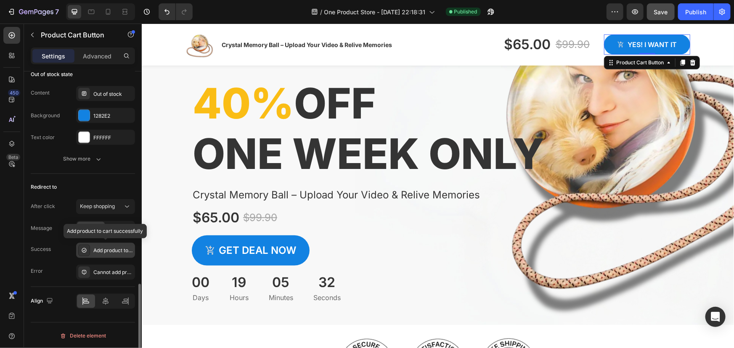
click at [121, 254] on div "Add product to cart successfully" at bounding box center [105, 250] width 59 height 15
click at [54, 240] on div "After click Keep shopping Message Yes No Success Add product to cart successful…" at bounding box center [83, 239] width 104 height 81
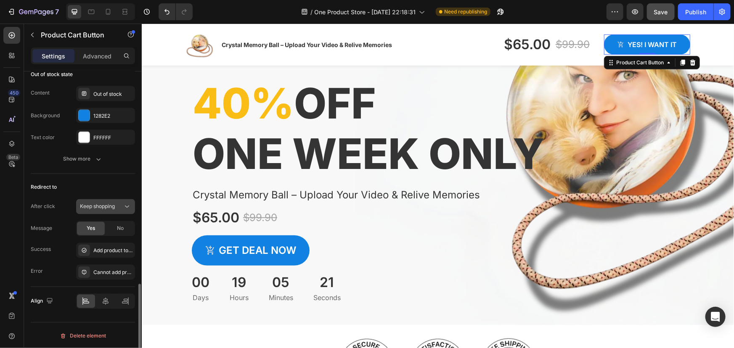
click at [116, 209] on div "Keep shopping" at bounding box center [101, 207] width 43 height 8
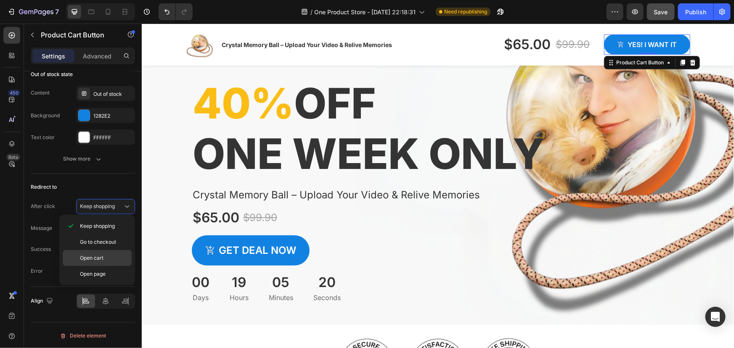
click at [100, 266] on div "Open cart" at bounding box center [97, 274] width 69 height 16
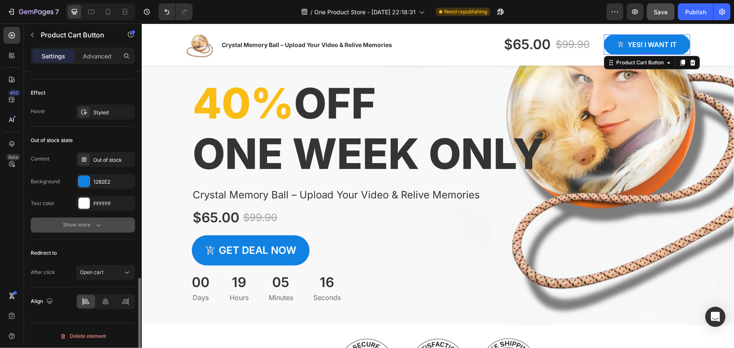
click at [78, 230] on button "Show more" at bounding box center [83, 225] width 104 height 15
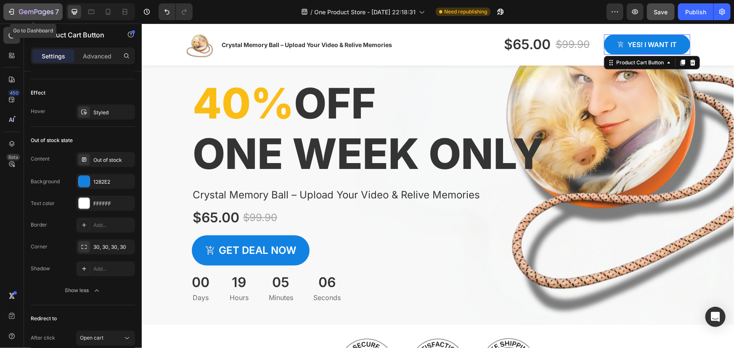
click at [16, 12] on div "7" at bounding box center [33, 12] width 52 height 10
